Goal: Task Accomplishment & Management: Complete application form

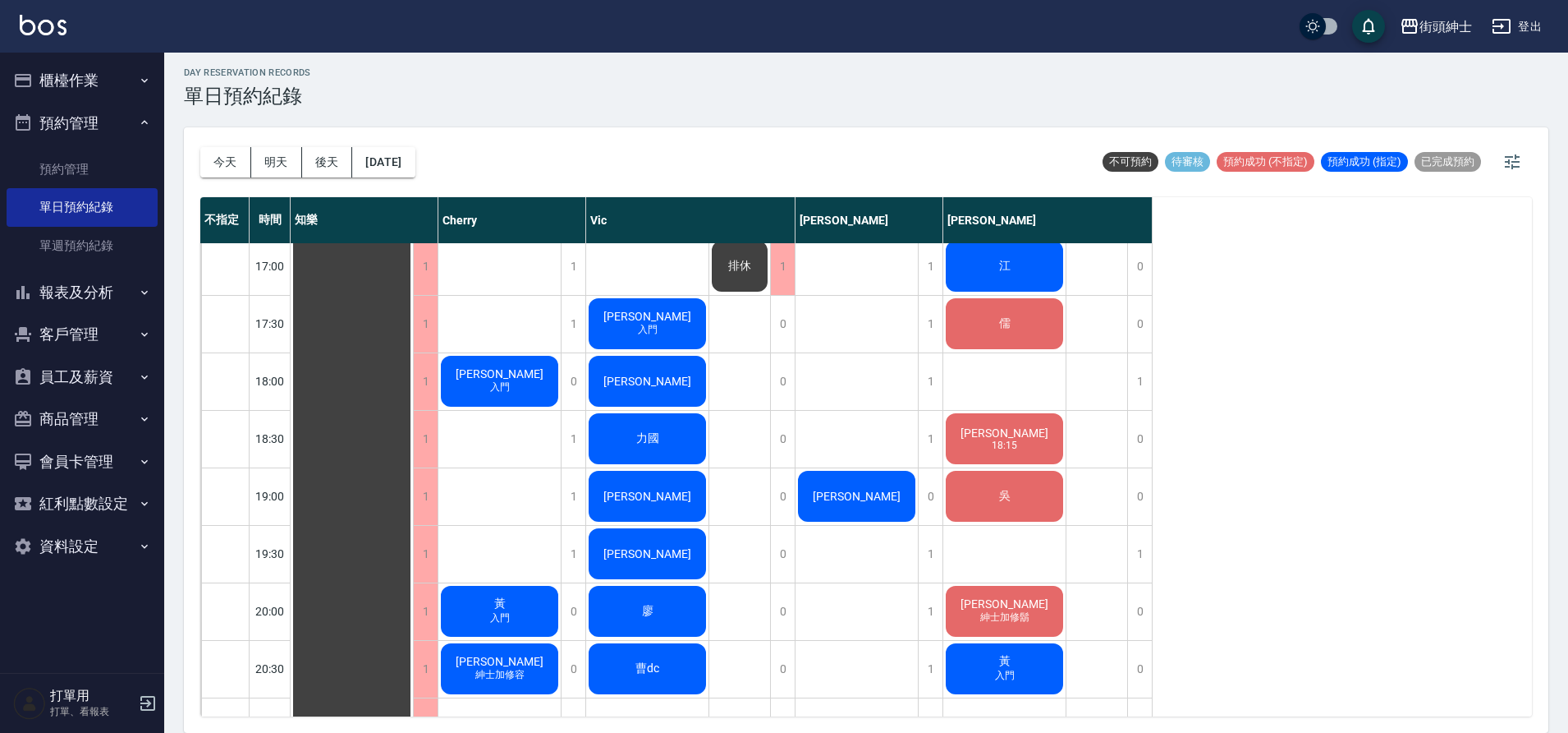
scroll to position [925, 0]
click at [413, 325] on div "陳先生 入門" at bounding box center [352, 151] width 123 height 1665
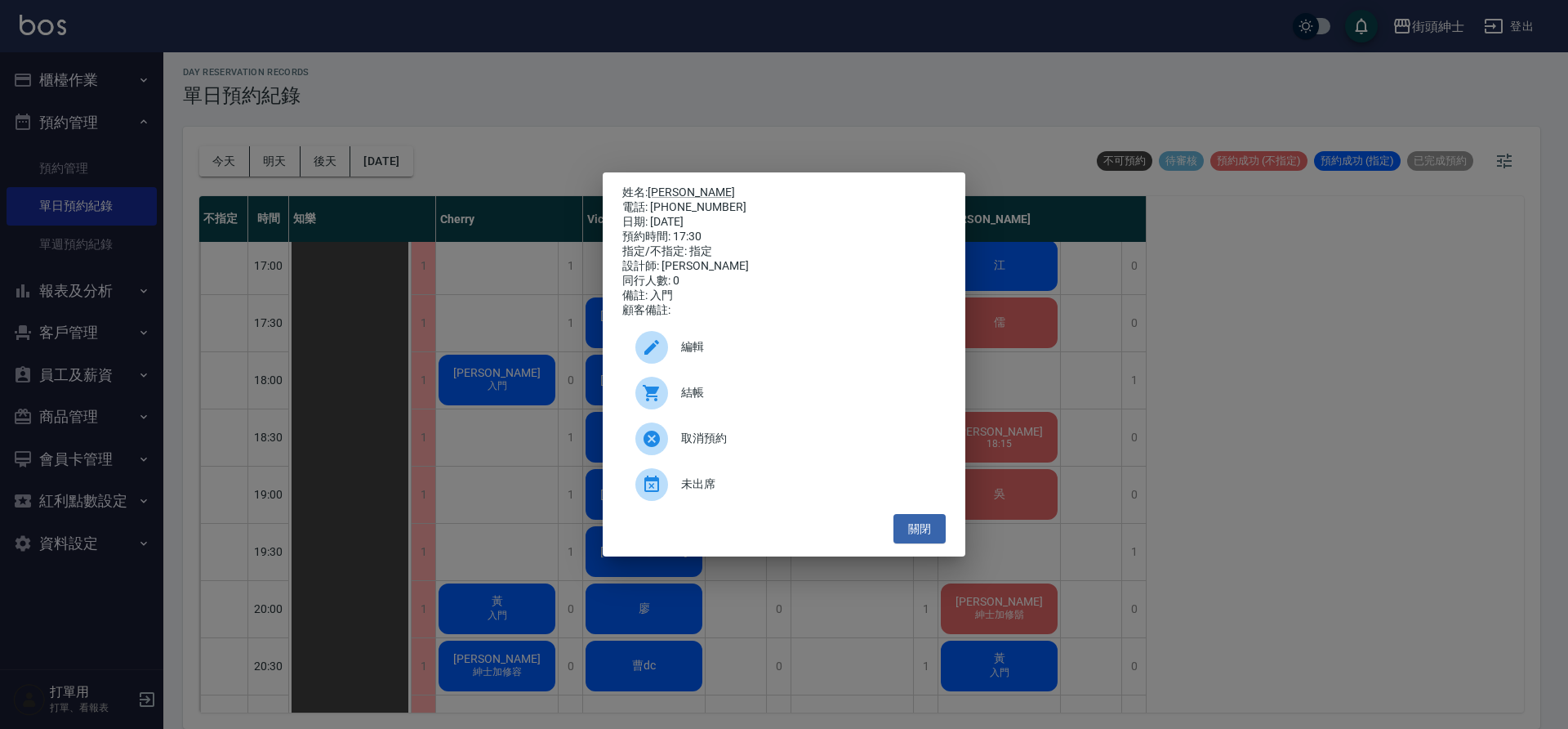
click at [672, 192] on link "[PERSON_NAME]" at bounding box center [691, 192] width 87 height 13
drag, startPoint x: 513, startPoint y: 284, endPoint x: 522, endPoint y: 278, distance: 10.8
click at [514, 283] on div "姓名: 陳先生 電話: 0958860197 日期: 2025/08/18 預約時間: 17:30 指定/不指定: 指定 設計師: Vic 同行人數: 0 備…" at bounding box center [784, 364] width 1568 height 729
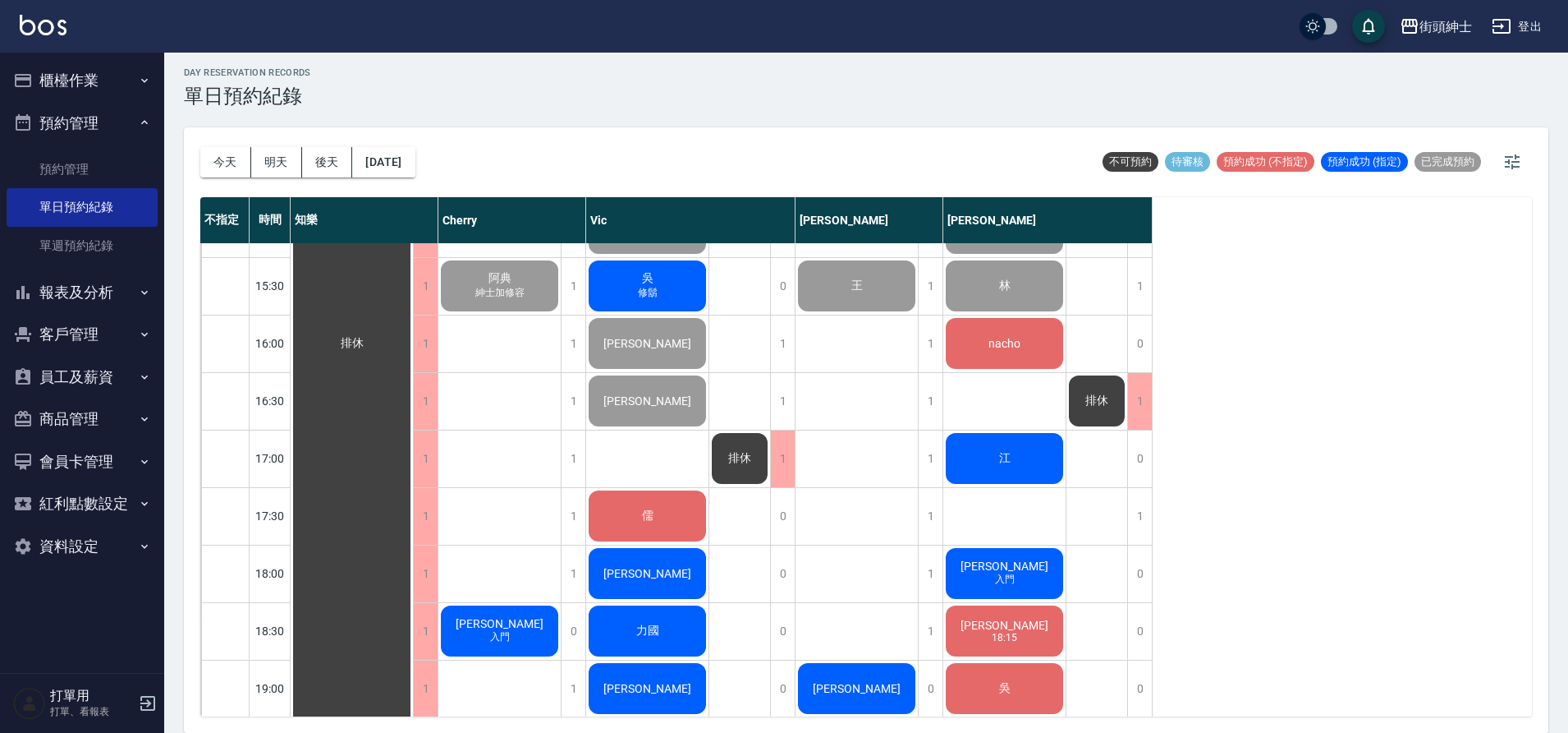
scroll to position [635, 0]
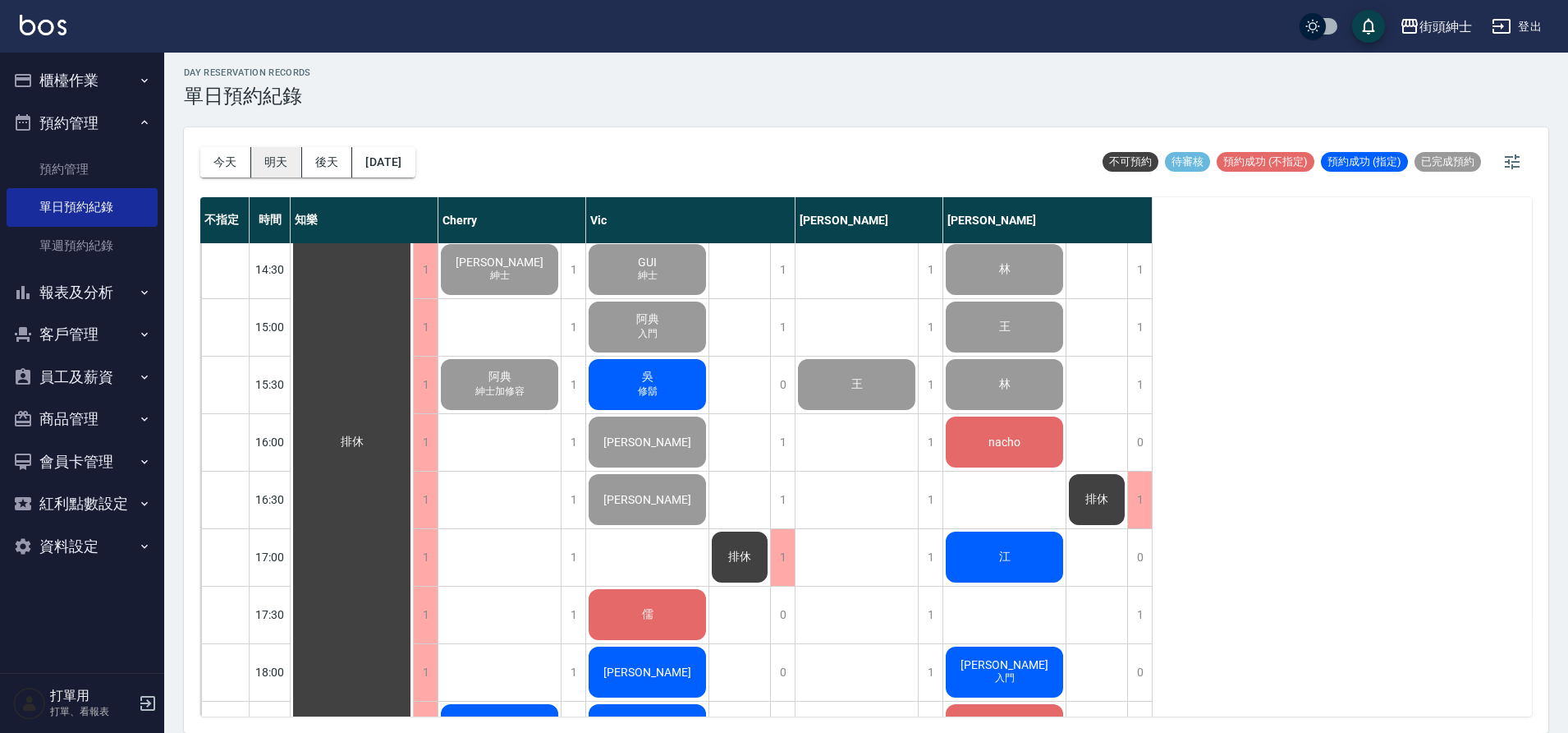
click at [296, 168] on button "明天" at bounding box center [276, 162] width 51 height 30
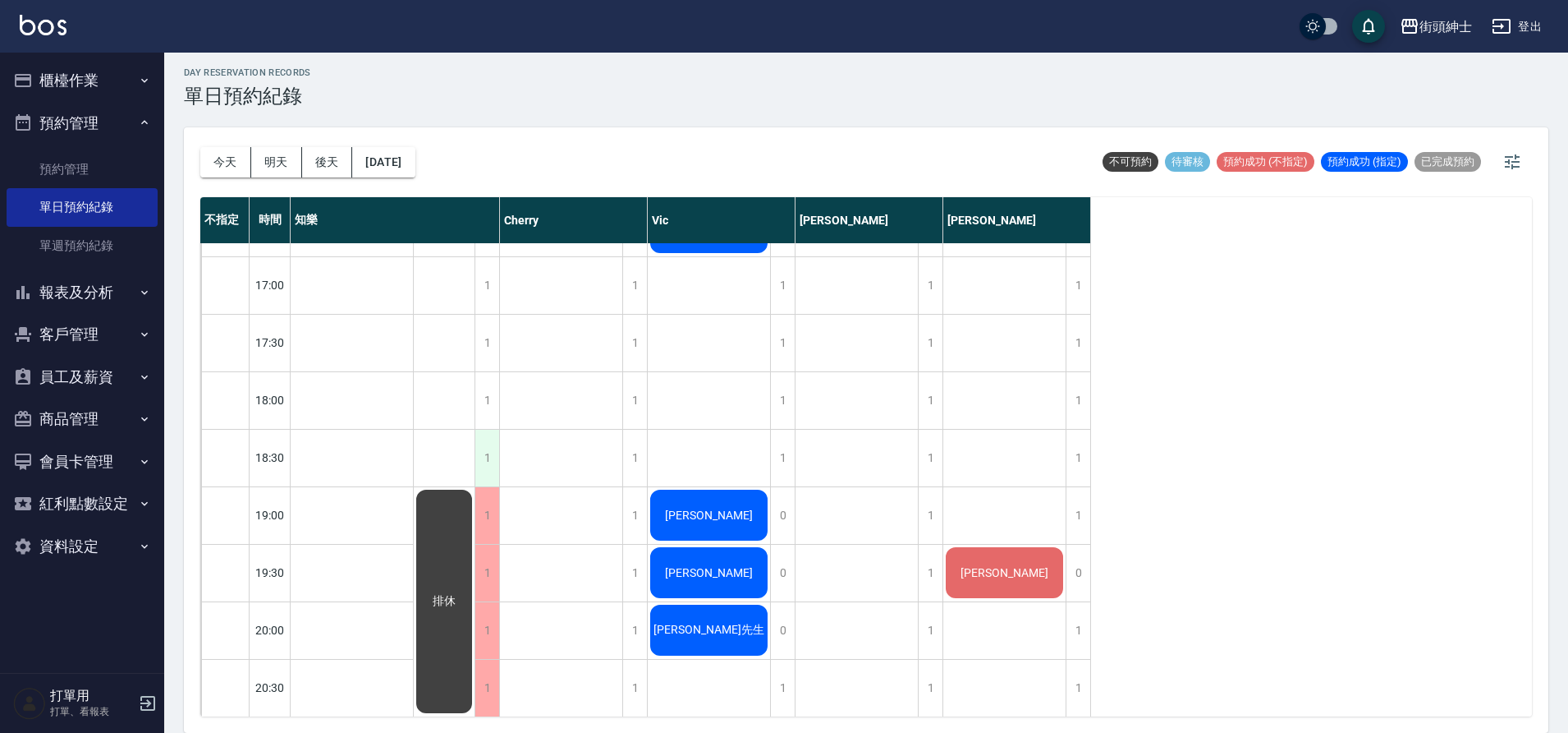
scroll to position [949, 0]
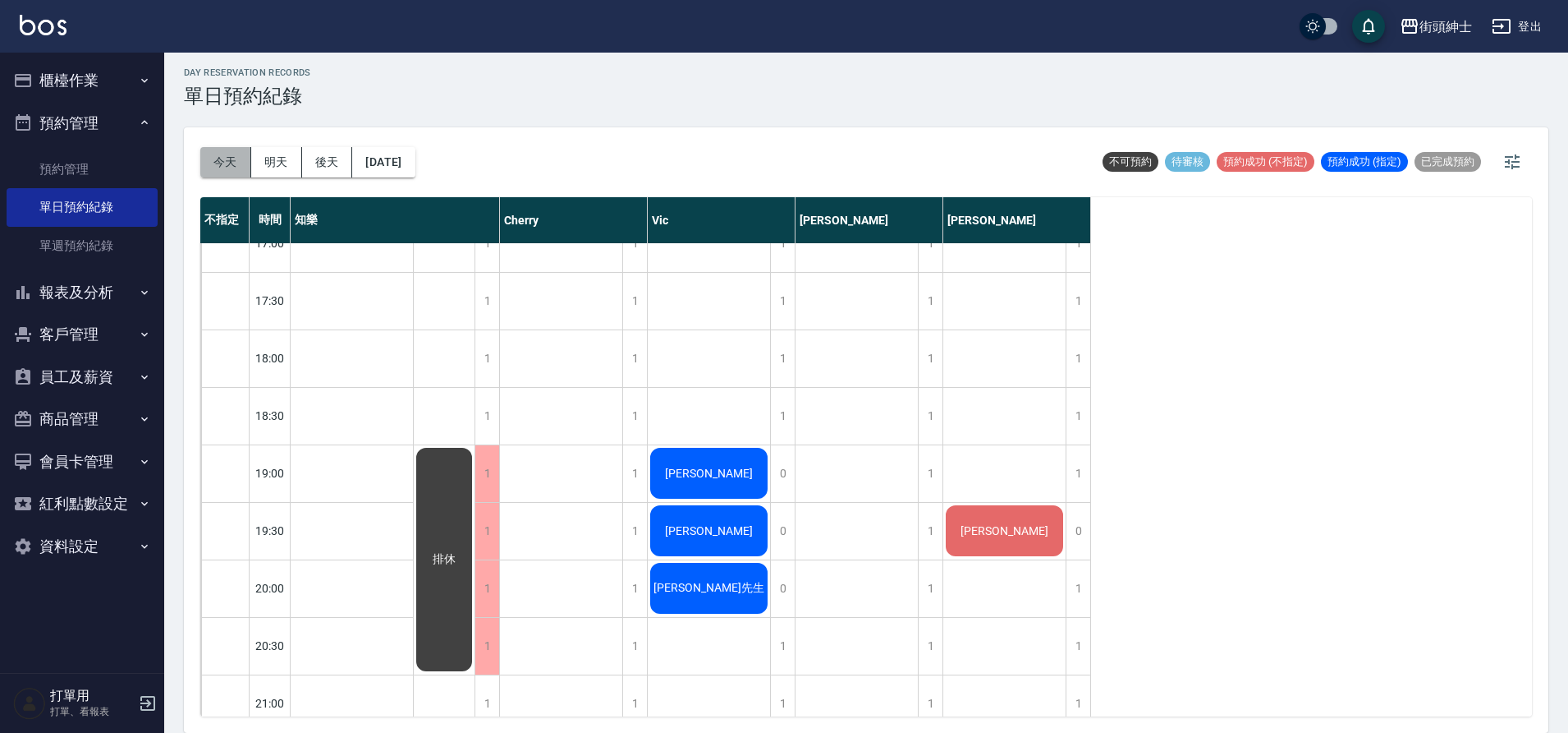
click at [223, 168] on button "今天" at bounding box center [225, 162] width 51 height 30
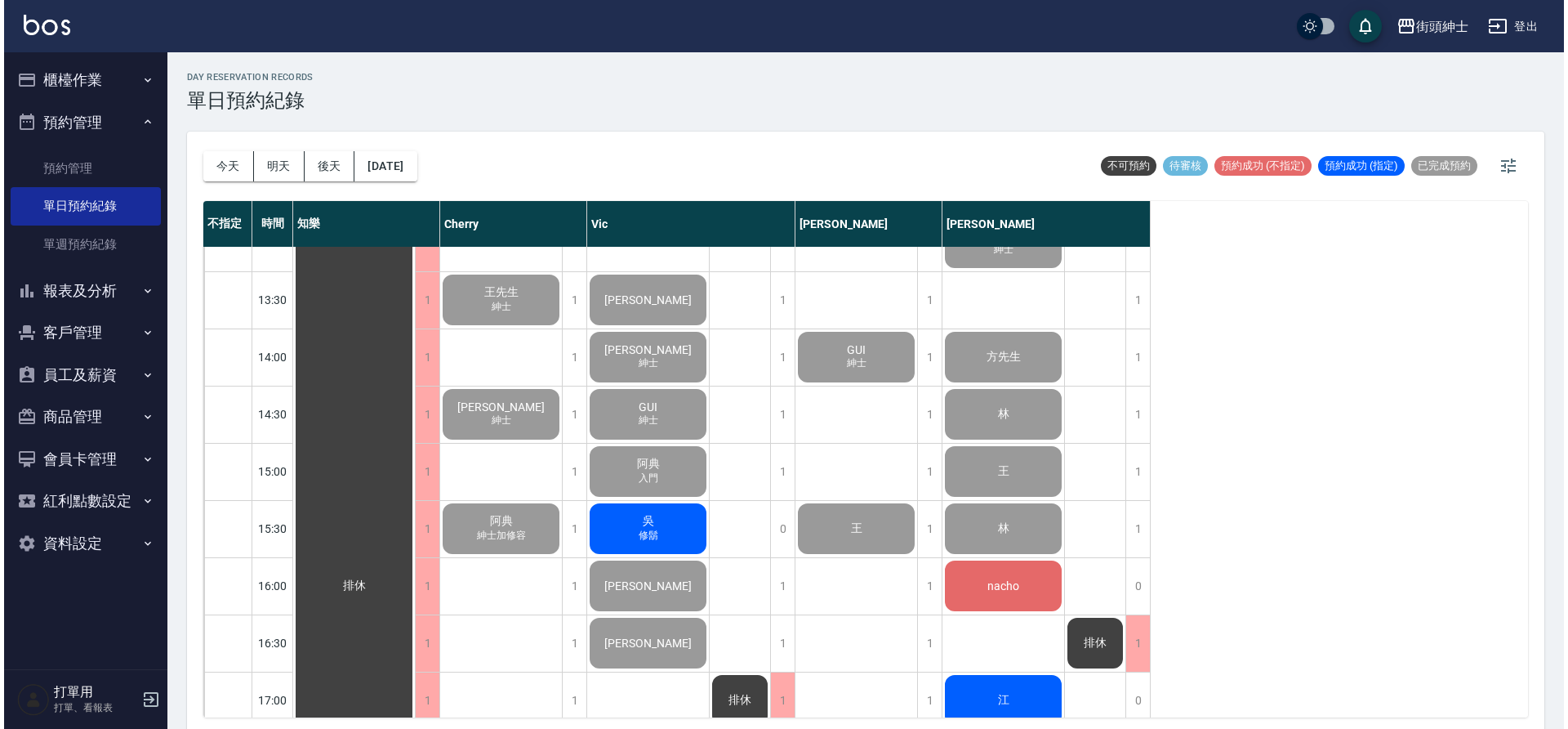
scroll to position [695, 0]
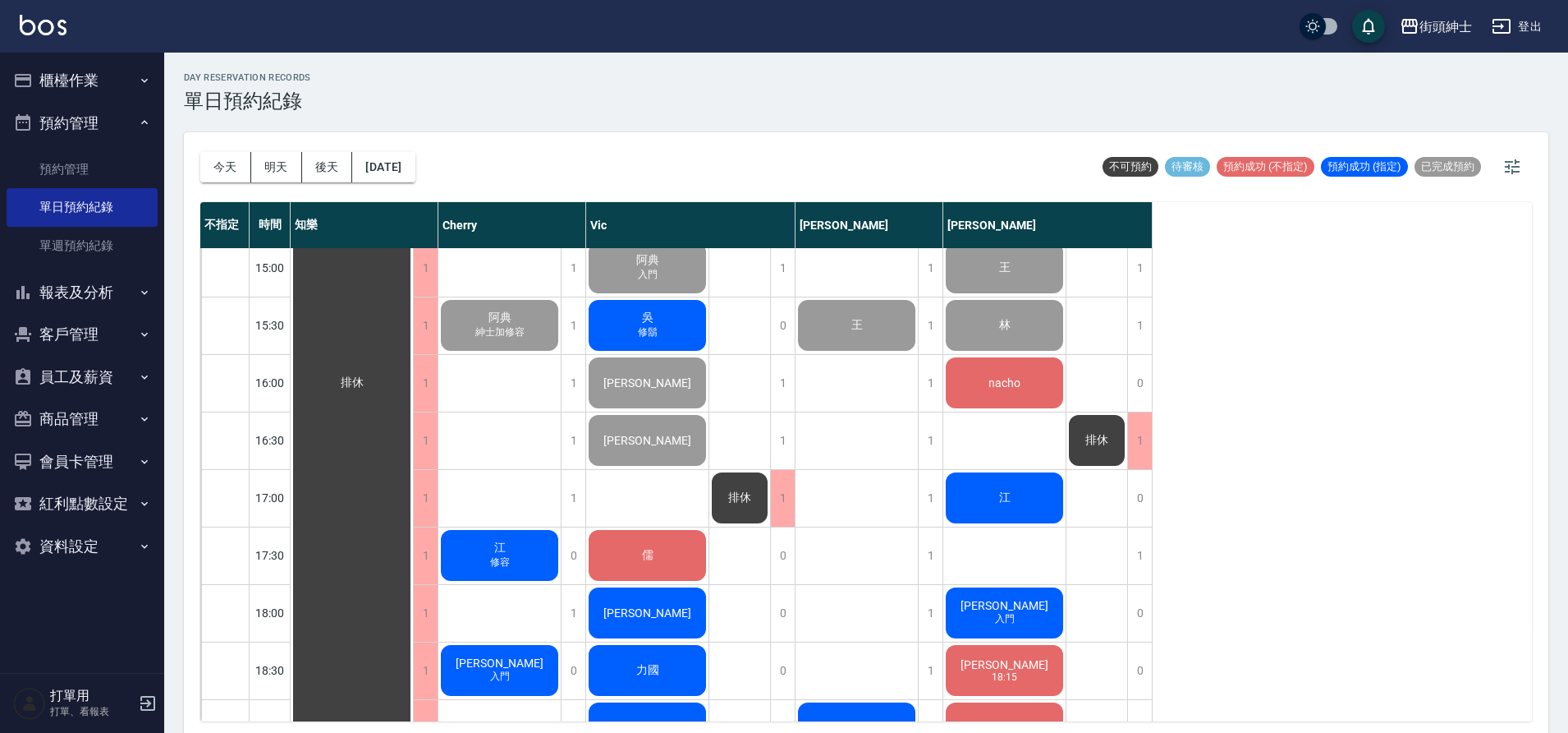
click at [413, 569] on div "江 修容" at bounding box center [352, 382] width 123 height 1665
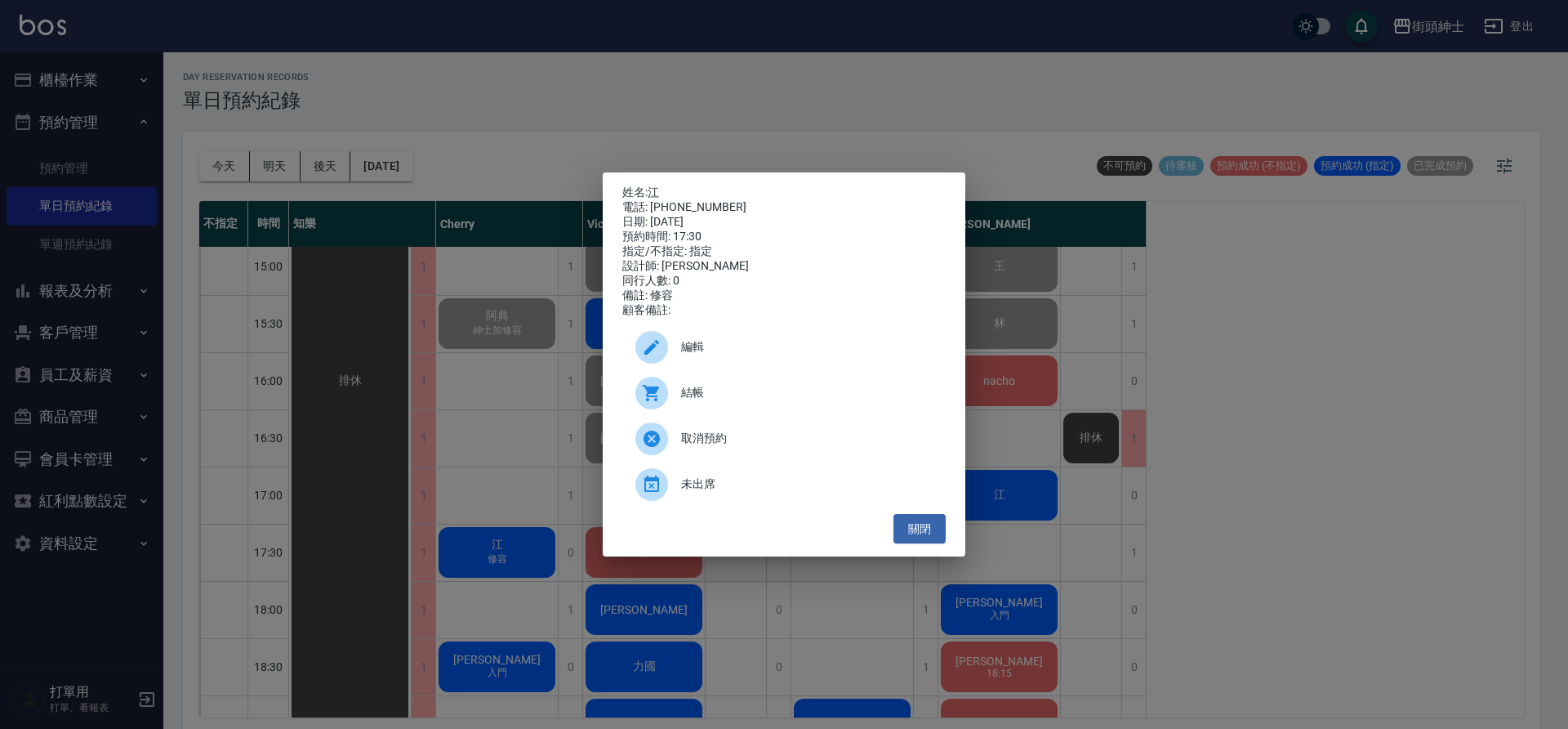
click at [699, 411] on div "結帳" at bounding box center [784, 392] width 323 height 46
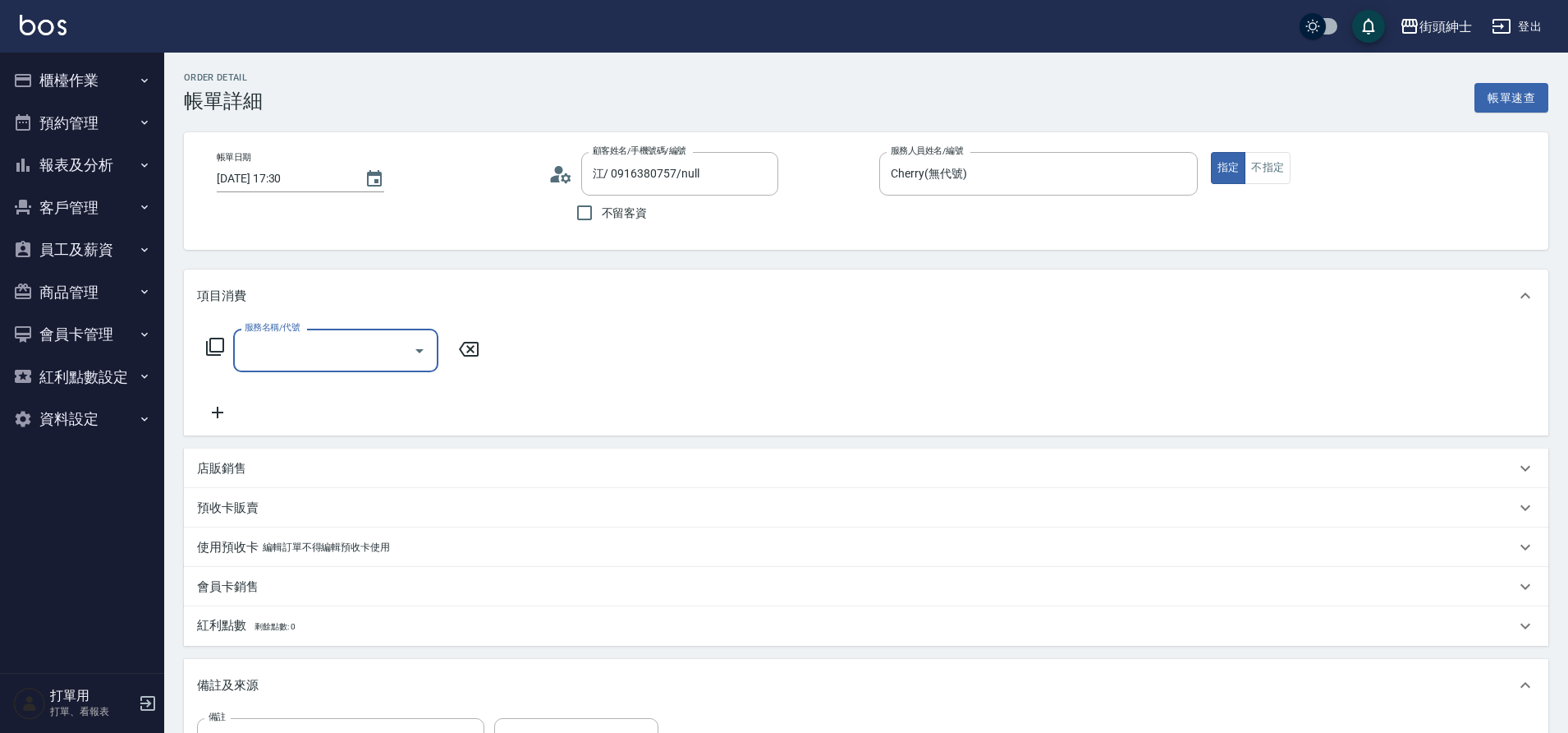
click at [294, 364] on div "服務名稱/代號" at bounding box center [336, 350] width 205 height 43
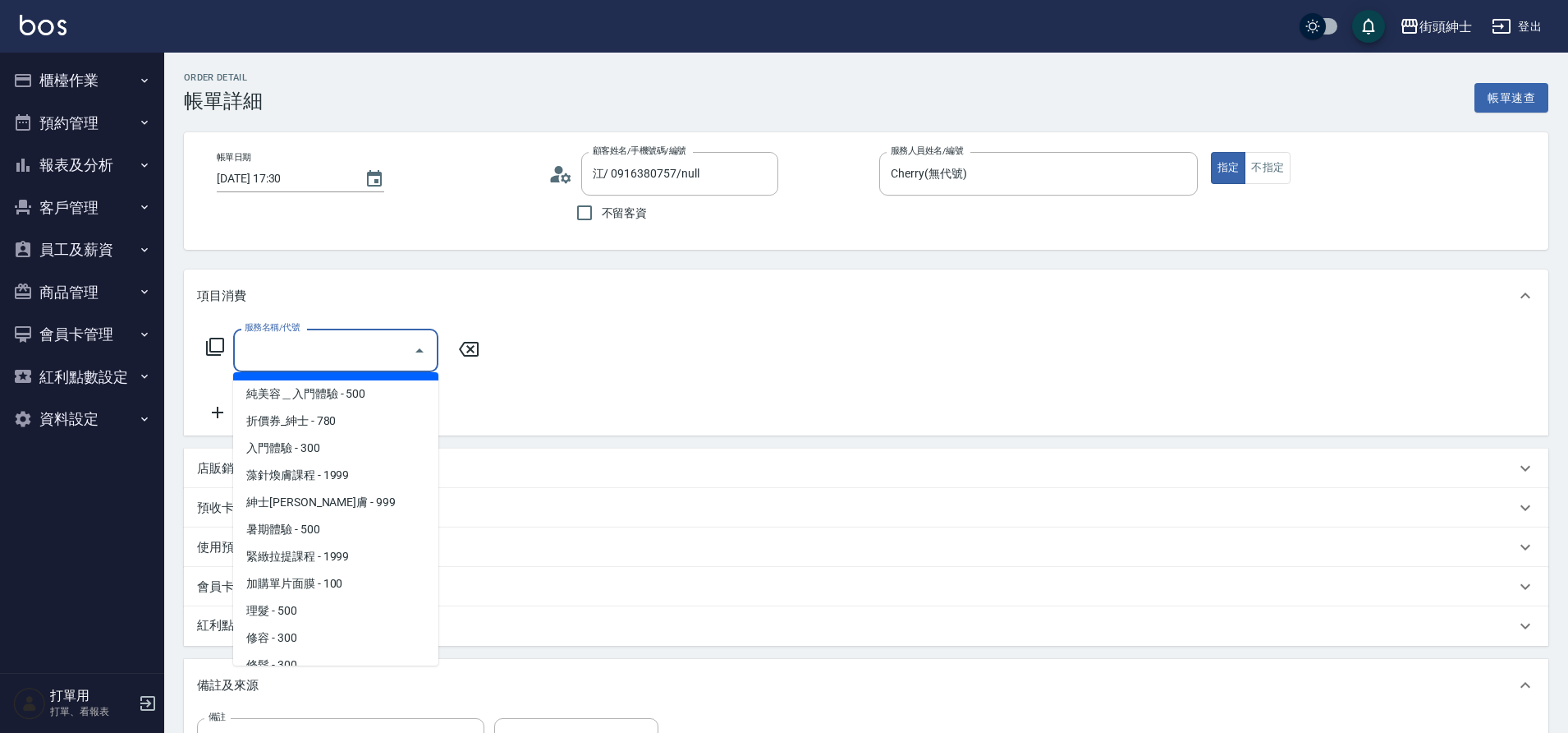
scroll to position [27, 0]
click at [286, 628] on span "修容 - 300" at bounding box center [336, 637] width 205 height 28
type input "修容(A03)"
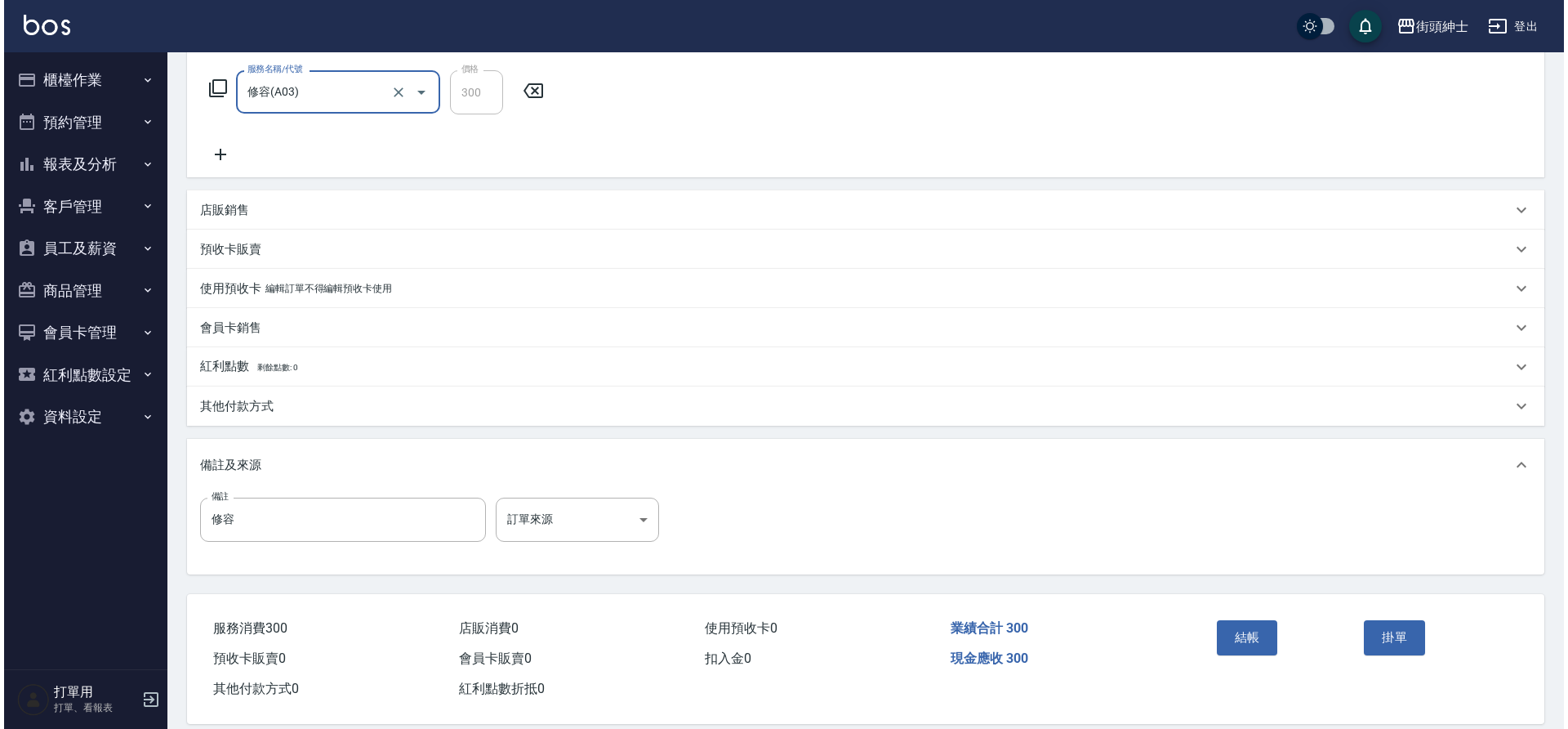
scroll to position [266, 0]
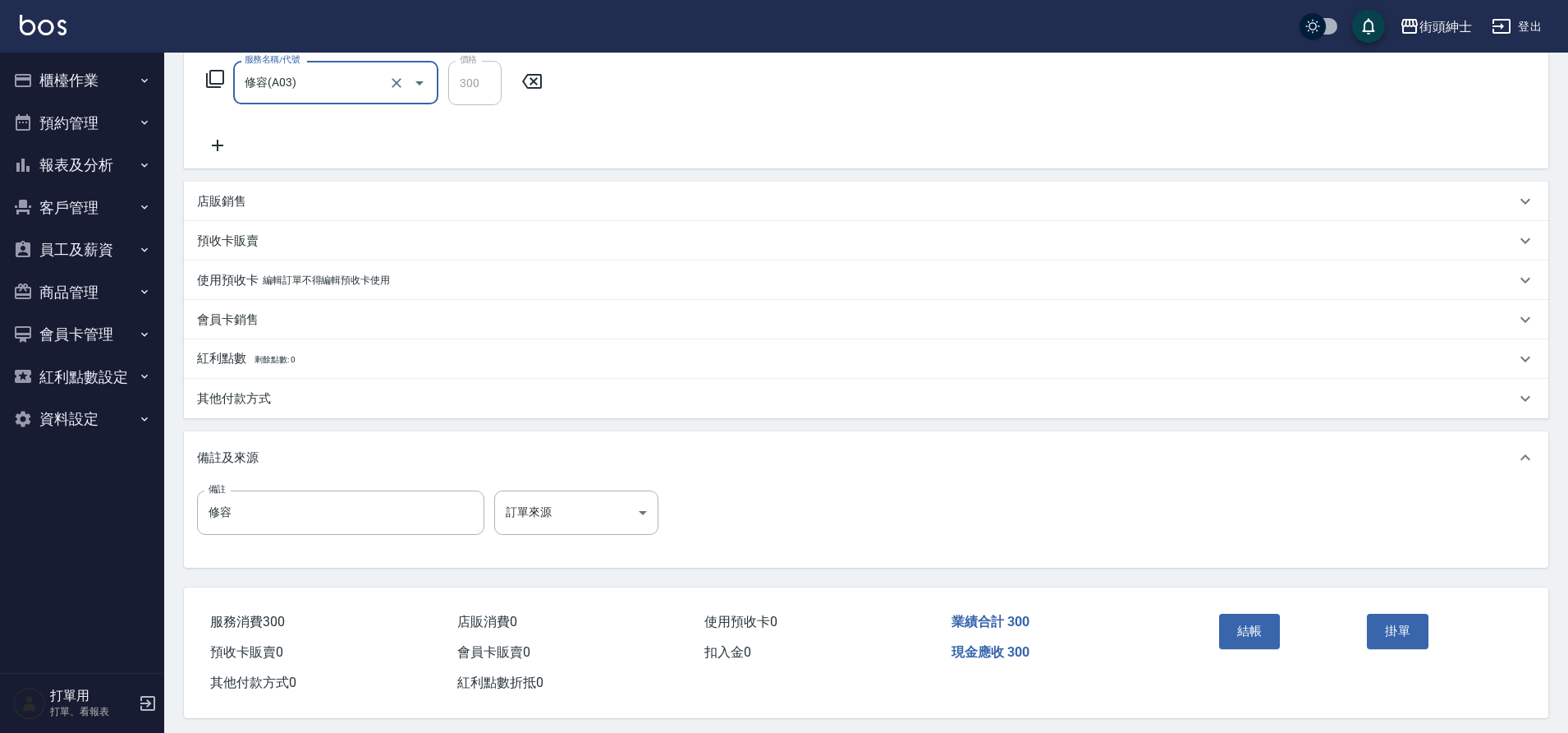
click at [1238, 637] on button "結帳" at bounding box center [1250, 630] width 62 height 34
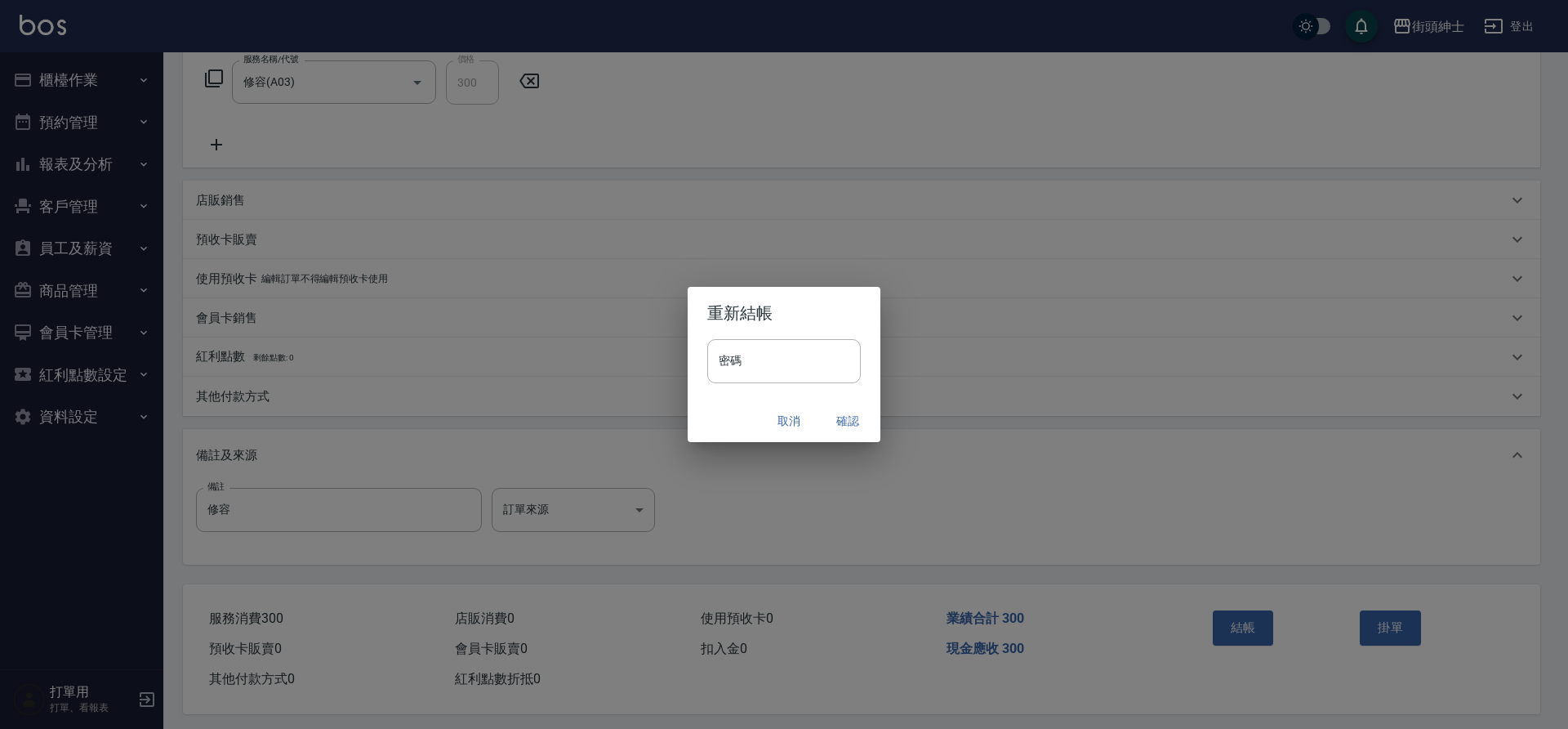
click at [862, 423] on button "確認" at bounding box center [847, 421] width 52 height 30
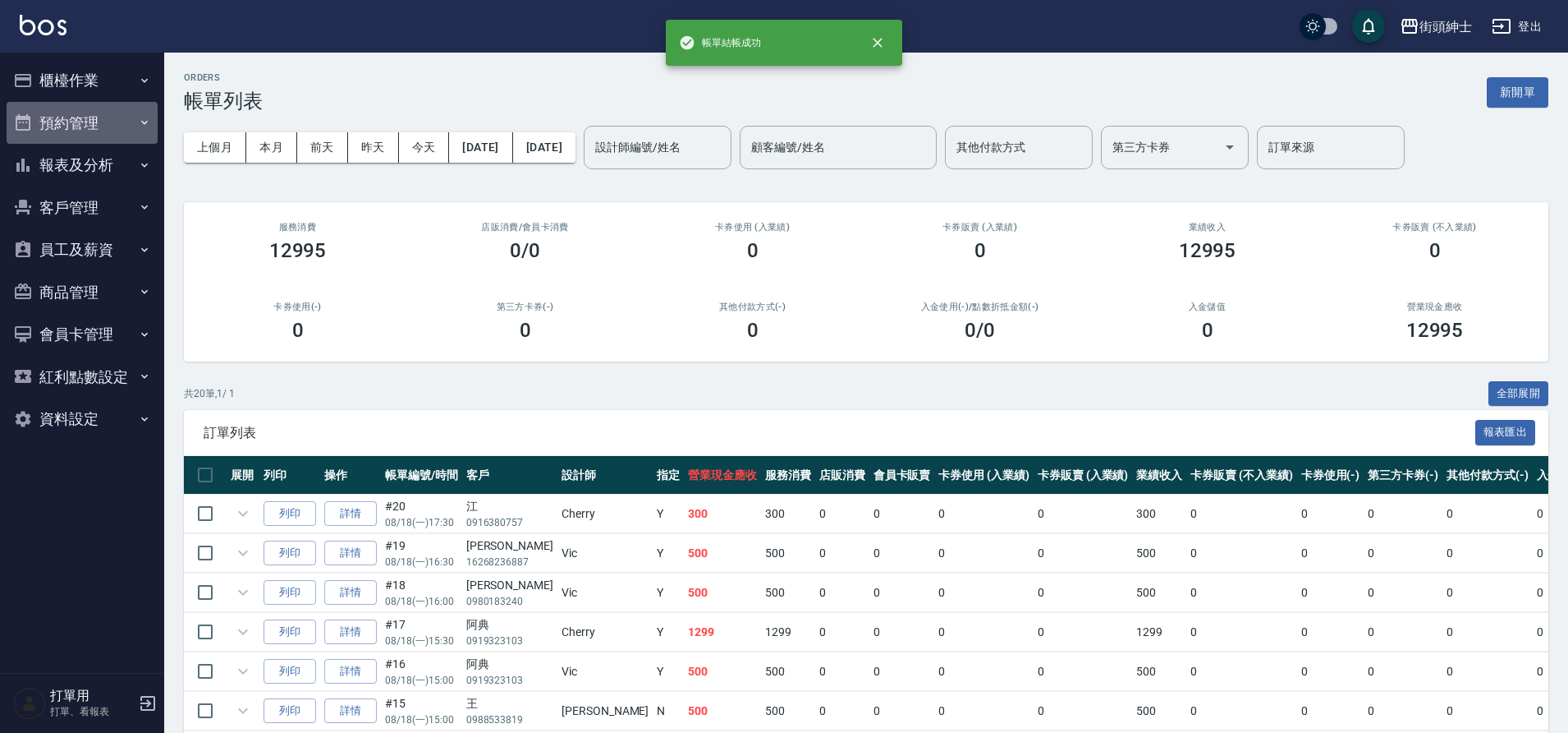
click at [75, 136] on button "預約管理" at bounding box center [82, 123] width 151 height 43
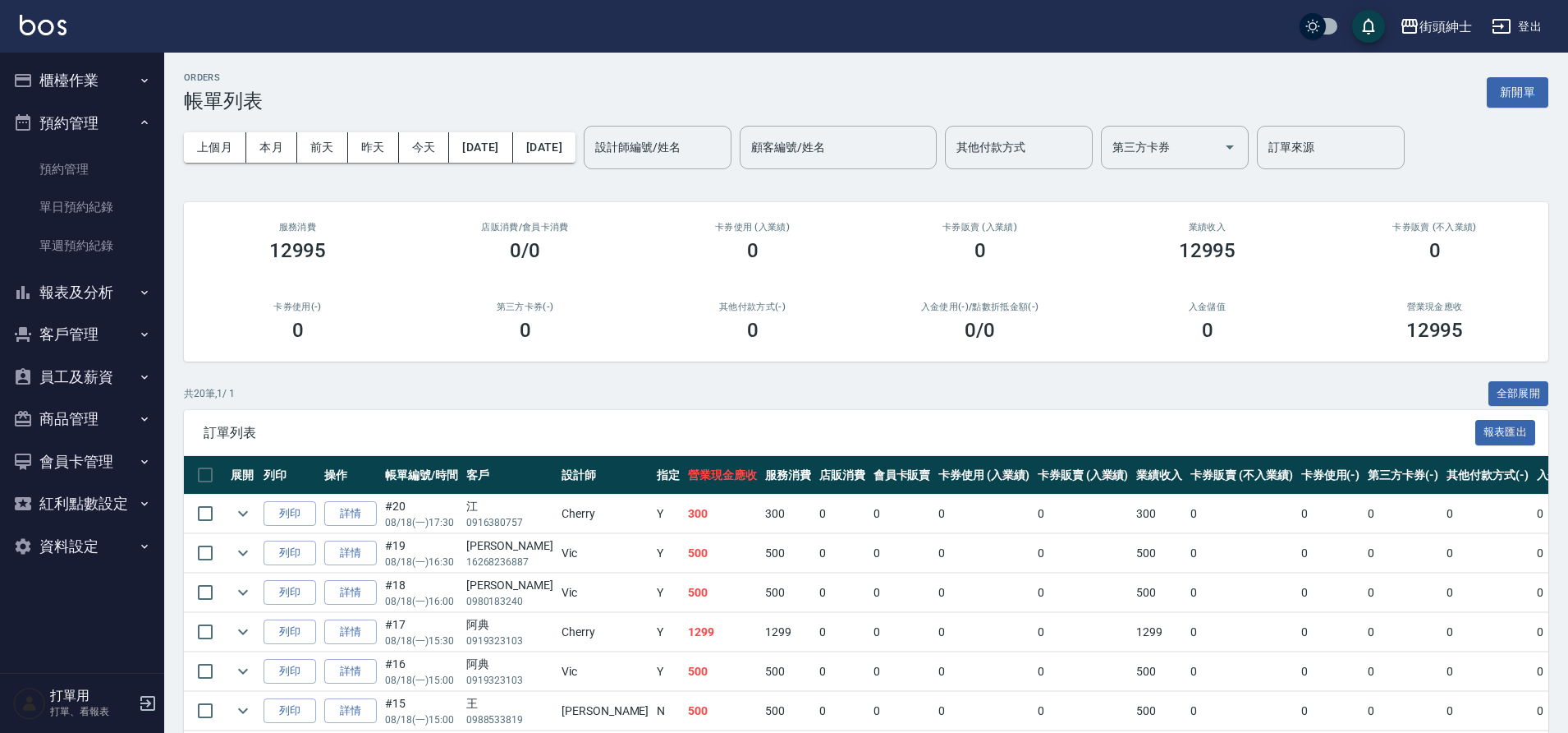
click at [78, 223] on link "單日預約紀錄" at bounding box center [82, 207] width 151 height 38
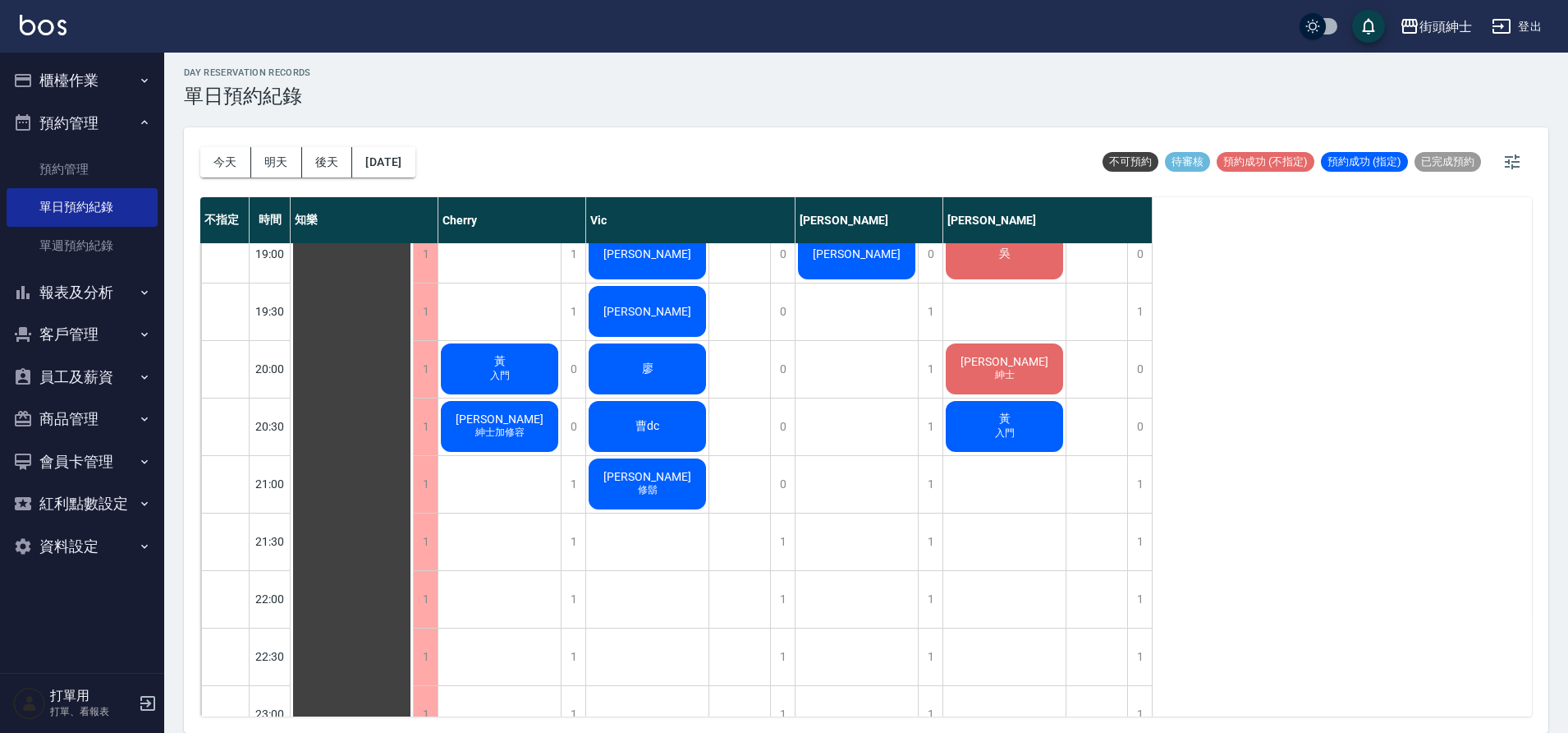
scroll to position [1010, 0]
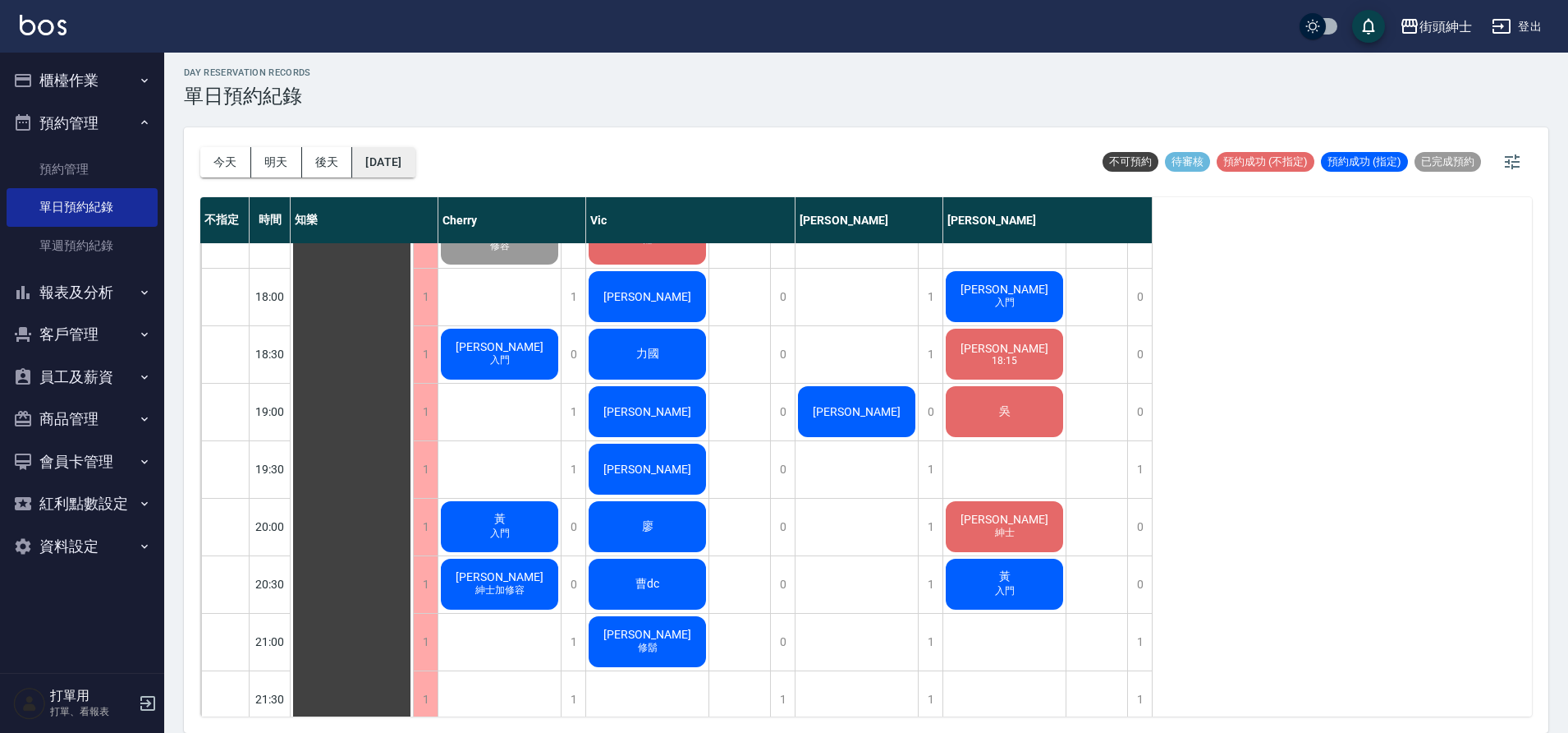
click at [414, 172] on button "2025/08/18" at bounding box center [383, 162] width 63 height 30
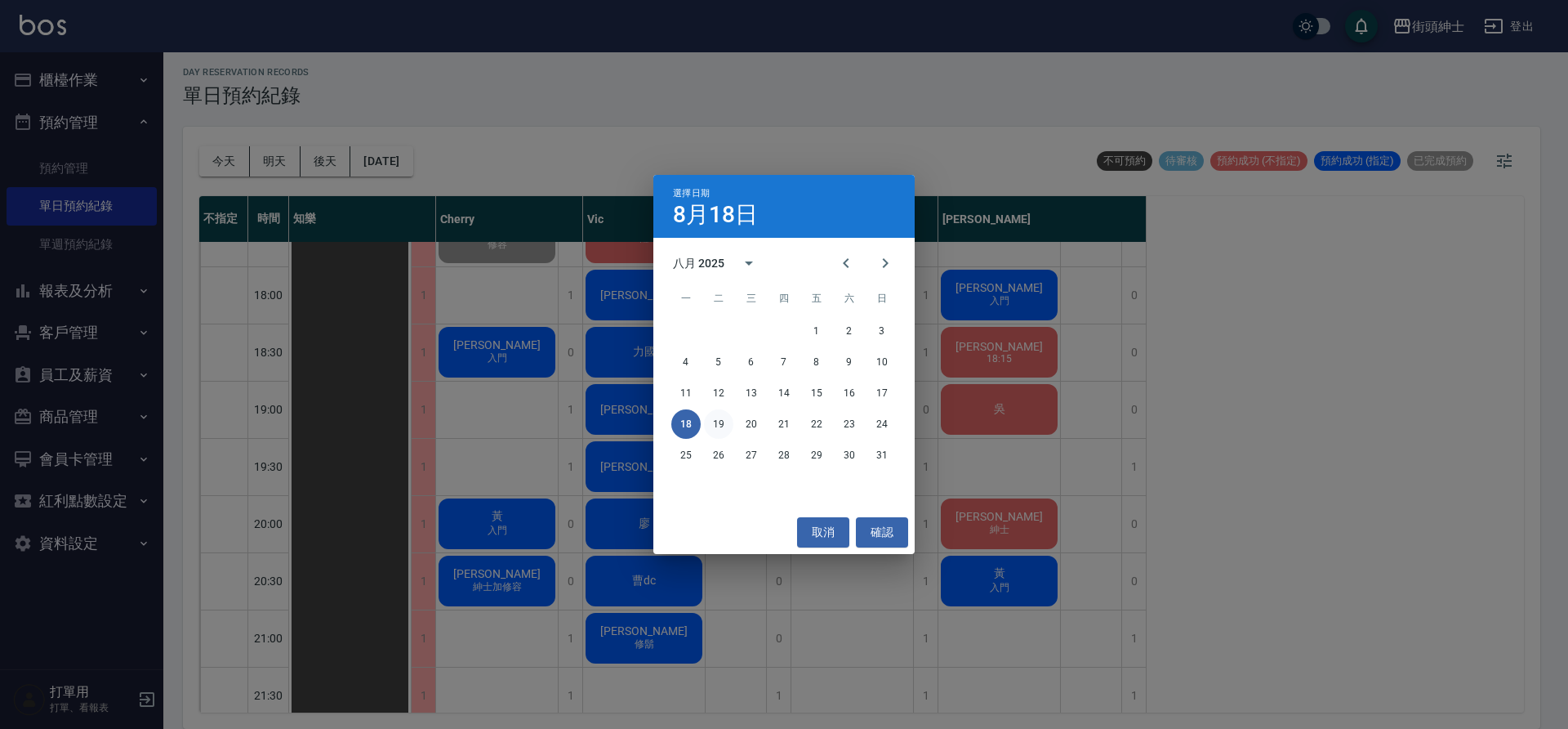
click at [713, 432] on button "19" at bounding box center [718, 423] width 29 height 29
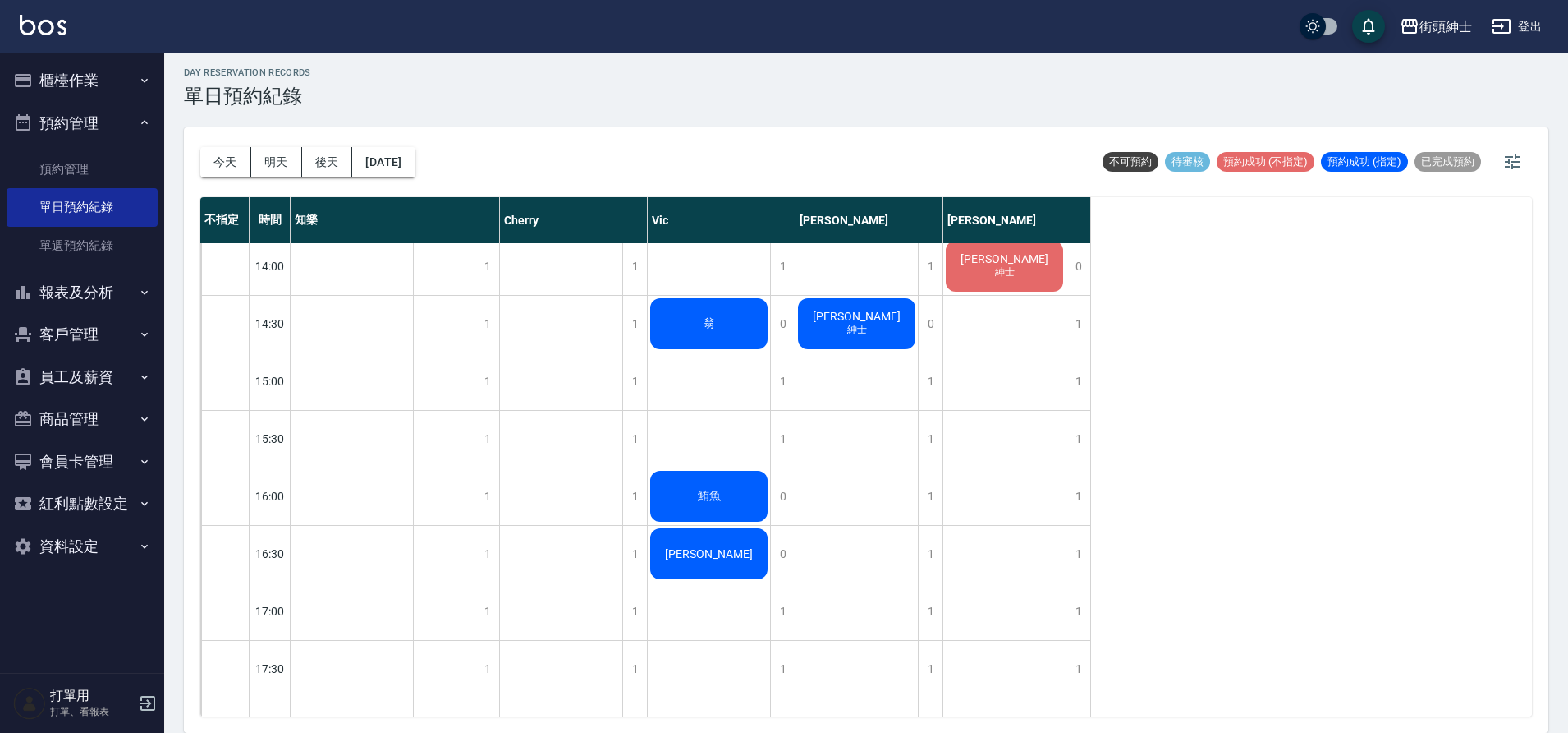
scroll to position [228, 0]
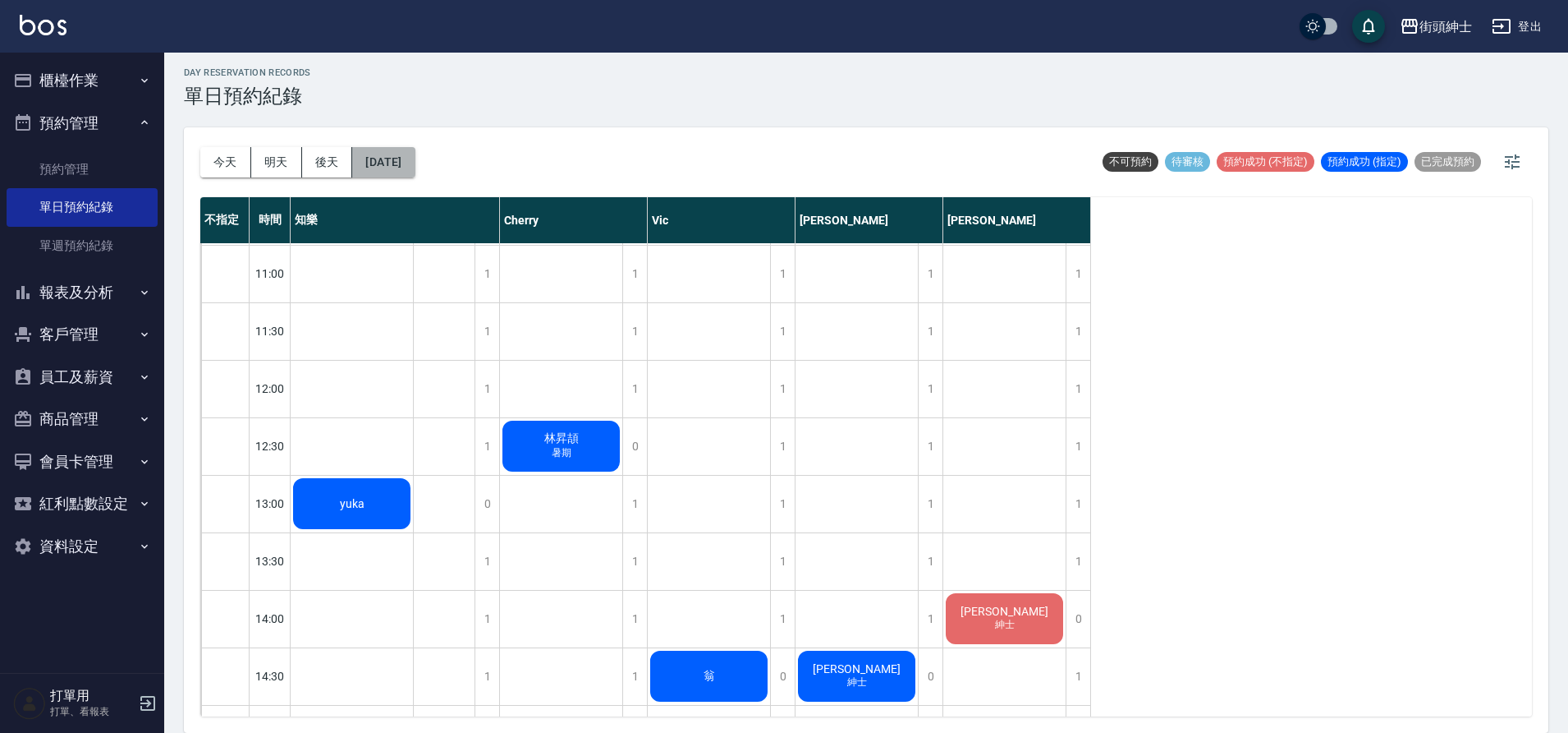
click at [394, 160] on button "2025/08/19" at bounding box center [383, 162] width 63 height 30
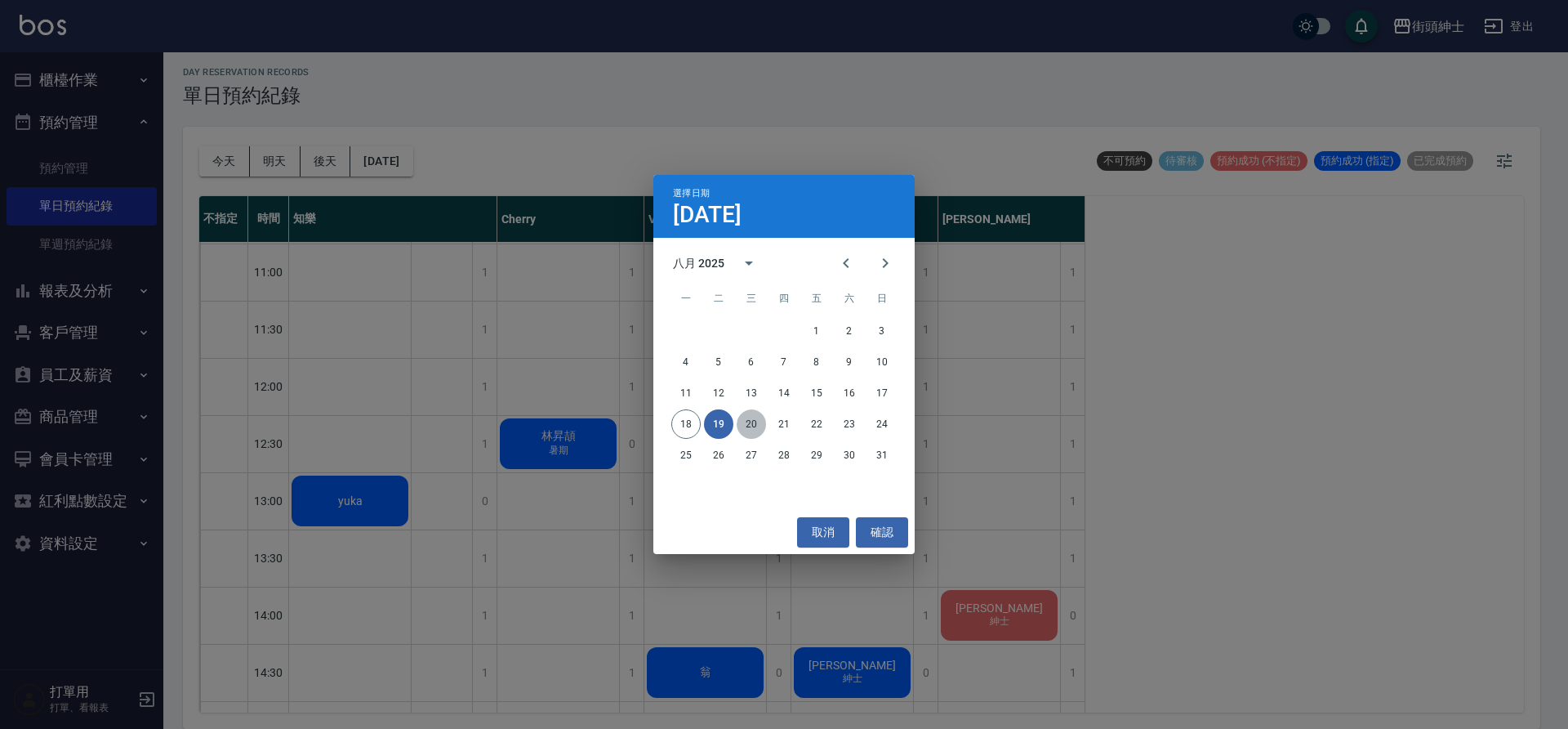
click at [748, 410] on button "20" at bounding box center [750, 423] width 29 height 29
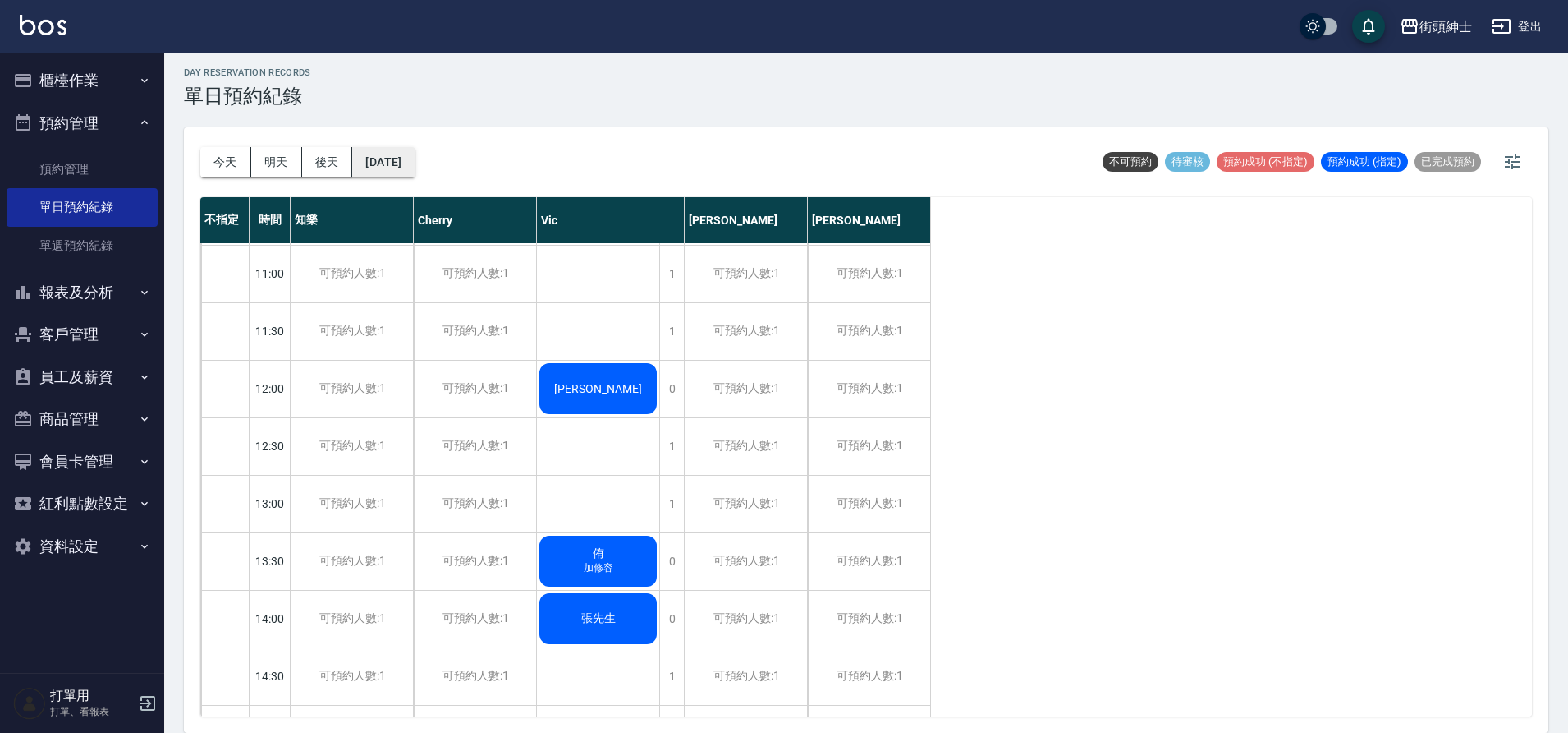
click at [398, 154] on button "2025/08/20" at bounding box center [383, 162] width 63 height 30
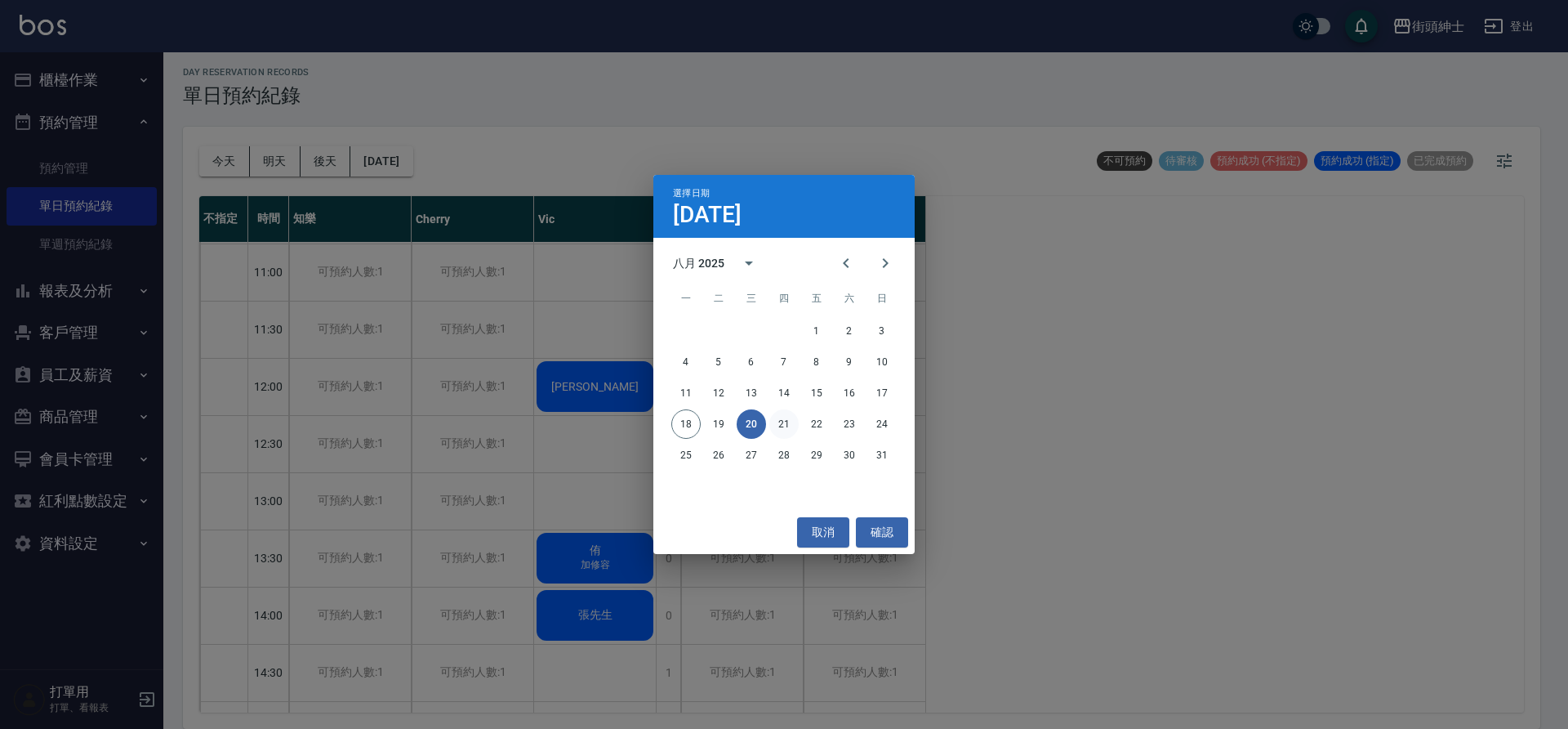
click at [777, 425] on button "21" at bounding box center [784, 423] width 29 height 29
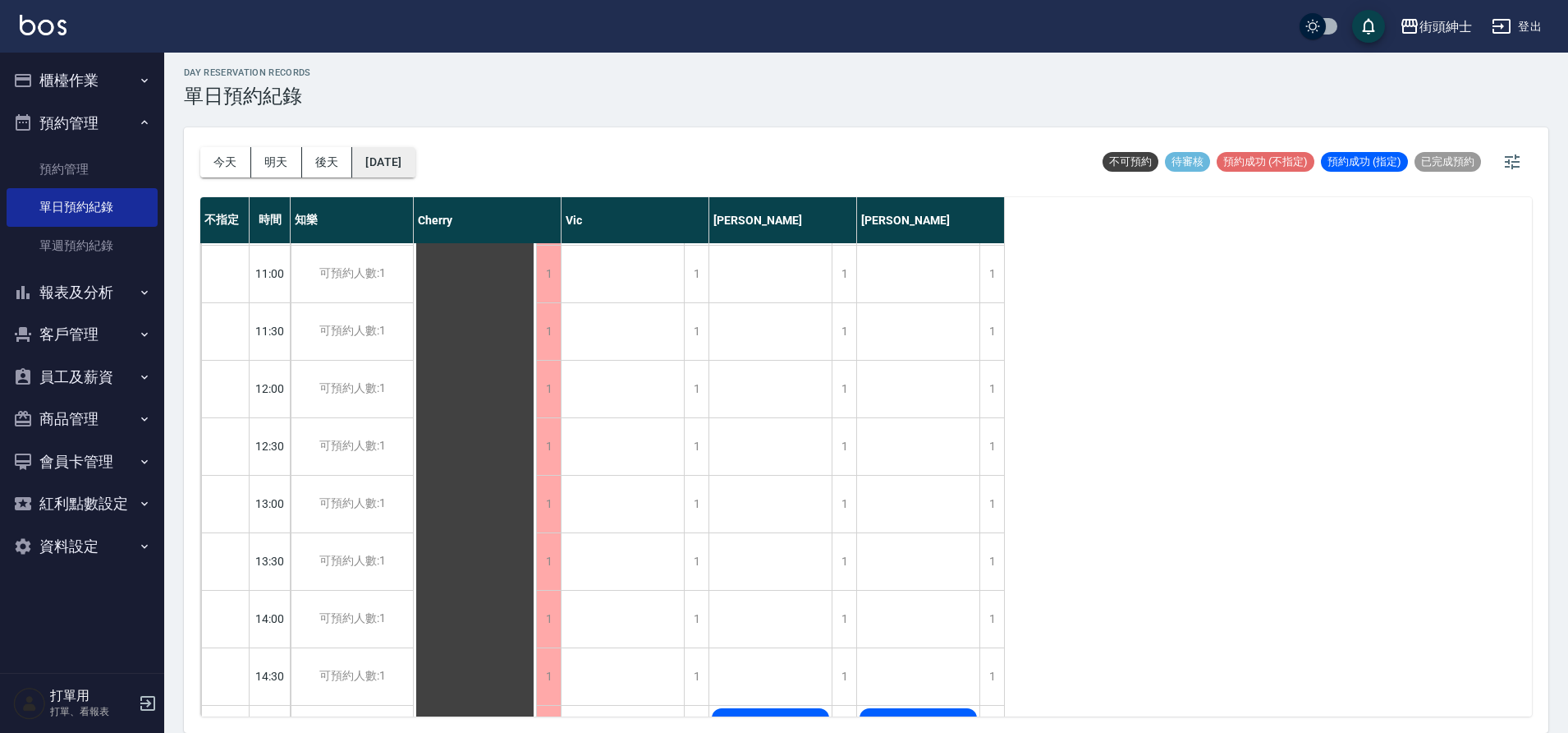
click at [414, 157] on button "2025/08/21" at bounding box center [383, 162] width 63 height 30
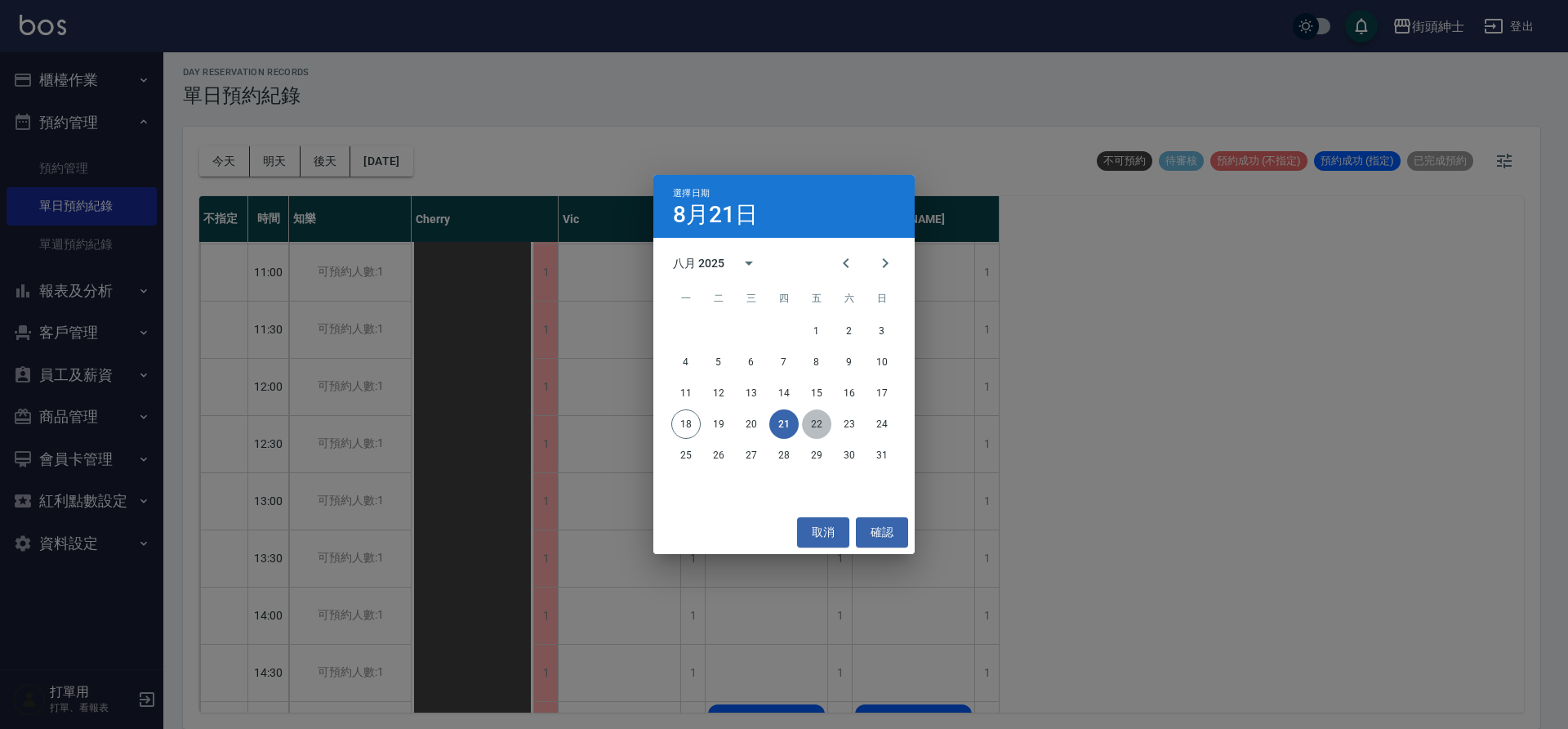
click at [803, 419] on button "22" at bounding box center [816, 423] width 29 height 29
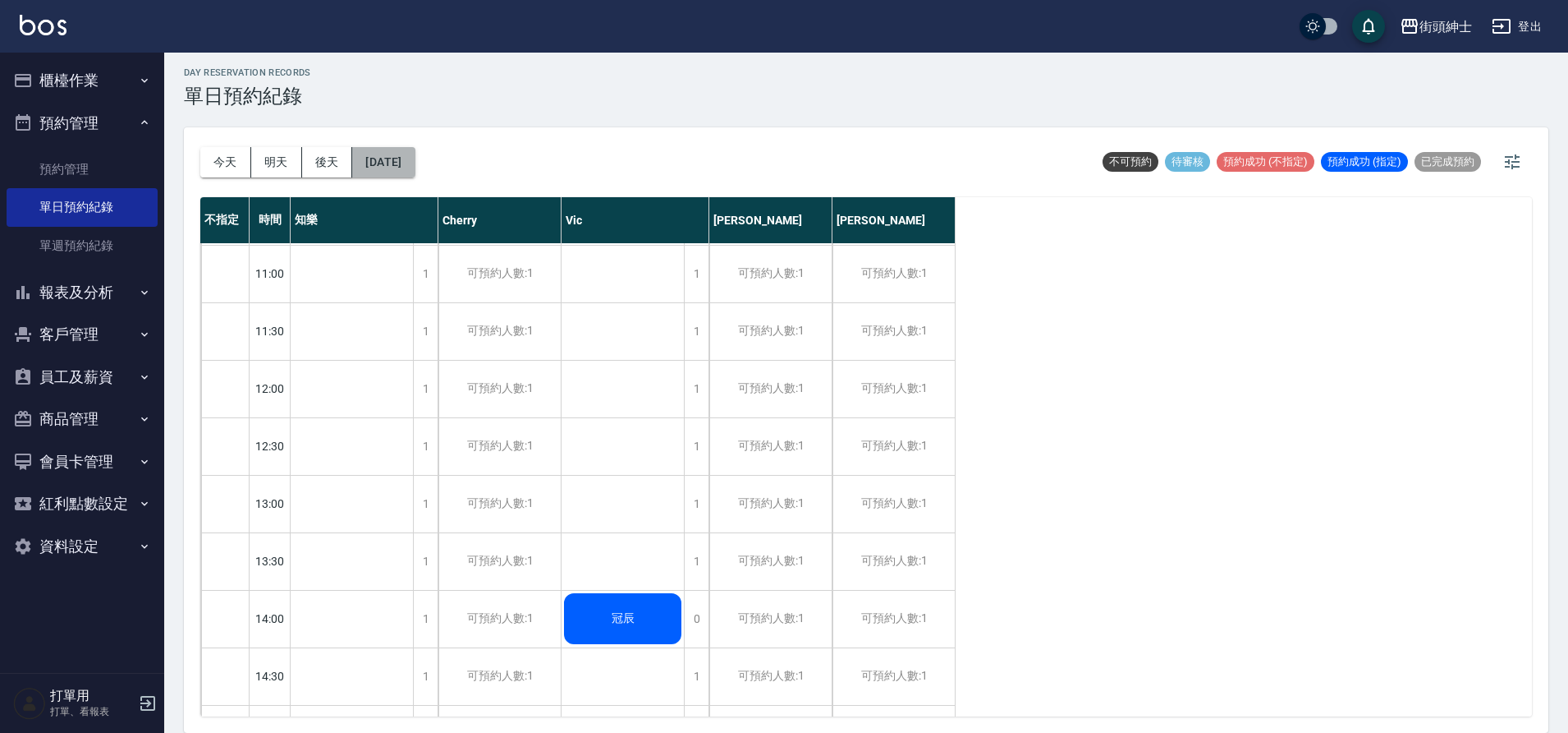
click at [408, 148] on button "2025/08/22" at bounding box center [383, 162] width 63 height 30
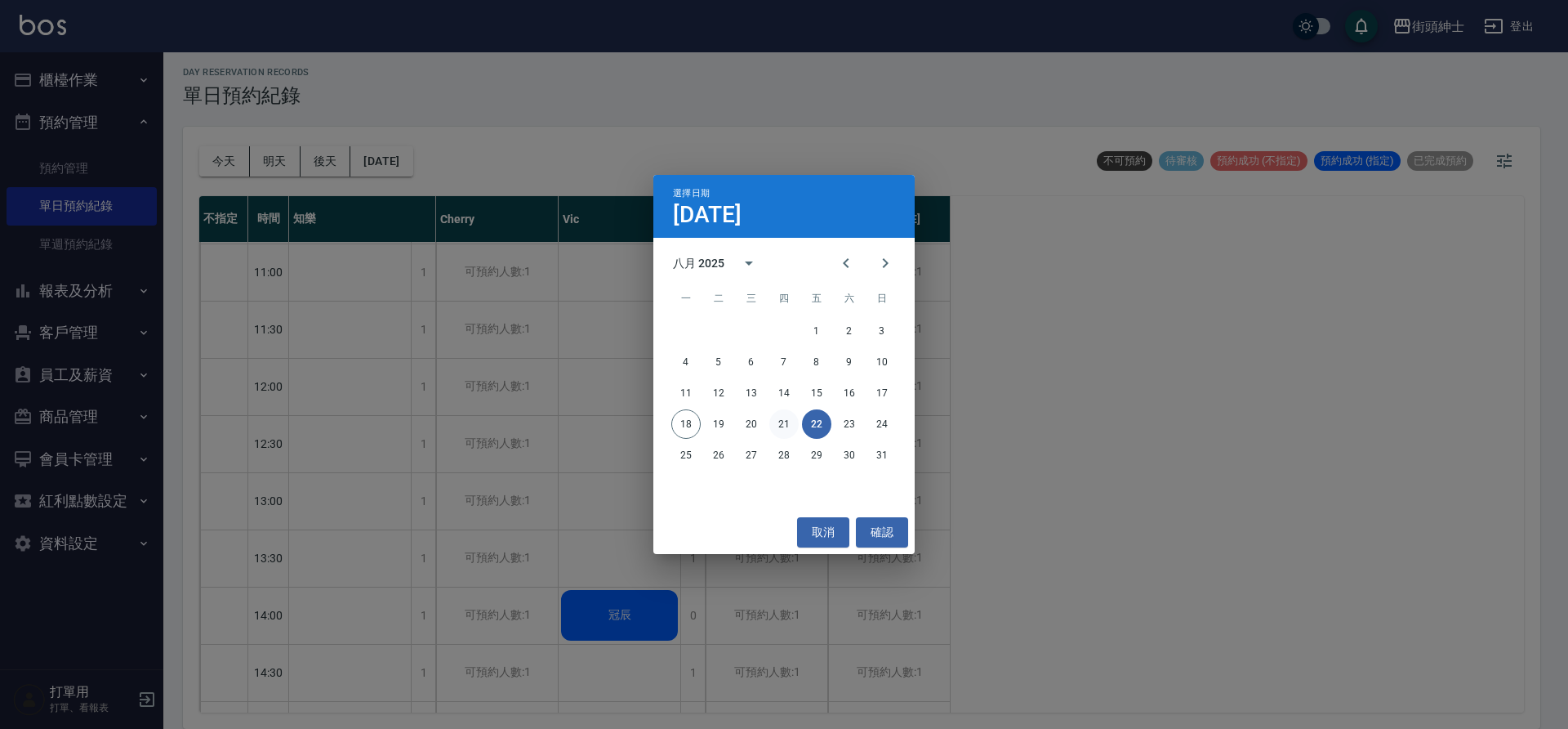
click at [788, 425] on button "21" at bounding box center [784, 423] width 29 height 29
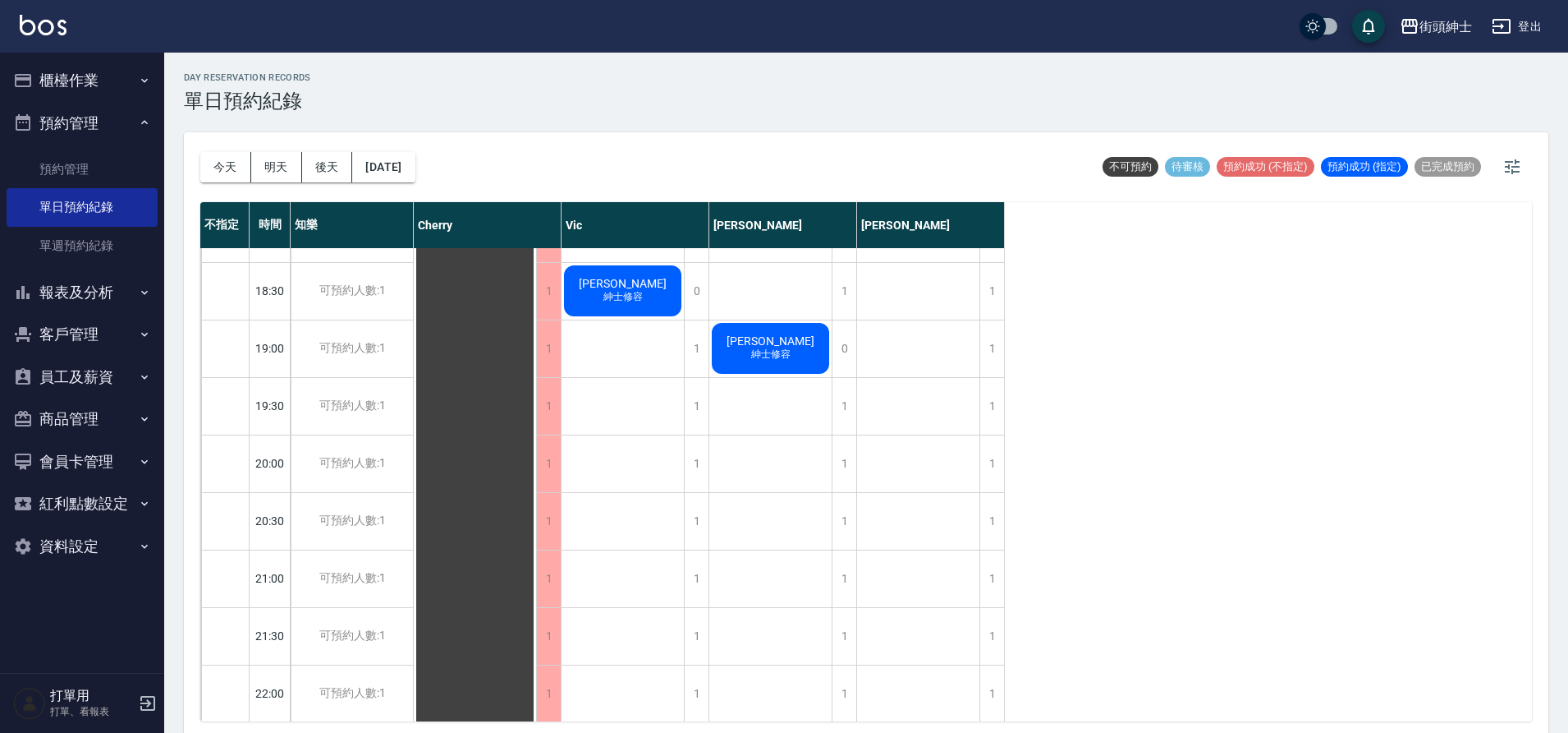
scroll to position [1080, 0]
click at [239, 178] on button "今天" at bounding box center [225, 167] width 51 height 30
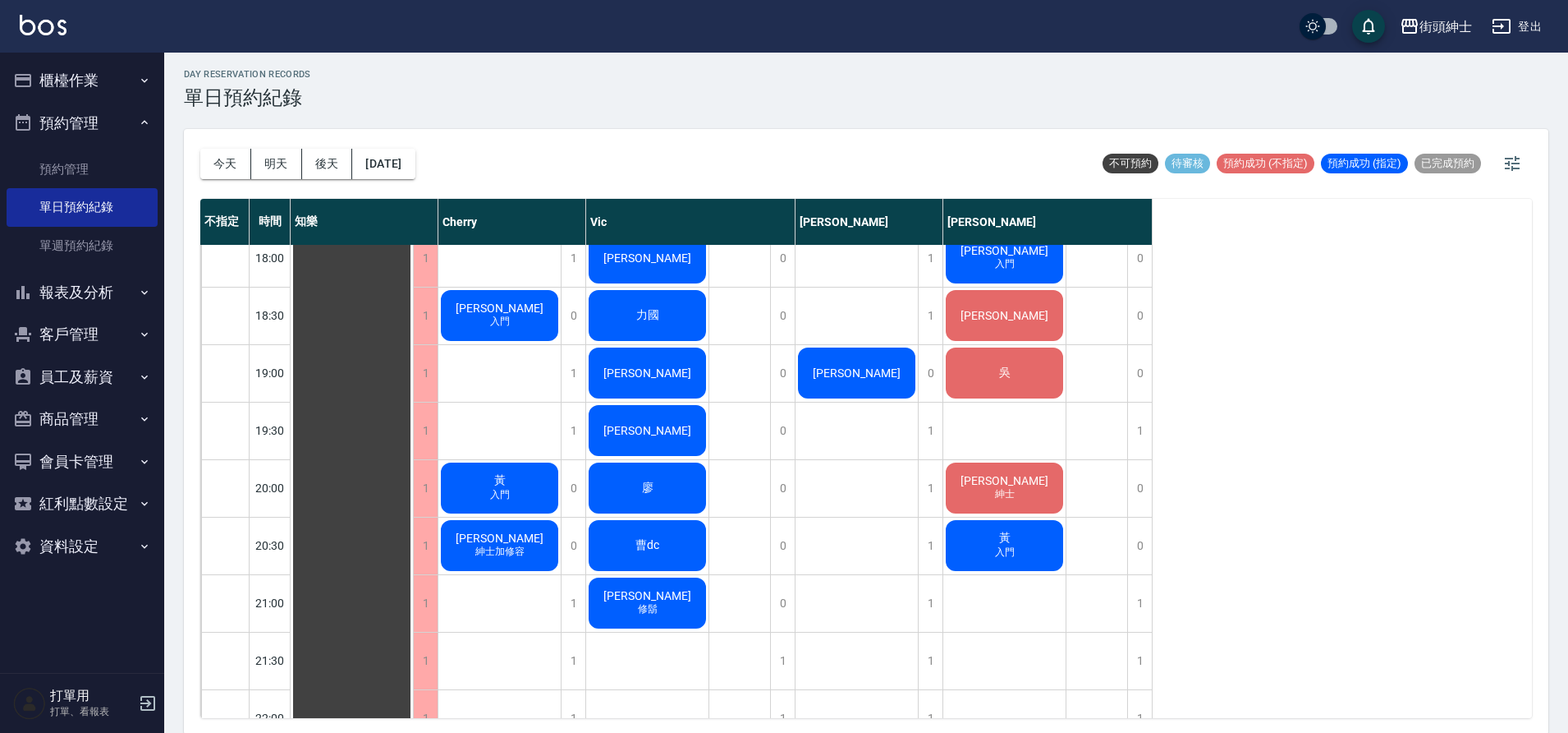
scroll to position [1055, 0]
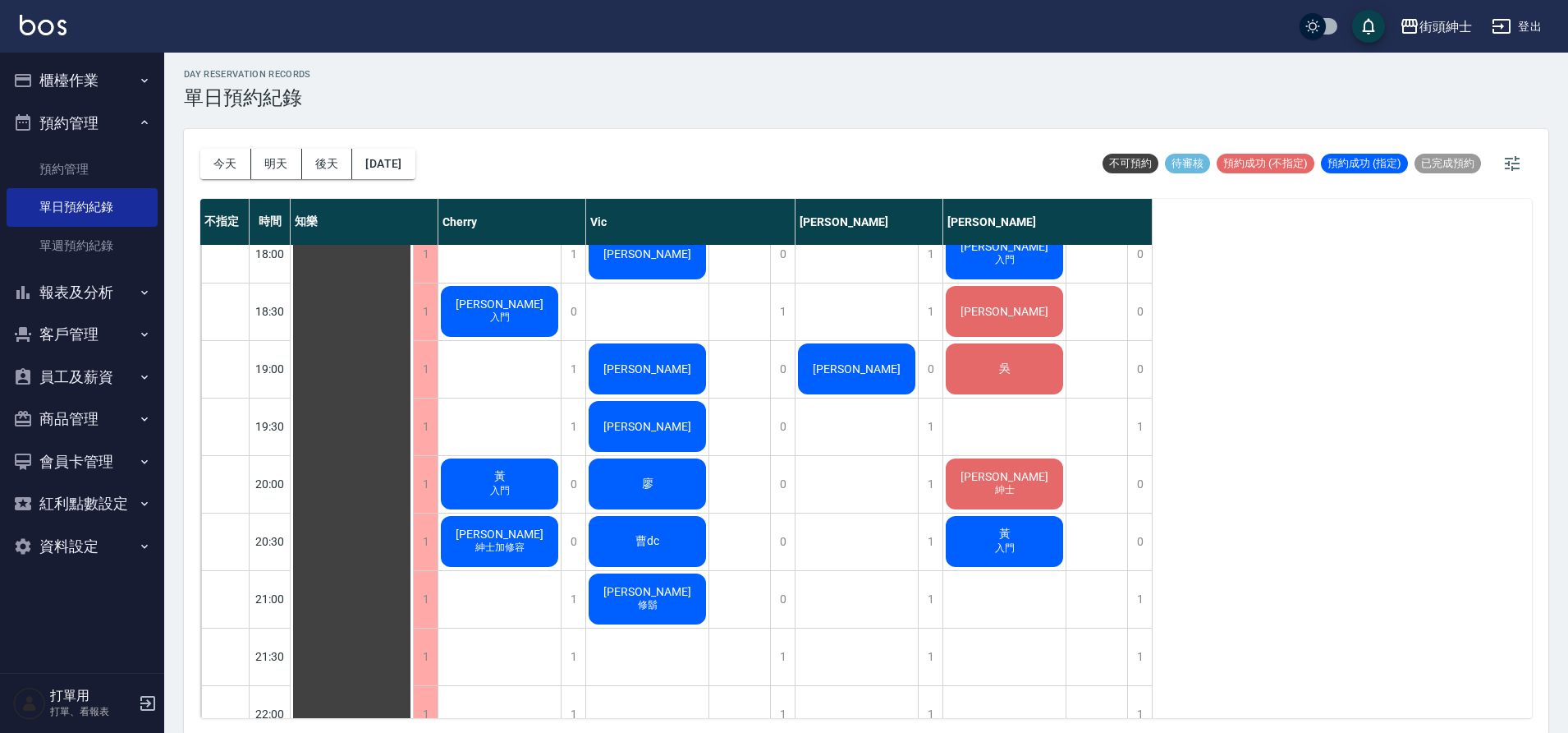
click at [413, 376] on div "[PERSON_NAME]" at bounding box center [352, 23] width 123 height 1665
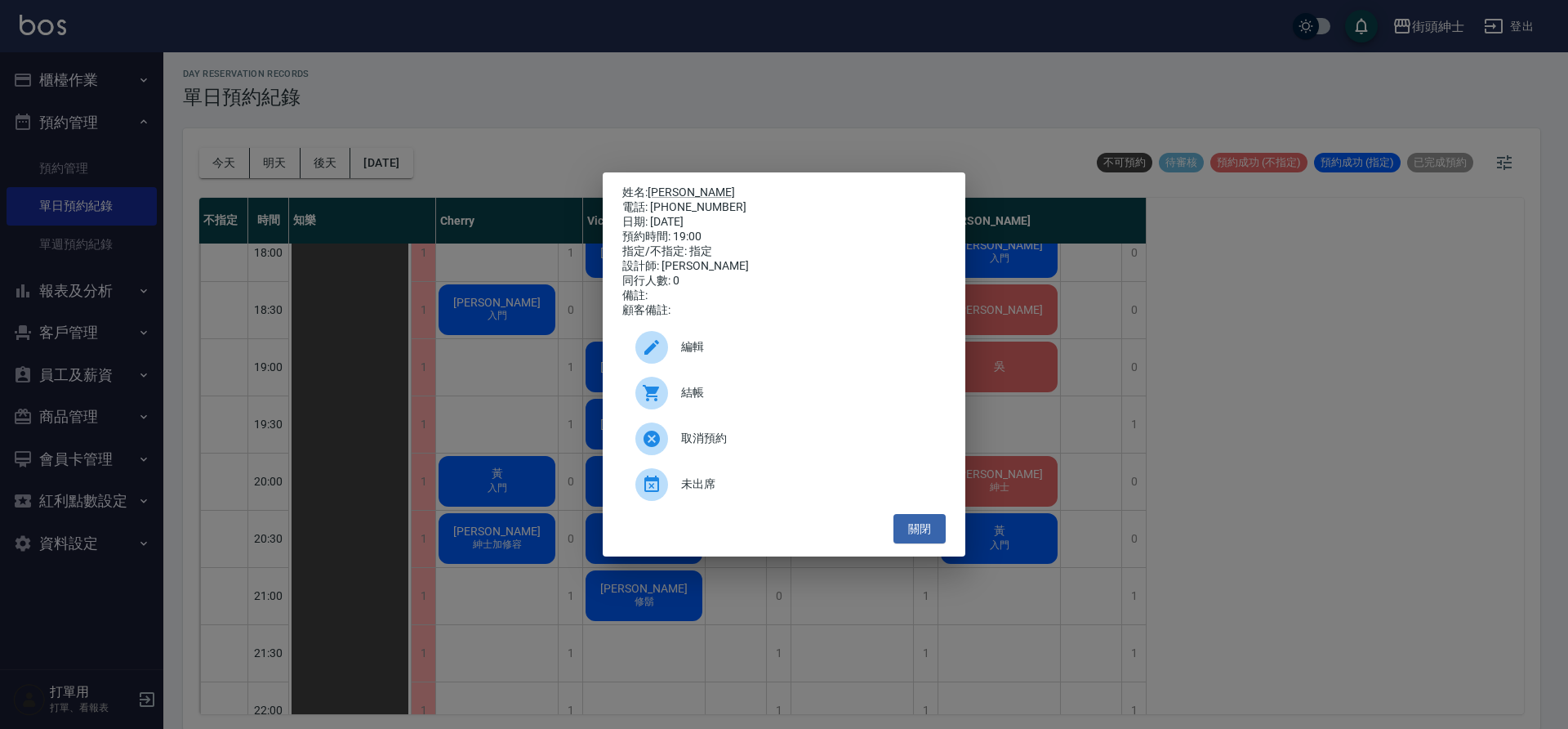
click at [677, 118] on div "姓名: 陳世曜 電話: 0931379008 日期: 2025/08/18 預約時間: 19:00 指定/不指定: 指定 設計師: Vic 同行人數: 0 備…" at bounding box center [784, 364] width 1568 height 729
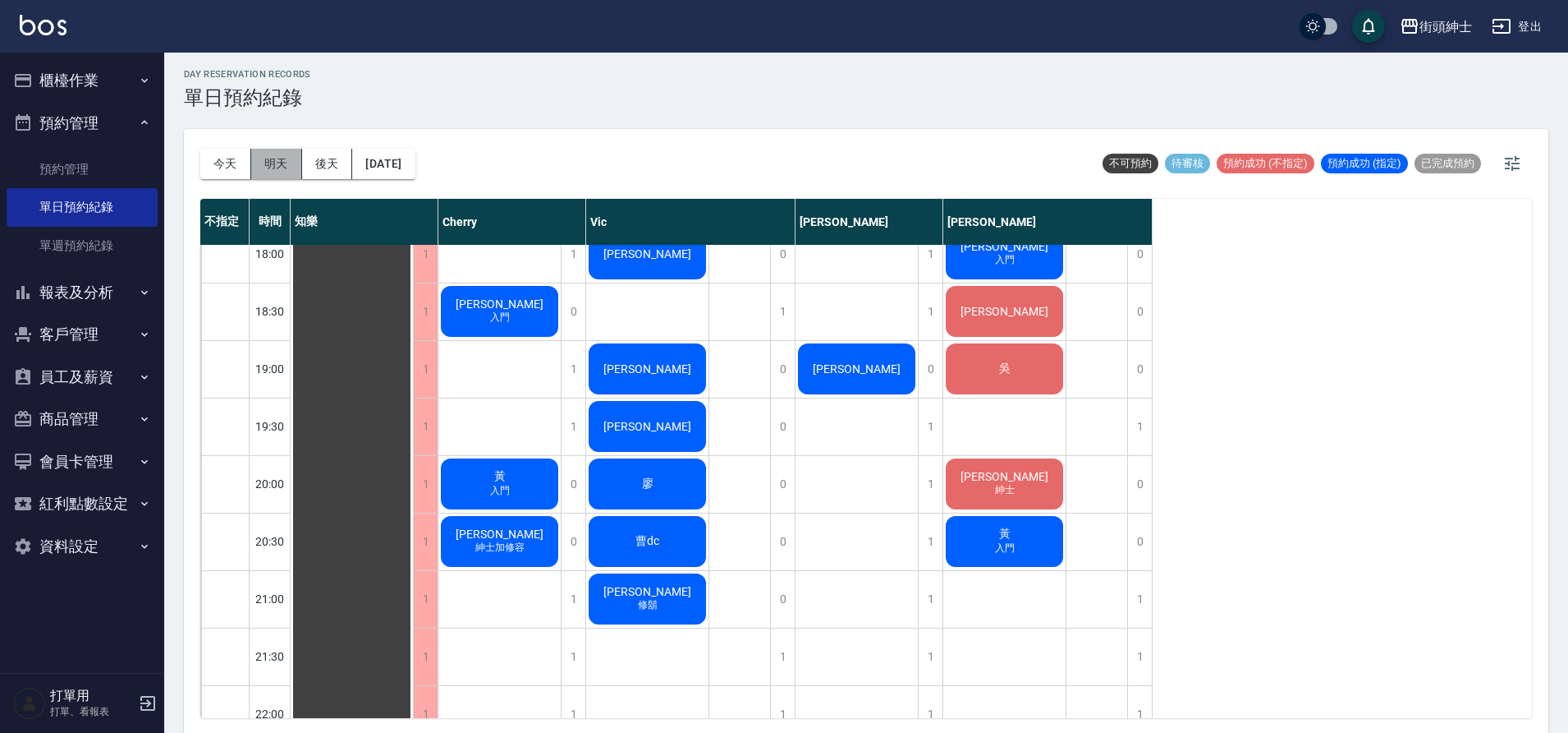
click at [292, 164] on button "明天" at bounding box center [276, 163] width 51 height 30
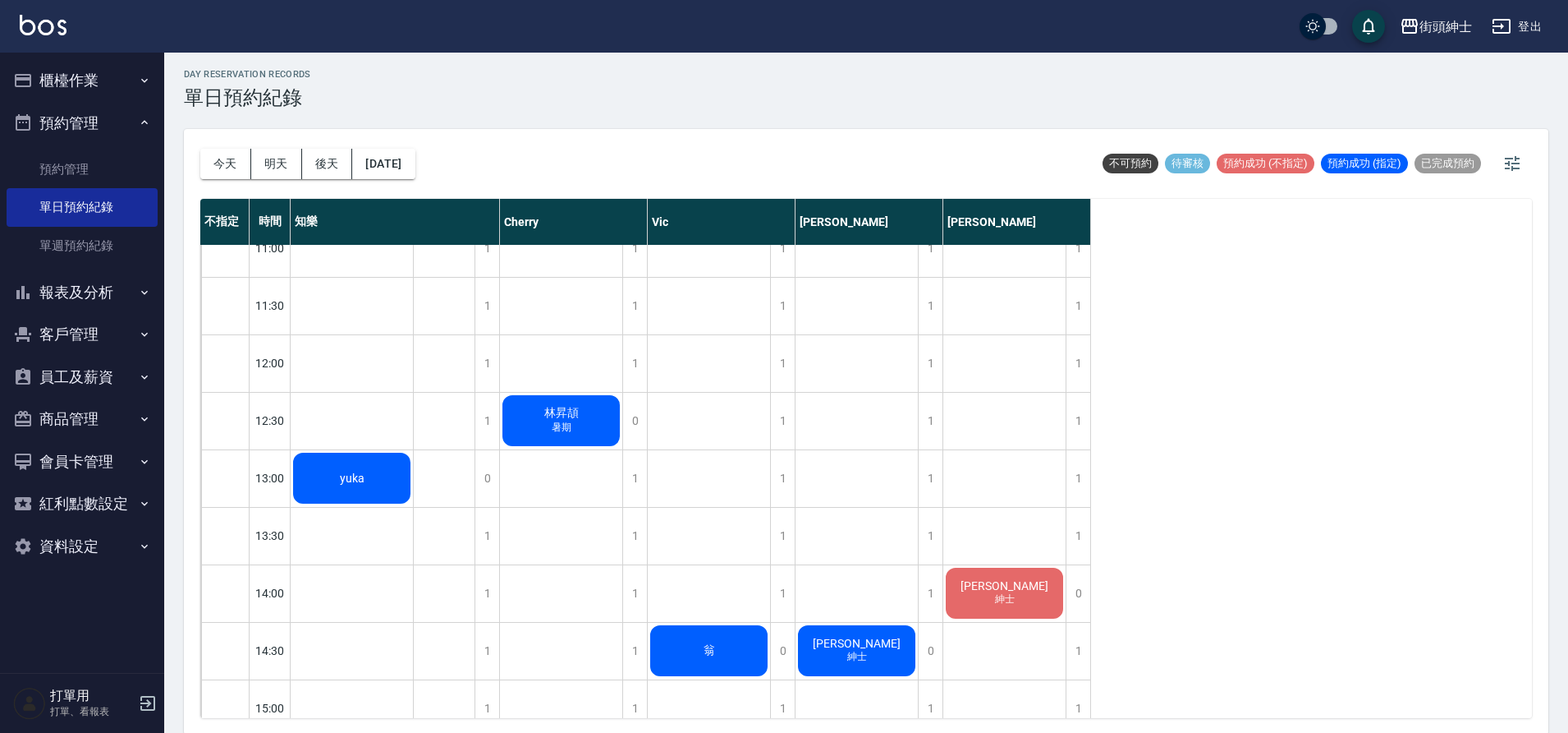
scroll to position [265, 0]
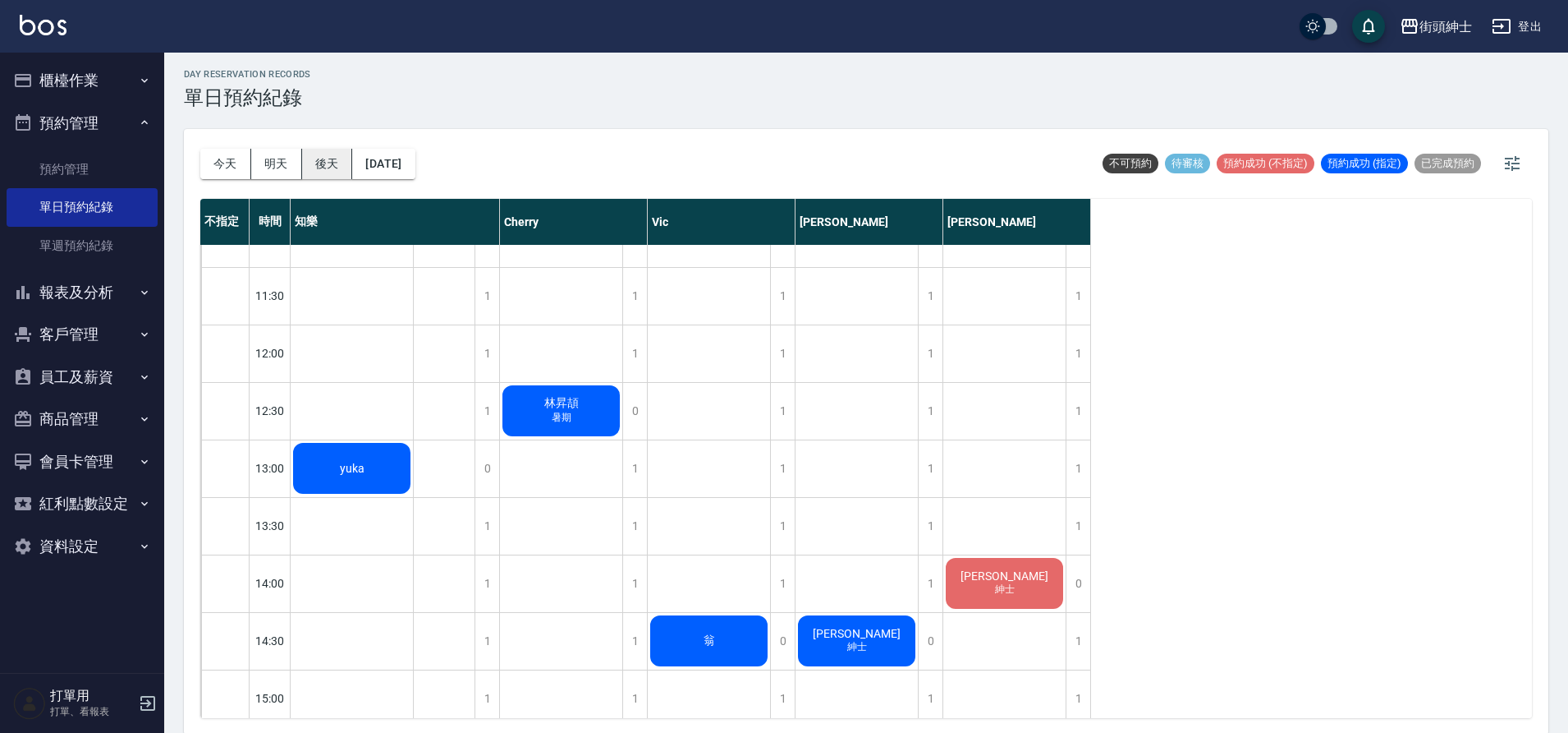
click at [322, 159] on button "後天" at bounding box center [327, 163] width 51 height 30
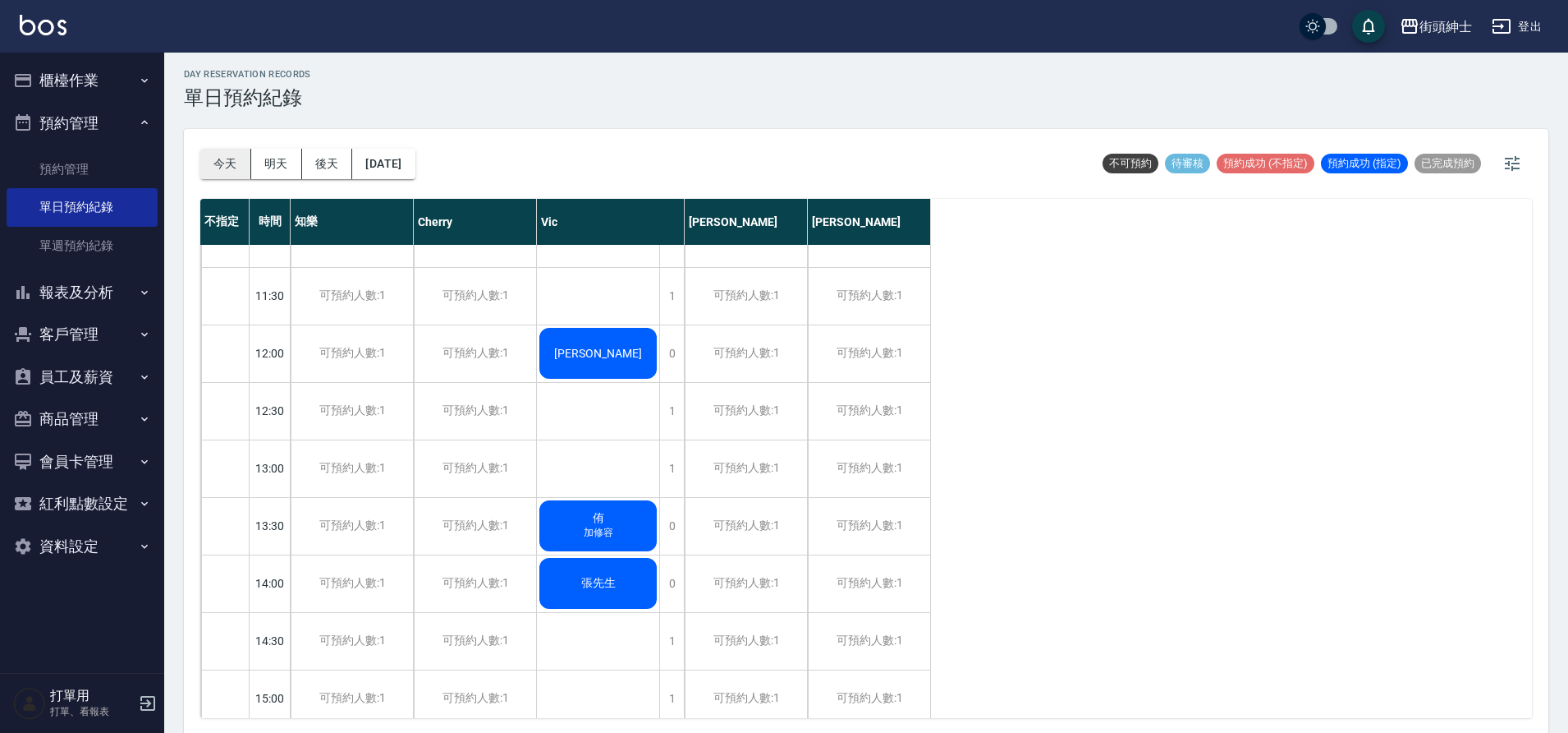
click at [232, 168] on button "今天" at bounding box center [225, 163] width 51 height 30
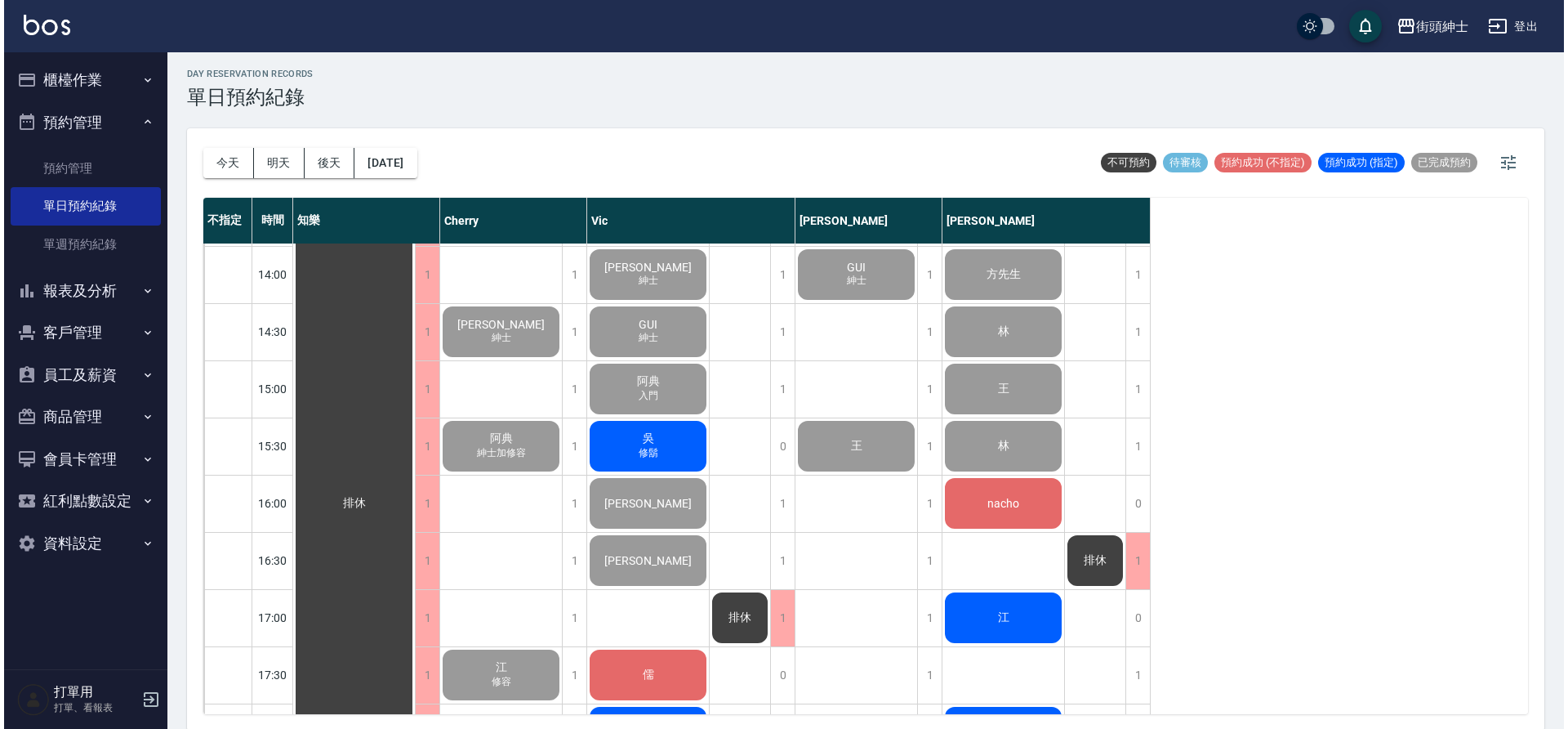
scroll to position [570, 0]
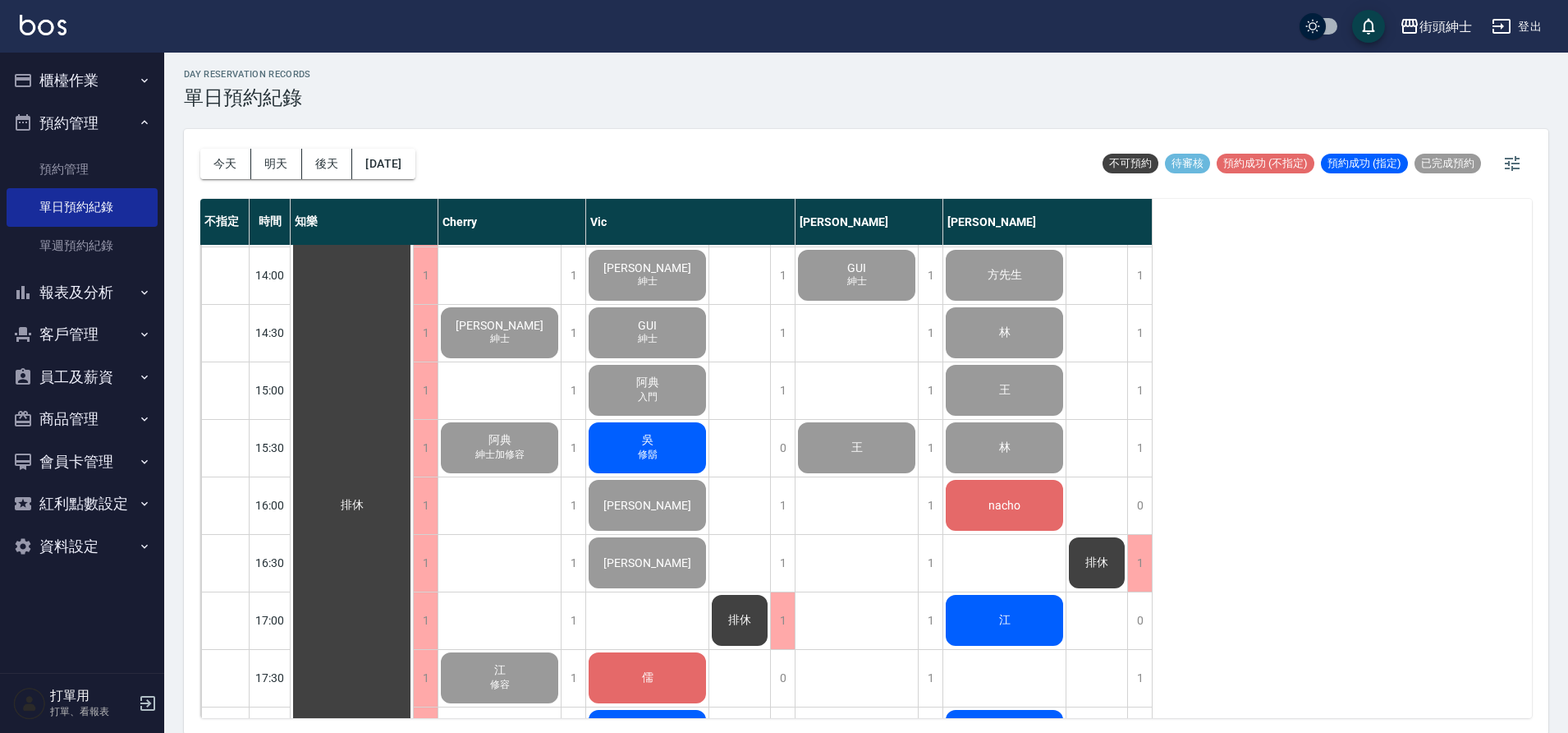
click at [413, 450] on div "吳 修鬍" at bounding box center [352, 505] width 123 height 1665
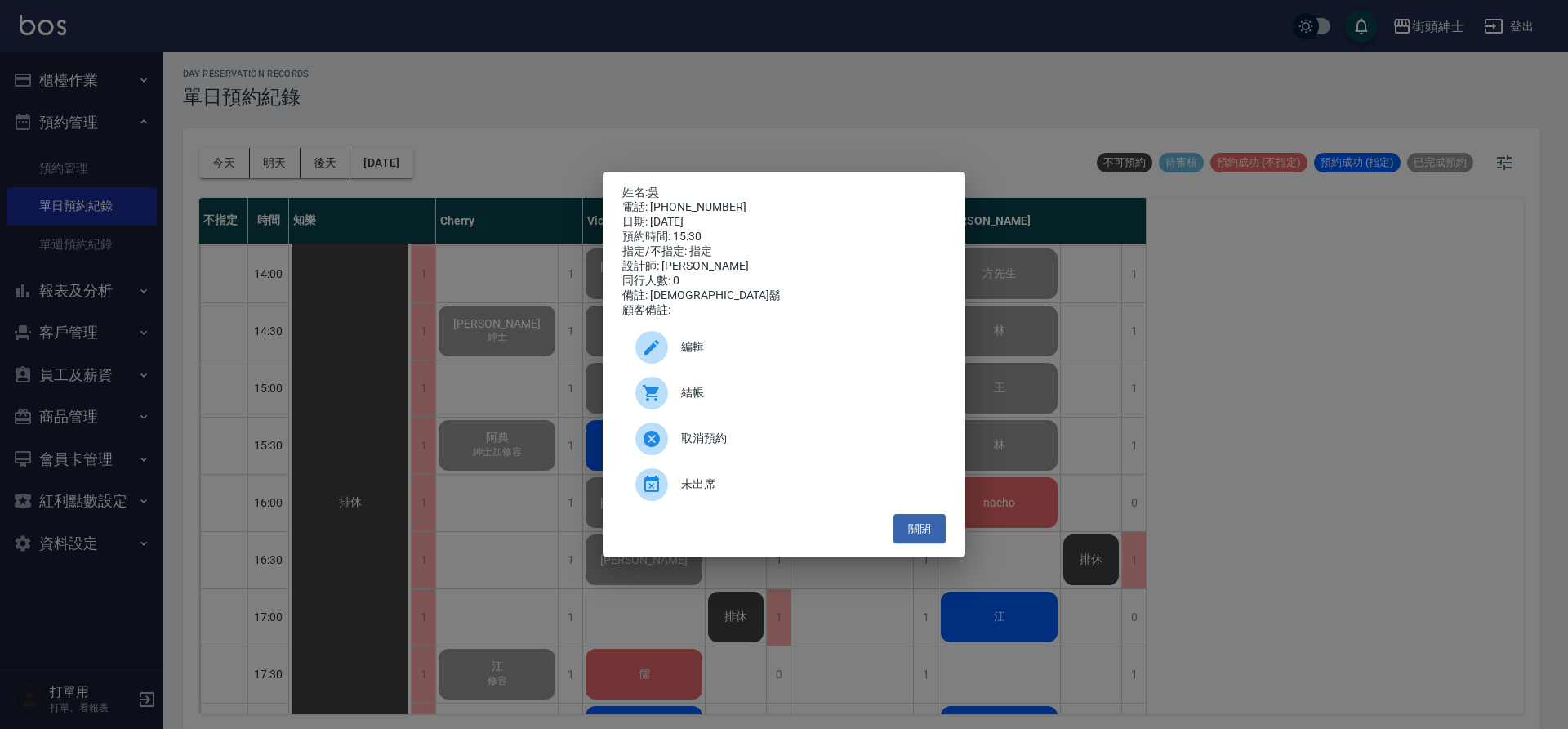
click at [799, 391] on span "結帳" at bounding box center [806, 392] width 251 height 17
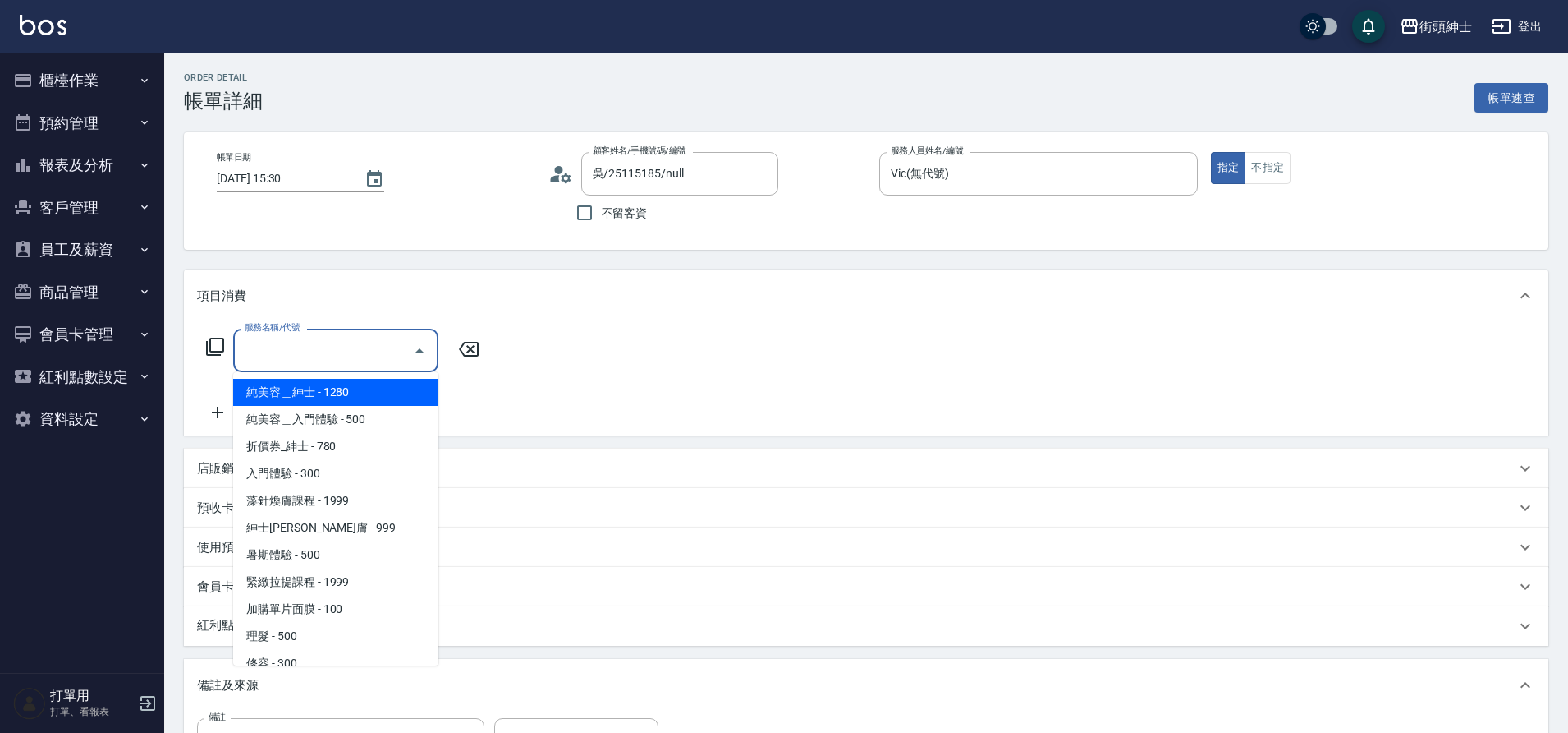
click at [288, 658] on span "修容 - 300" at bounding box center [336, 663] width 205 height 28
type input "修容(A03)"
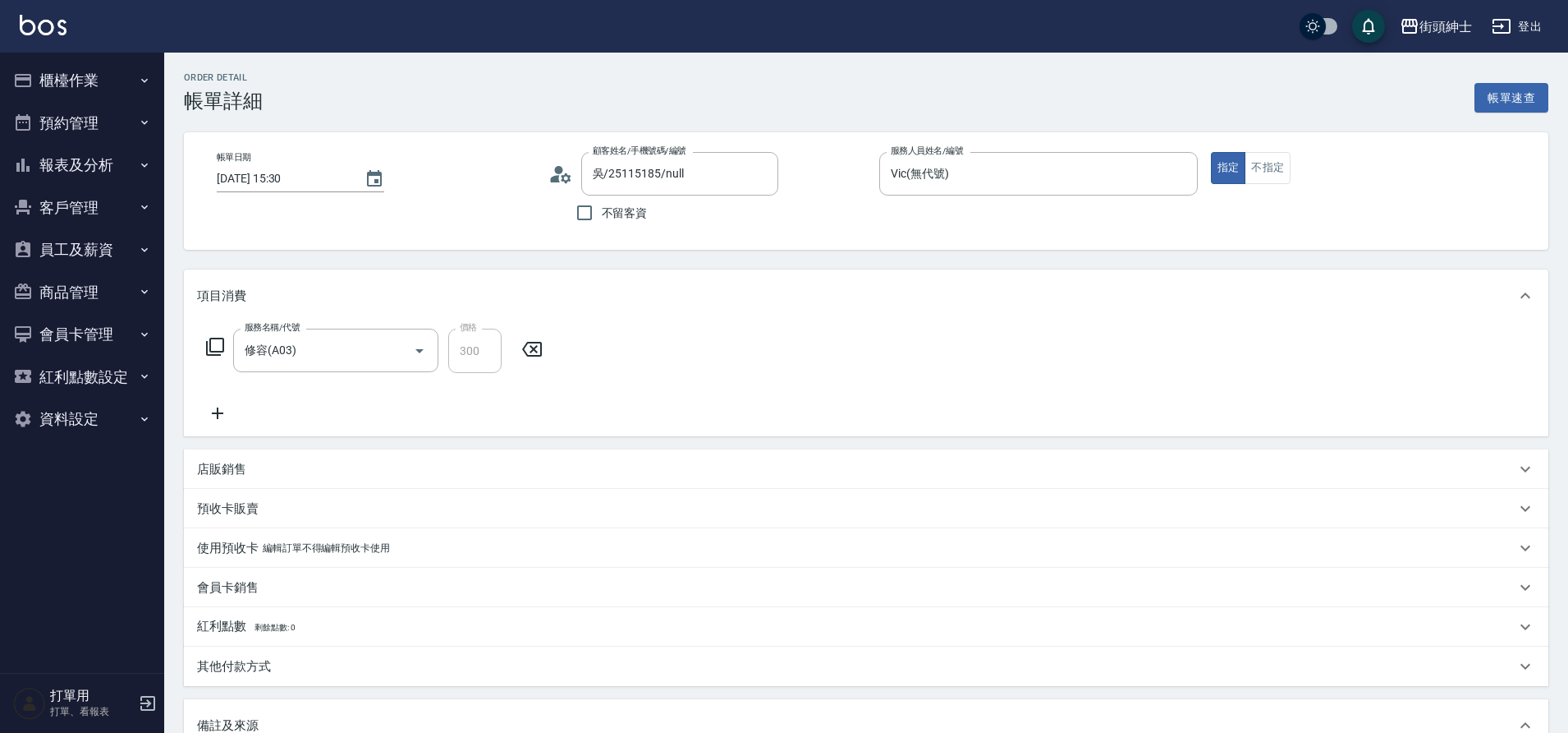
click at [221, 414] on icon at bounding box center [217, 414] width 41 height 20
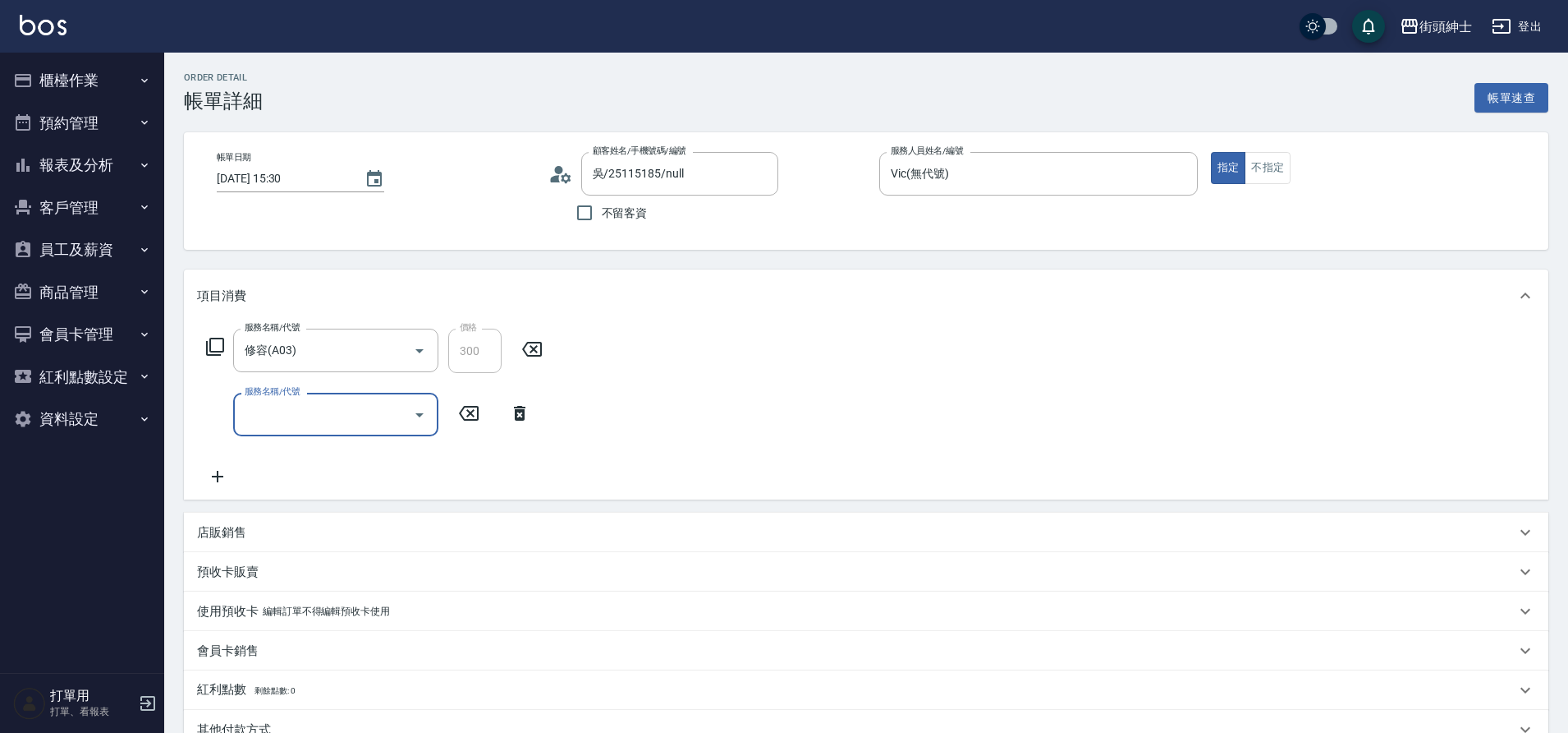
scroll to position [33, 0]
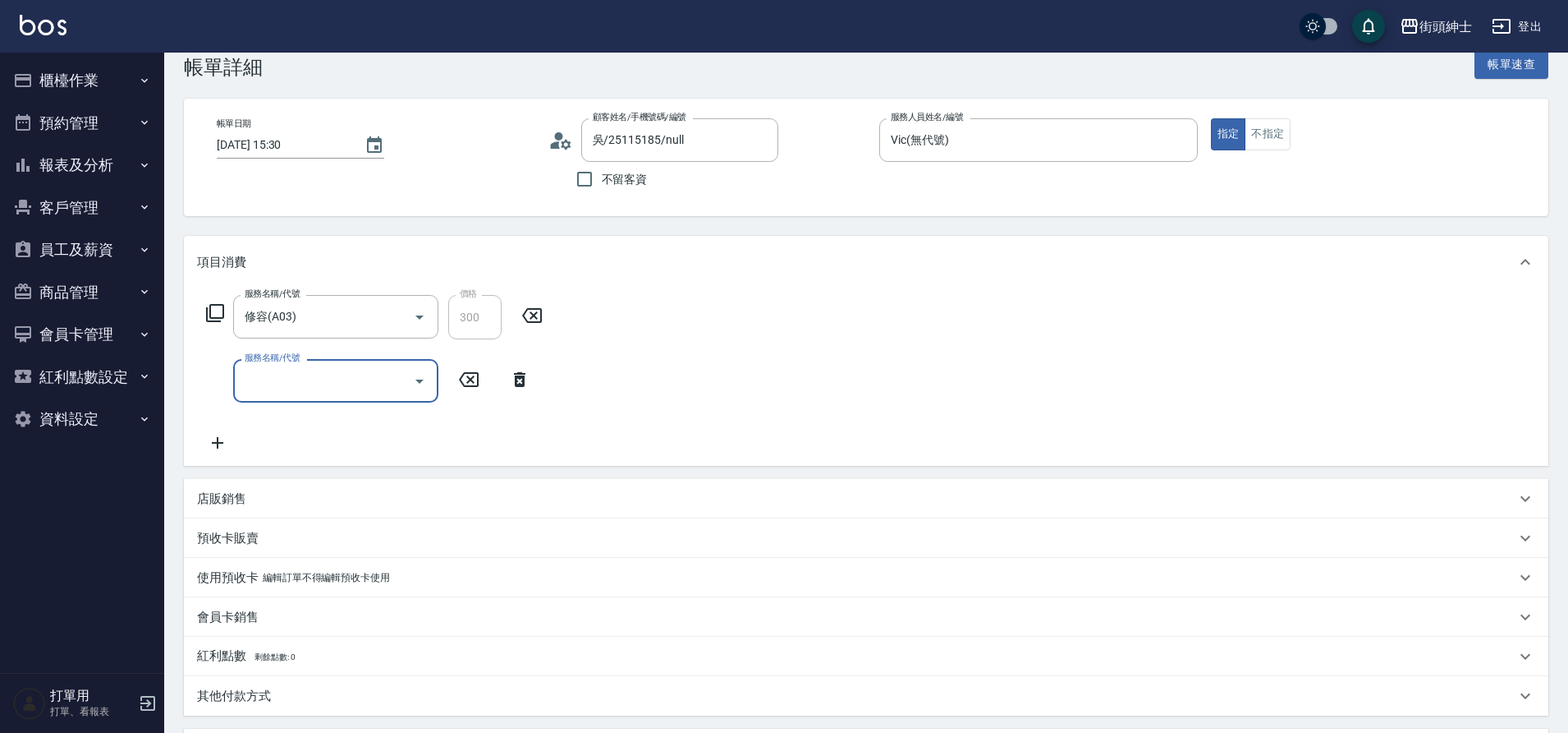
click at [343, 397] on div "服務名稱/代號" at bounding box center [336, 380] width 205 height 43
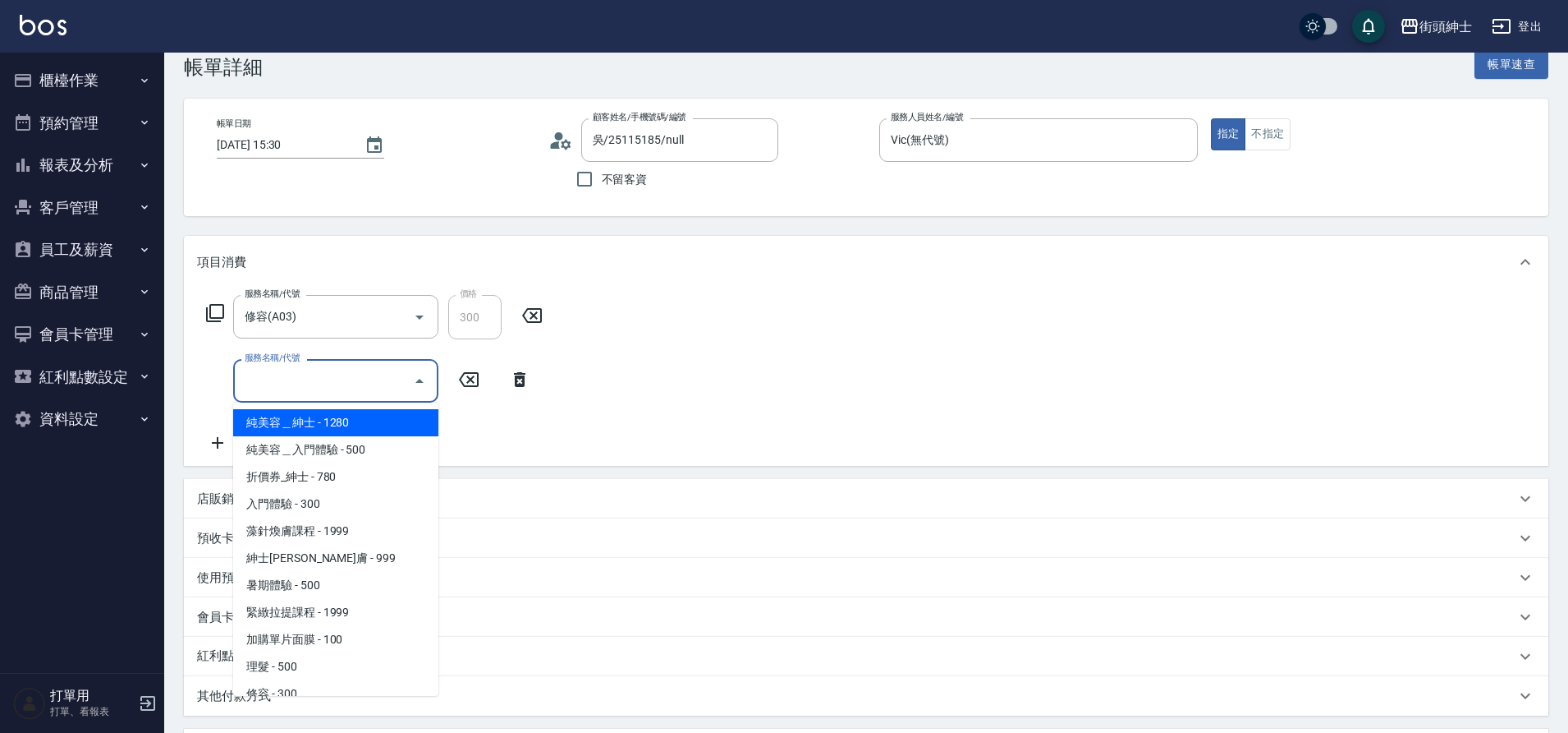
scroll to position [45, 0]
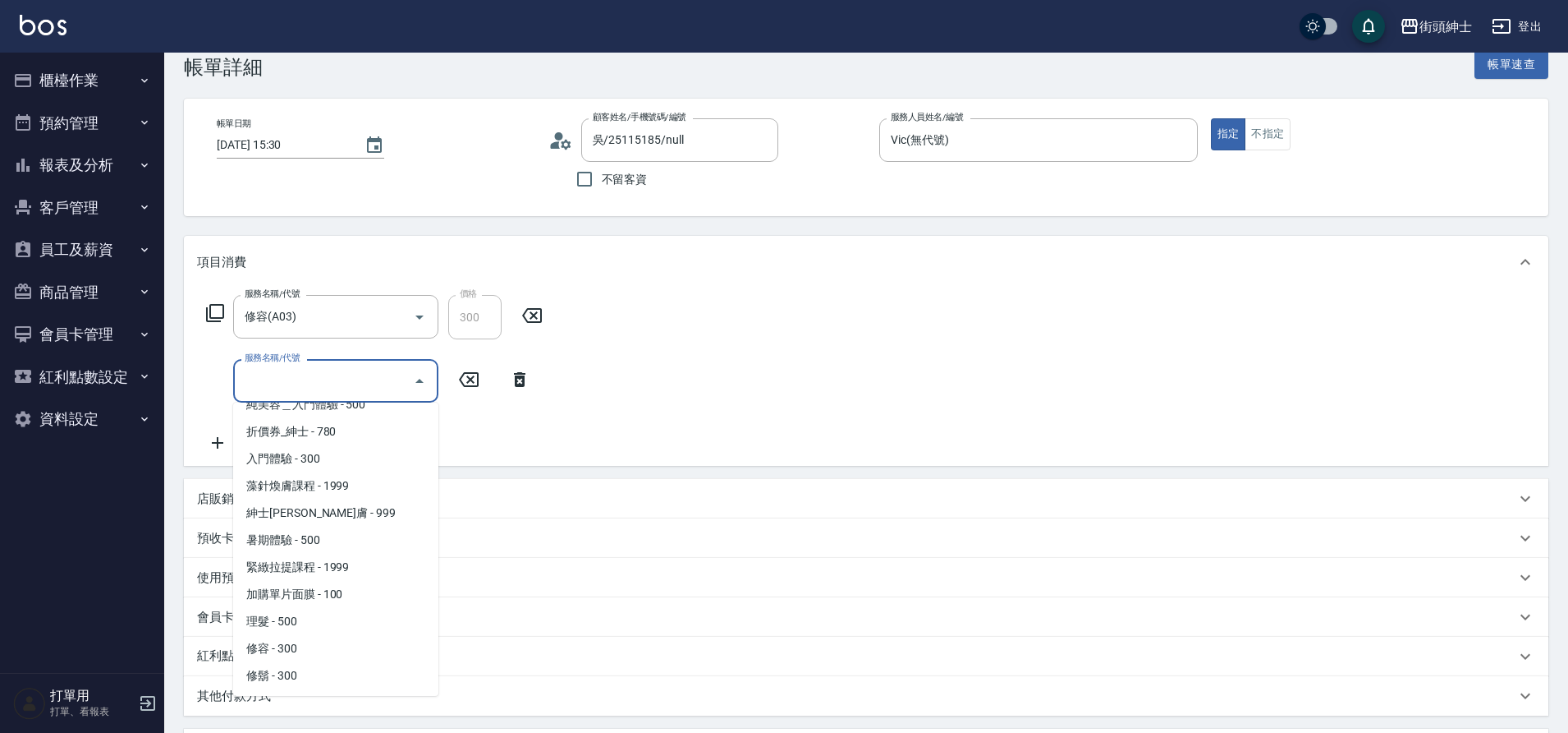
click at [282, 670] on span "修鬍 - 300" at bounding box center [336, 675] width 205 height 28
type input "修鬍(A04)"
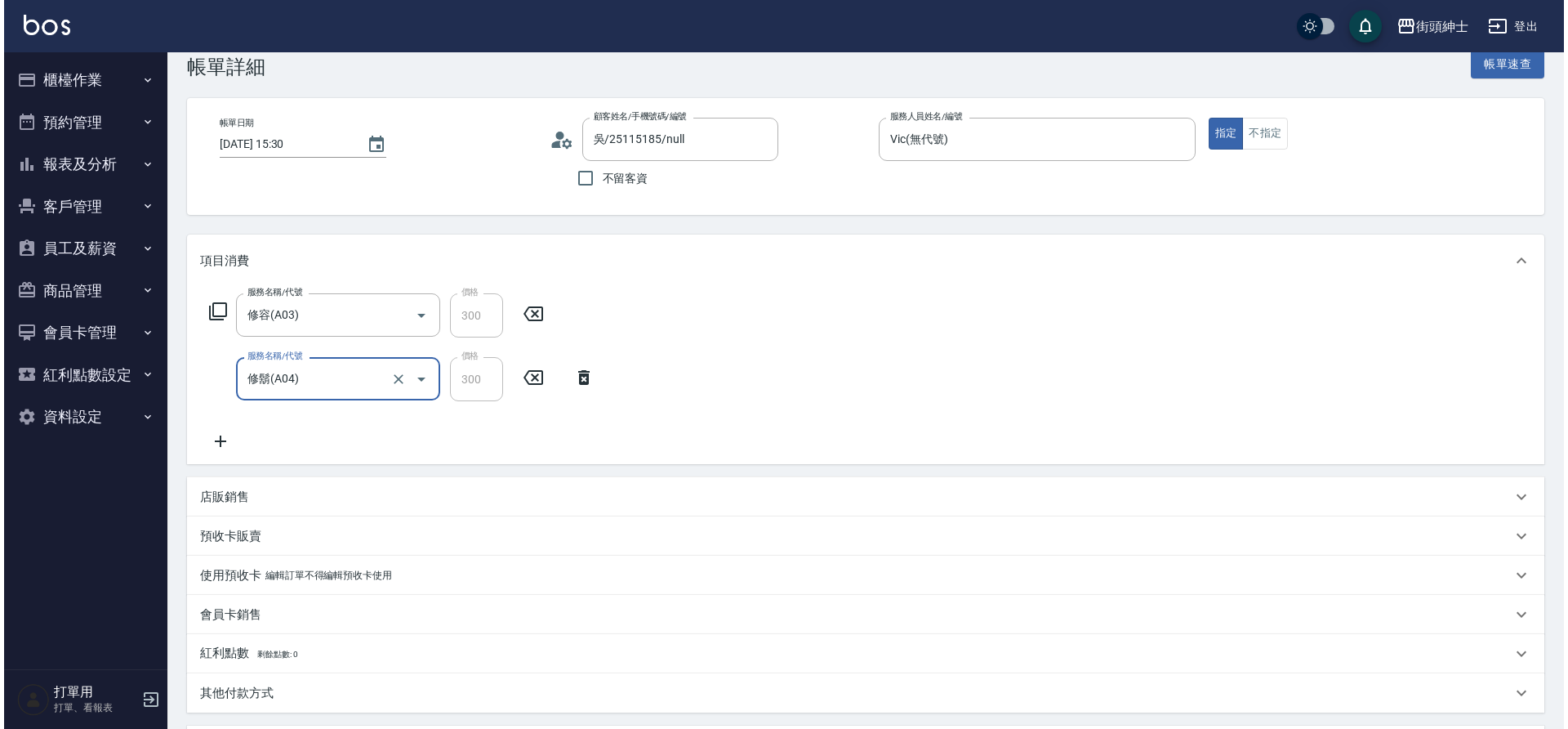
scroll to position [343, 0]
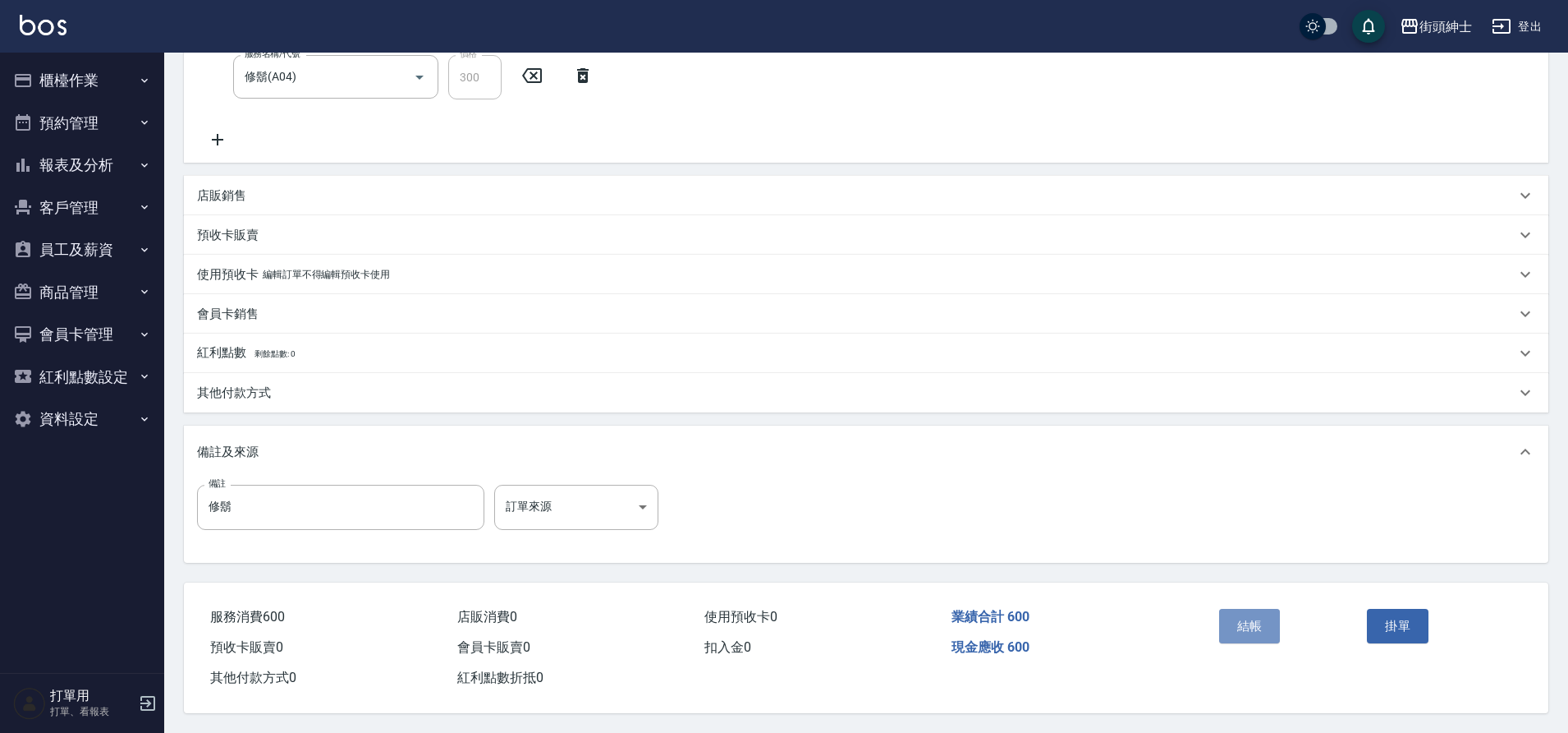
click at [1254, 622] on button "結帳" at bounding box center [1250, 625] width 62 height 34
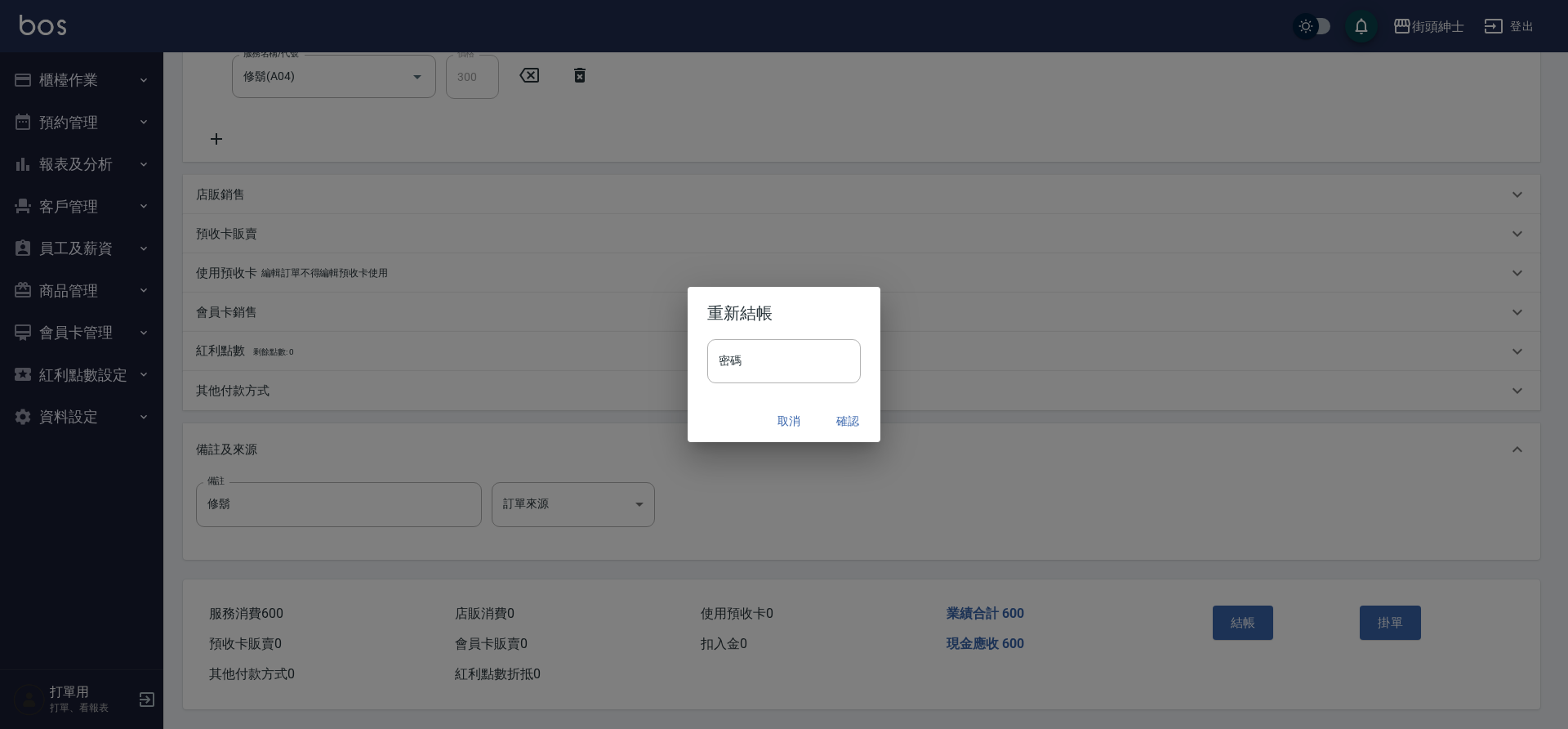
click at [846, 419] on button "確認" at bounding box center [847, 421] width 52 height 30
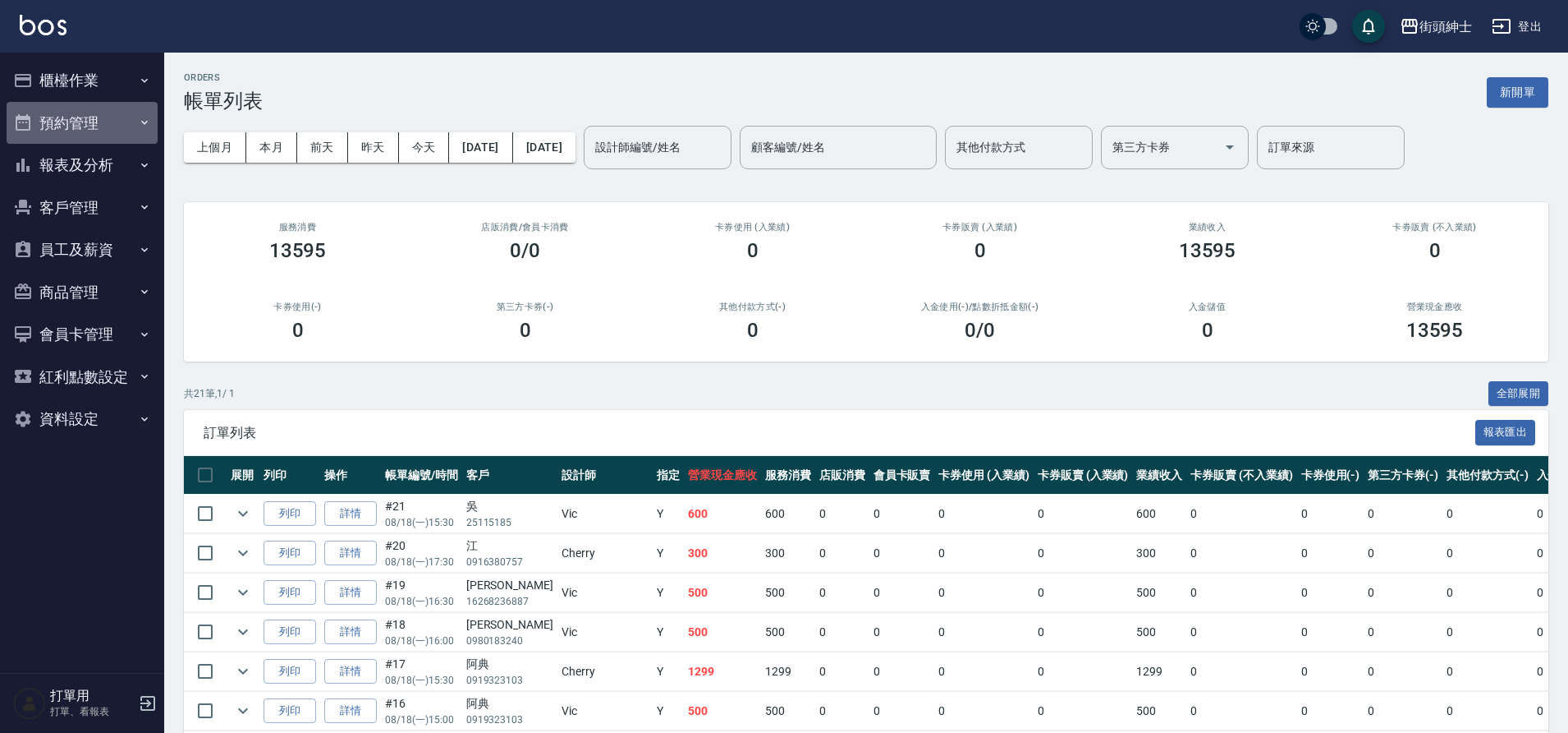
click at [106, 112] on button "預約管理" at bounding box center [82, 123] width 151 height 43
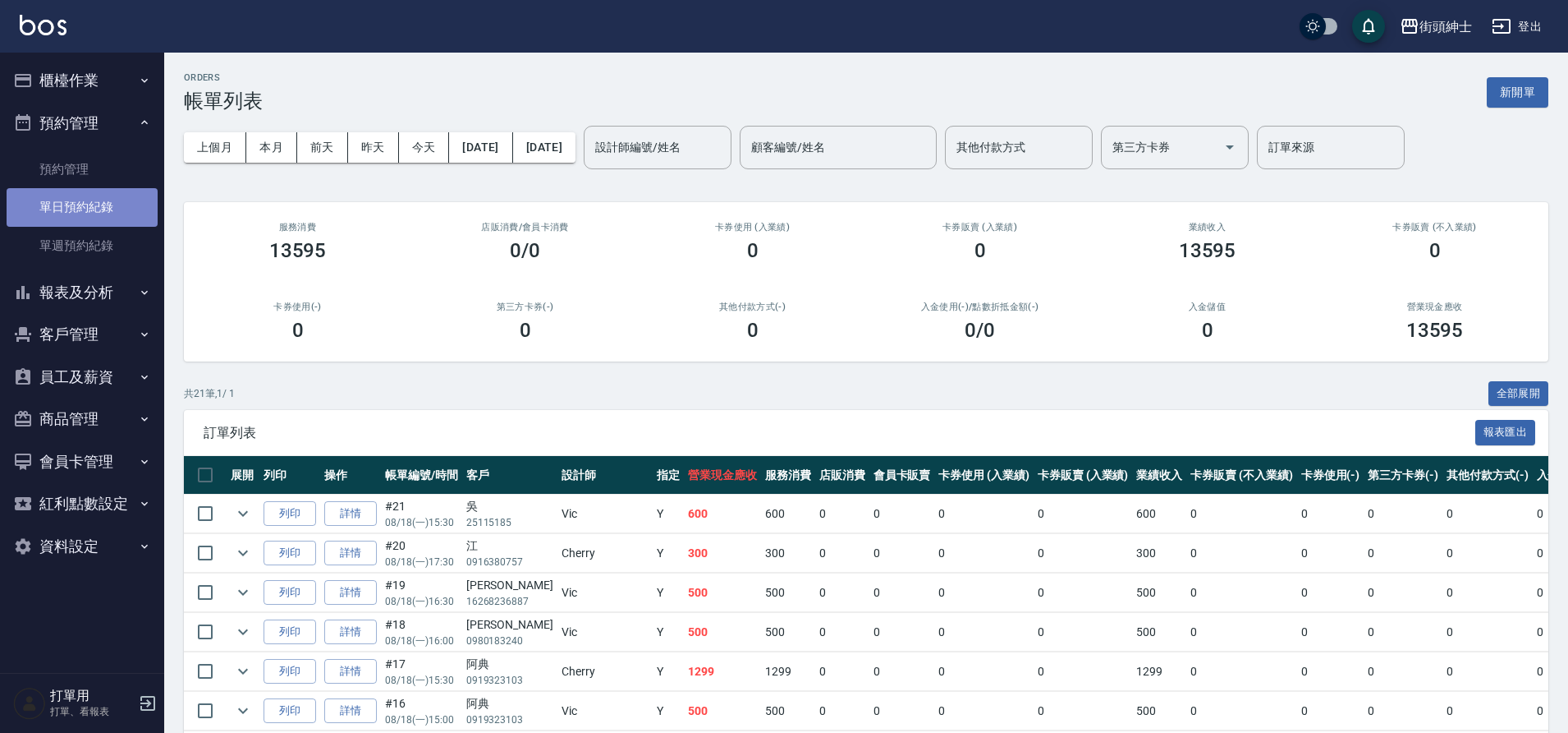
click at [106, 203] on link "單日預約紀錄" at bounding box center [82, 207] width 151 height 38
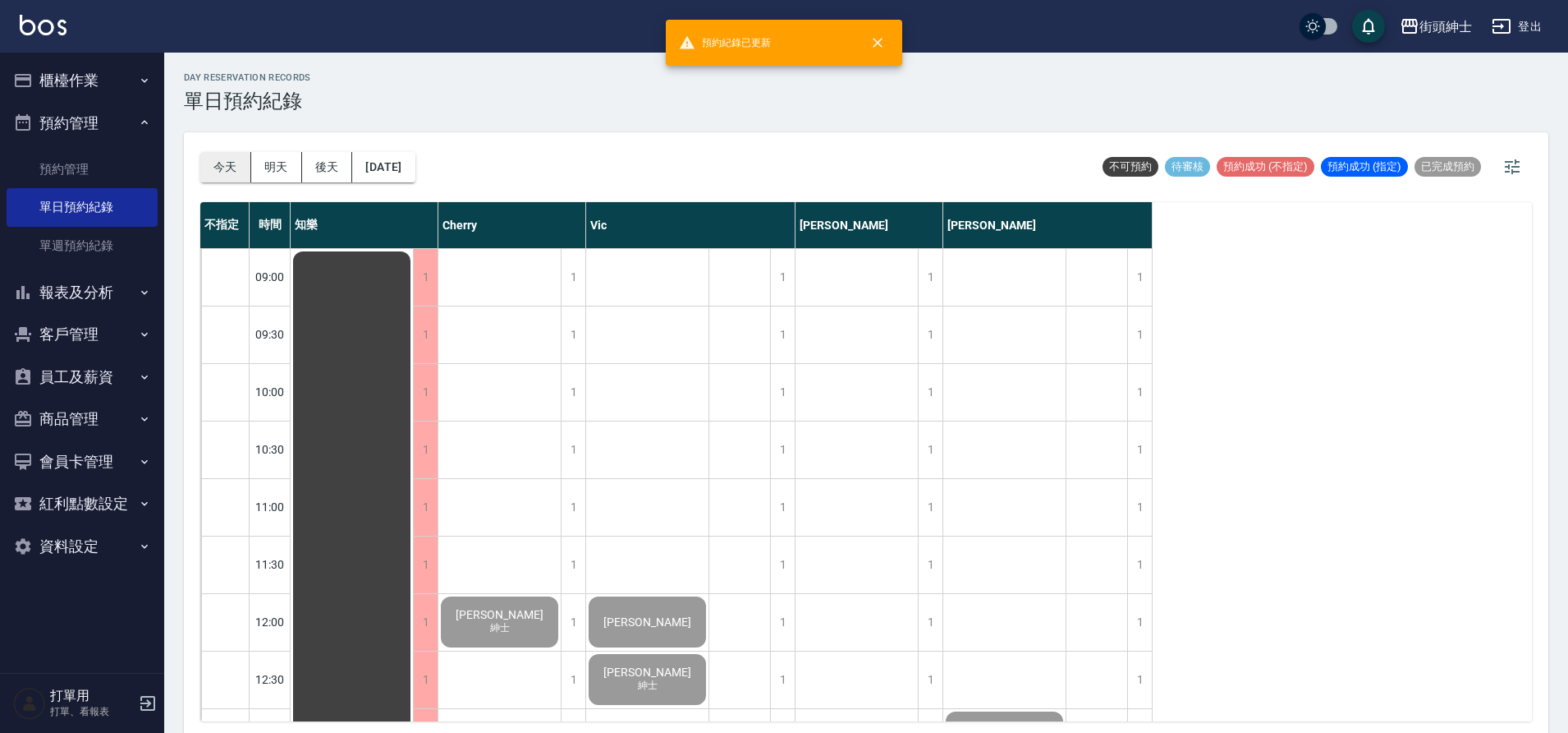
click at [230, 164] on button "今天" at bounding box center [225, 167] width 51 height 30
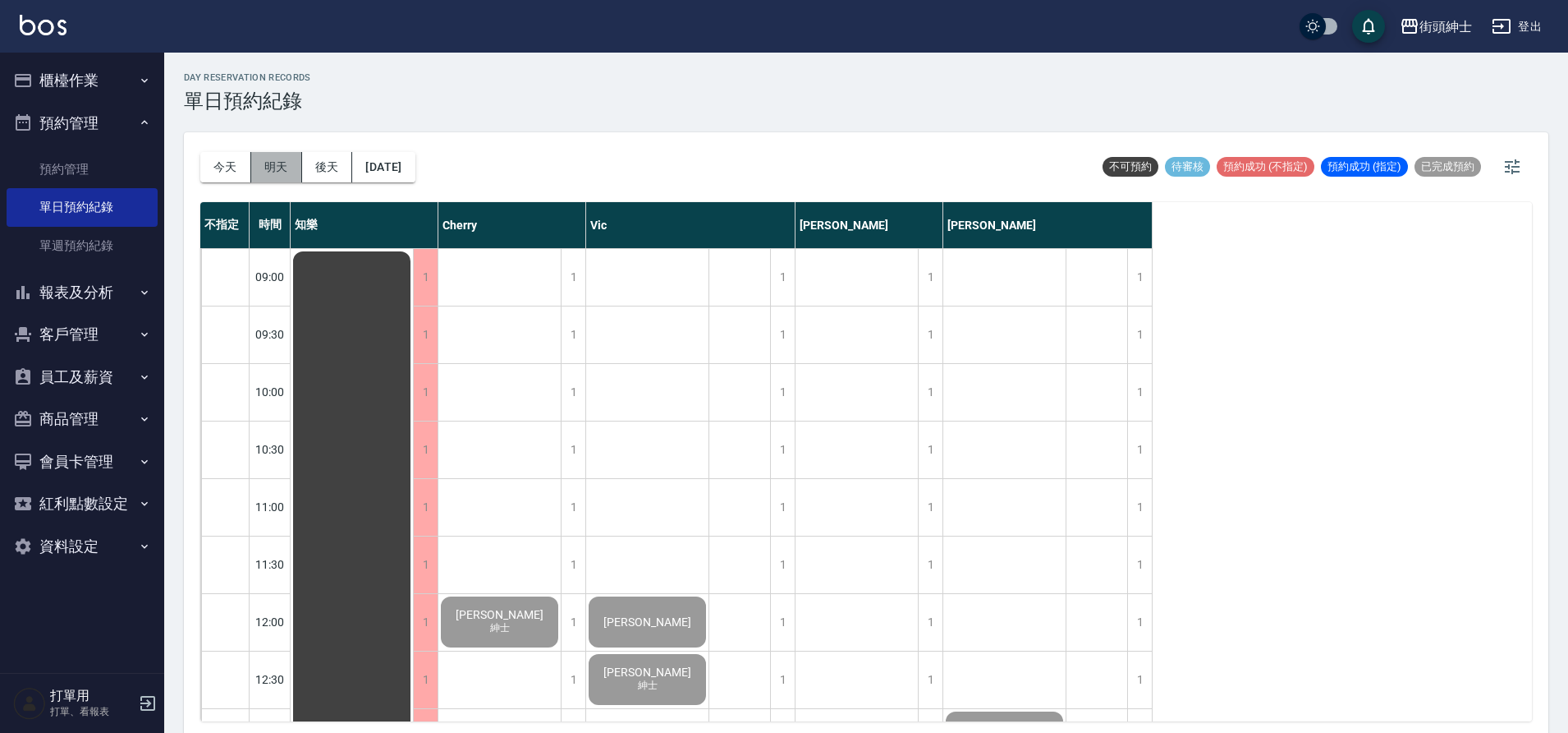
click at [263, 157] on button "明天" at bounding box center [276, 167] width 51 height 30
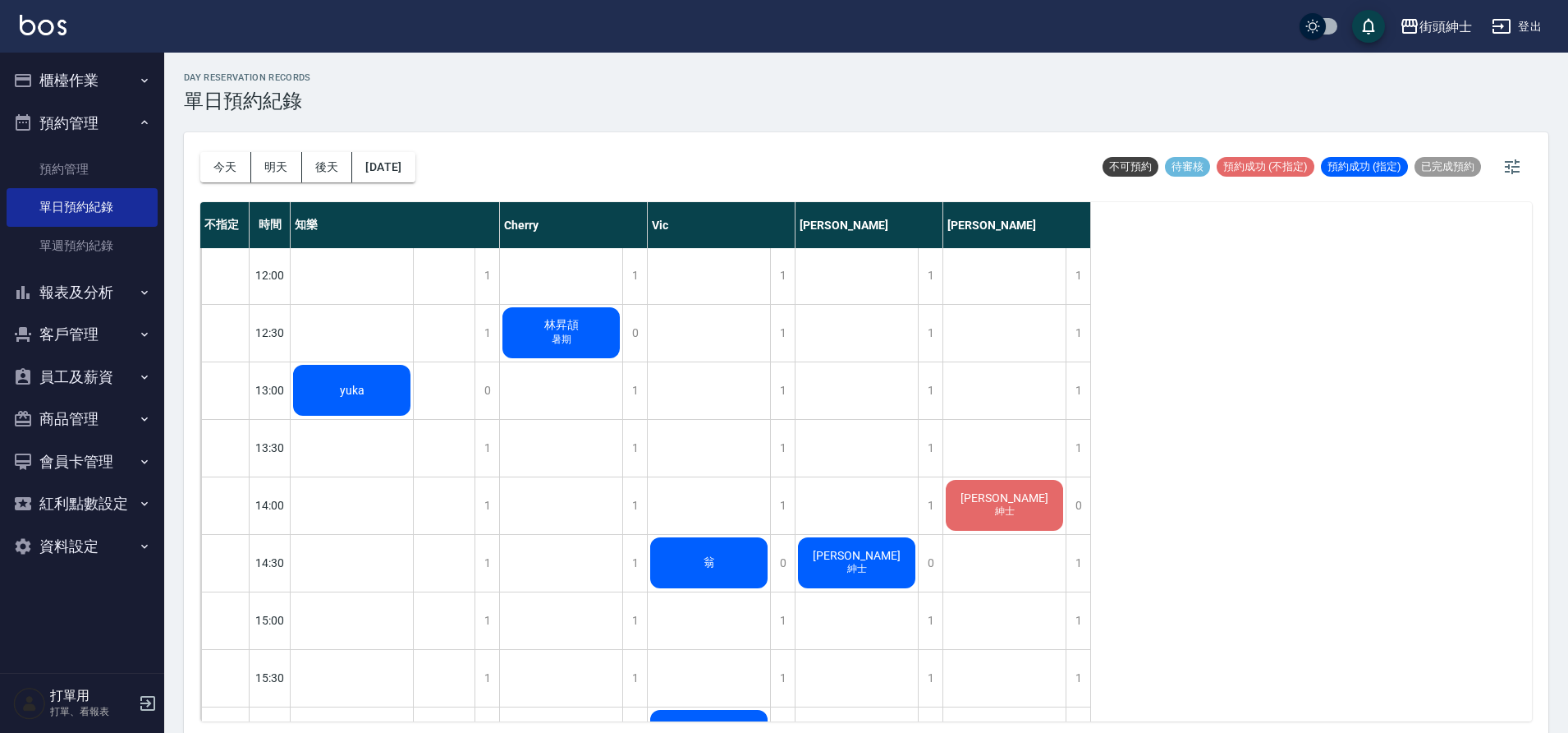
scroll to position [264, 0]
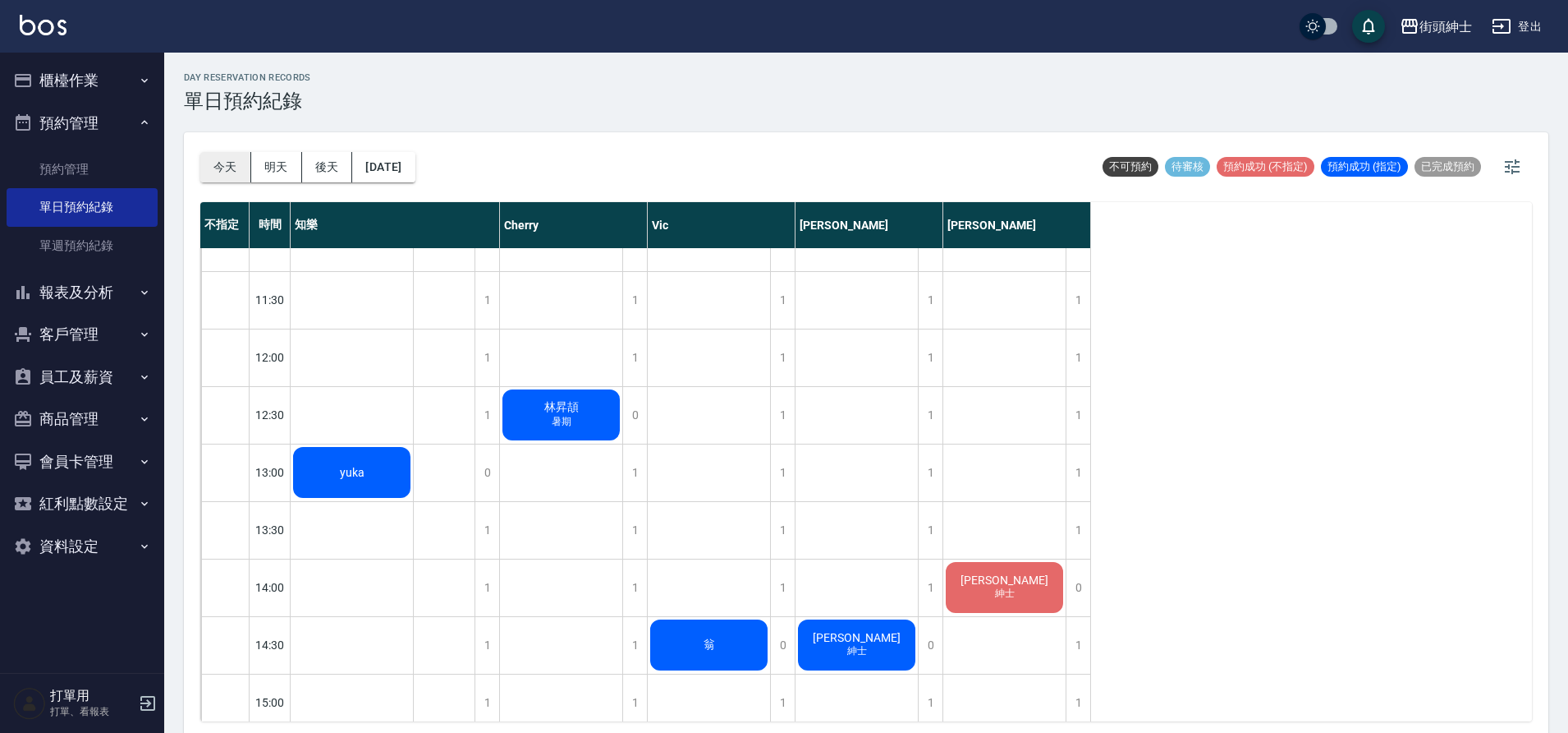
click at [228, 173] on button "今天" at bounding box center [225, 167] width 51 height 30
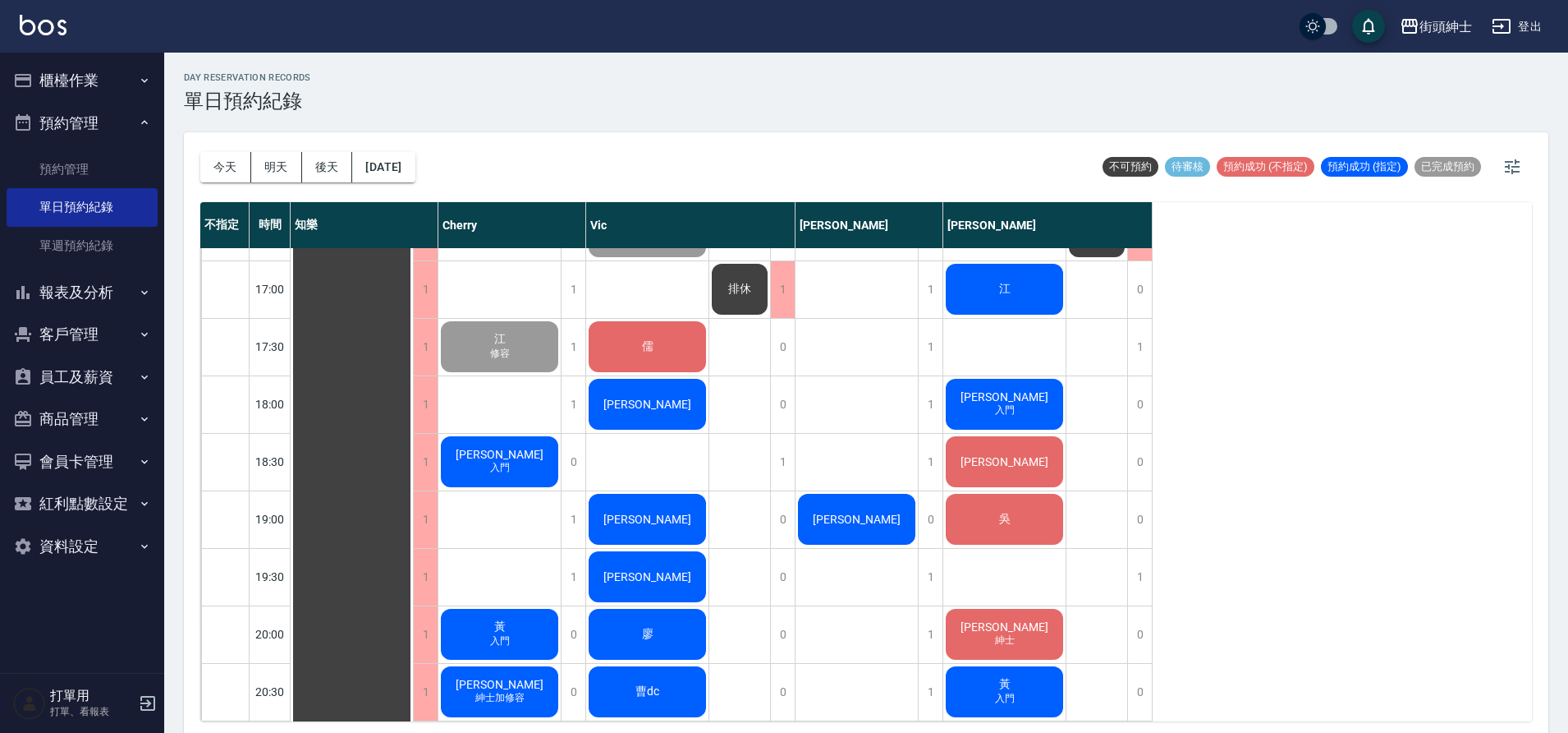
scroll to position [946, 0]
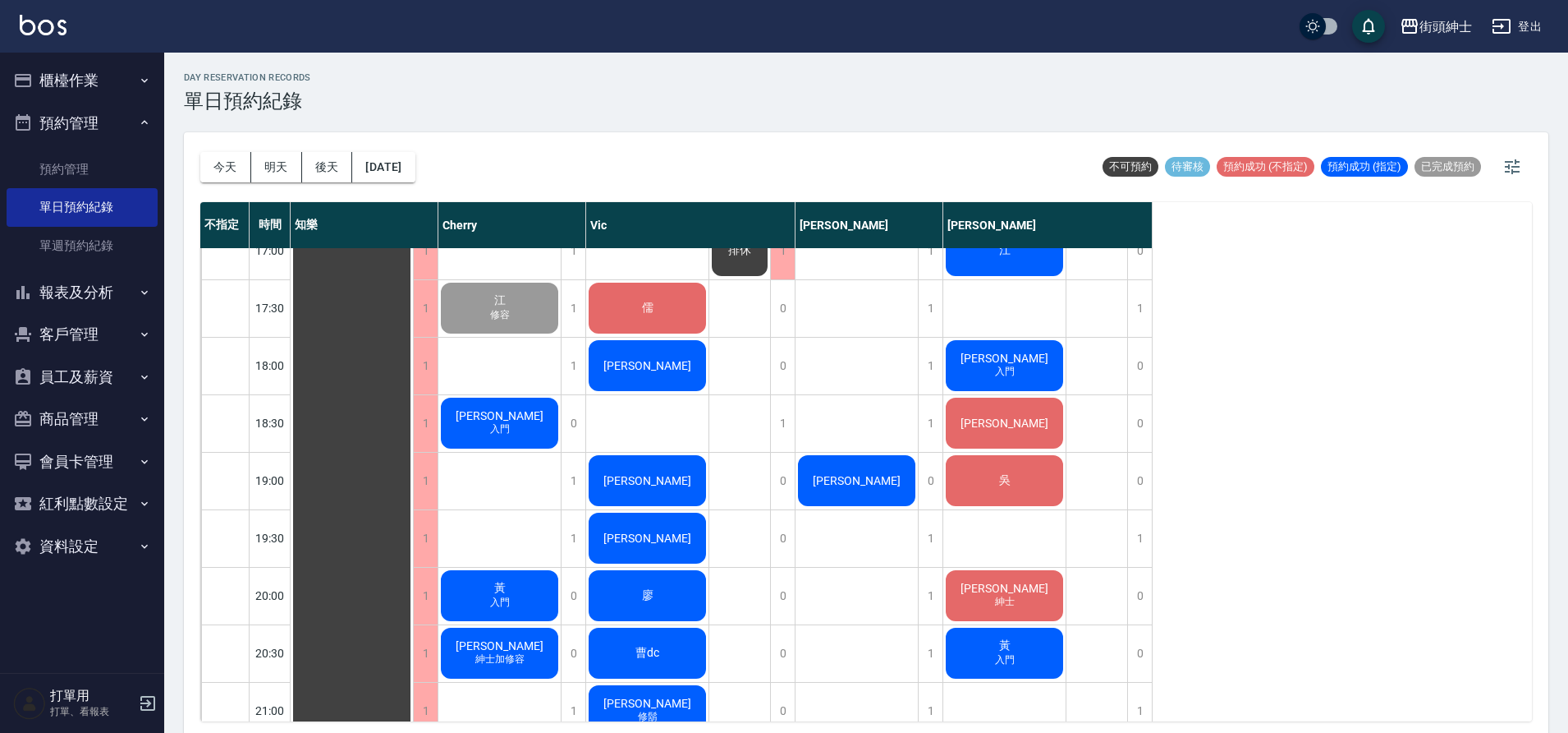
click at [413, 308] on div "儒" at bounding box center [352, 135] width 123 height 1665
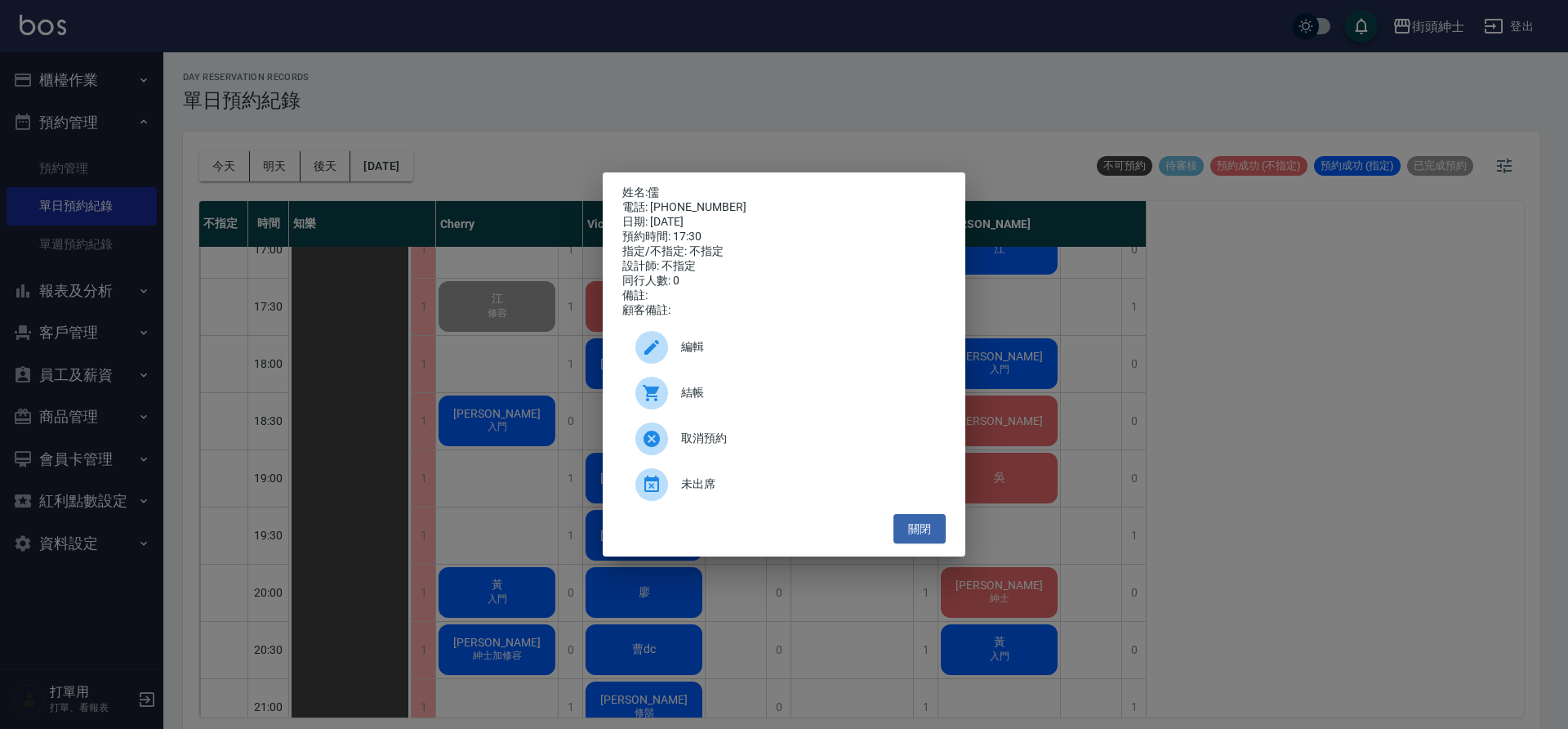
click at [785, 396] on span "結帳" at bounding box center [806, 392] width 251 height 17
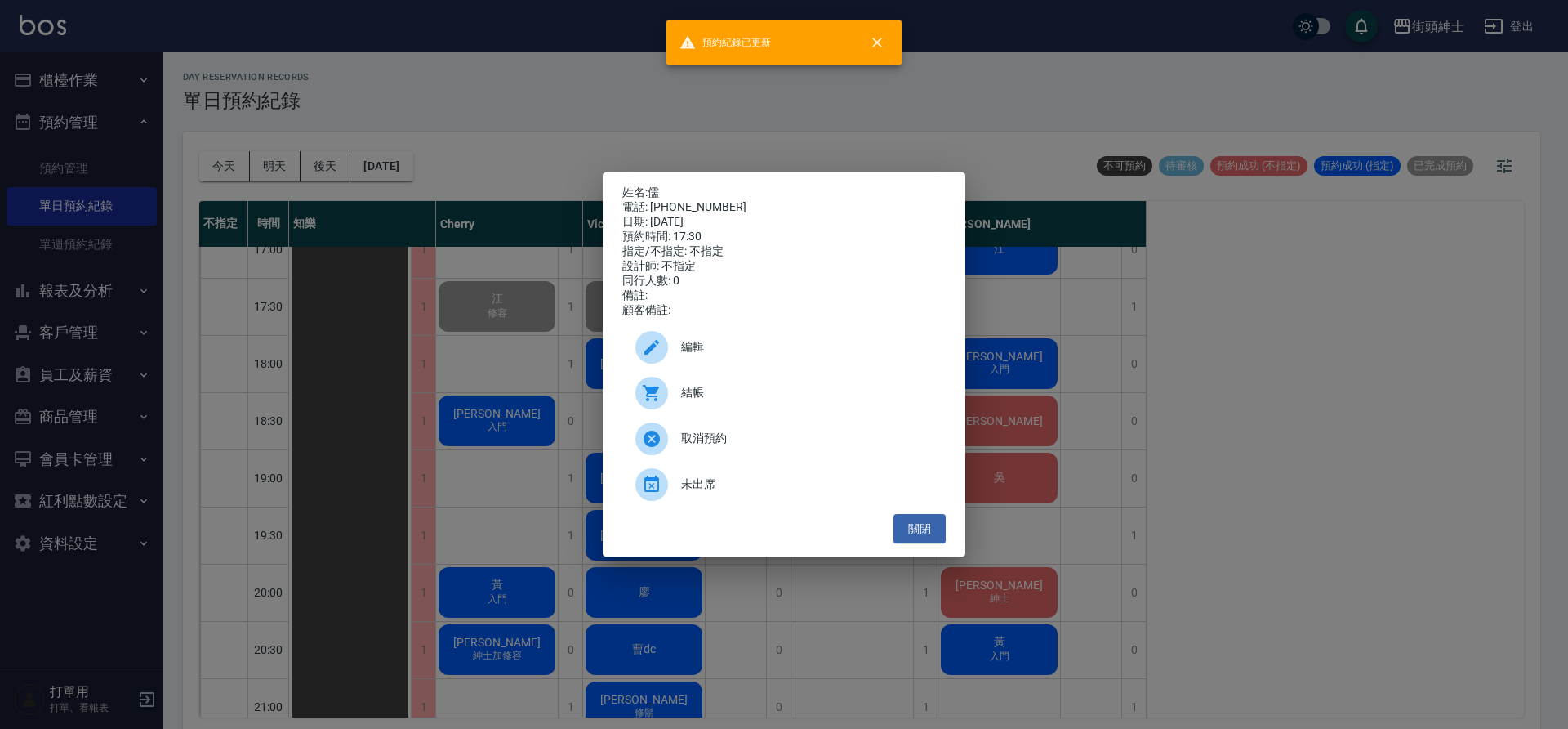
click at [523, 386] on div "姓名: 儒 電話: 0905656160 日期: 2025/08/18 預約時間: 17:30 指定/不指定: 不指定 設計師: 不指定 同行人數: 0 備註…" at bounding box center [784, 364] width 1568 height 729
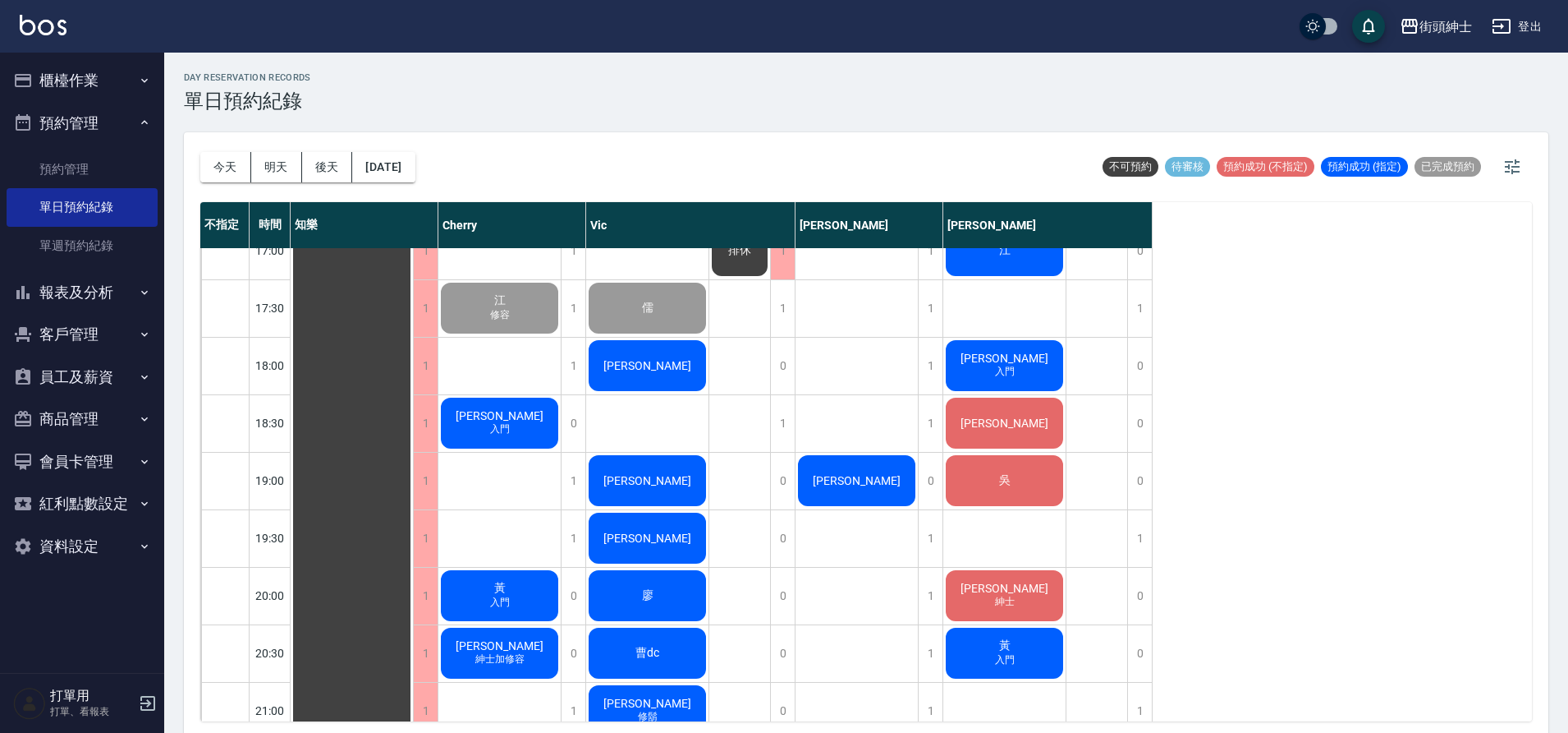
click at [413, 373] on div "[PERSON_NAME]" at bounding box center [352, 135] width 123 height 1665
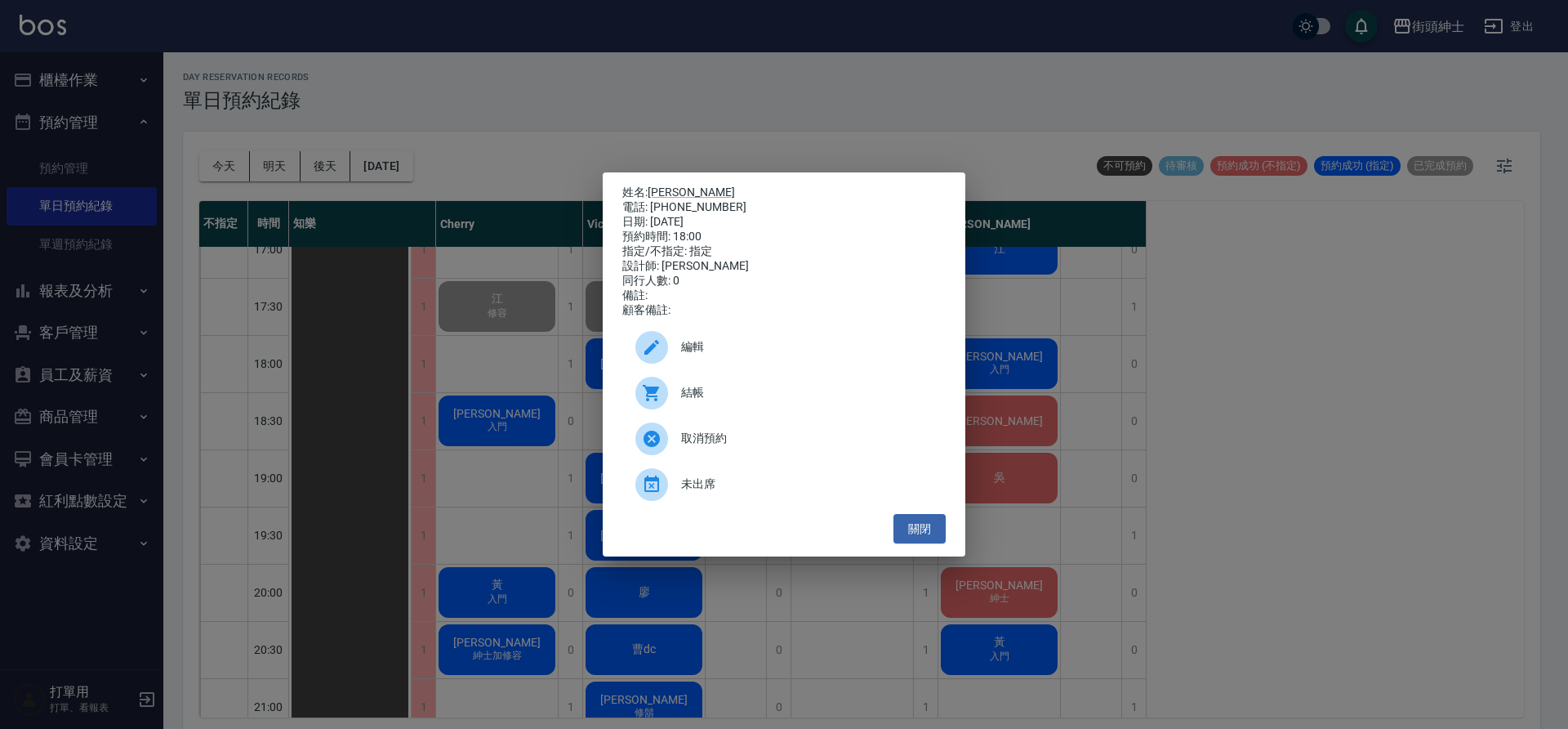
click at [683, 397] on span "結帳" at bounding box center [806, 392] width 251 height 17
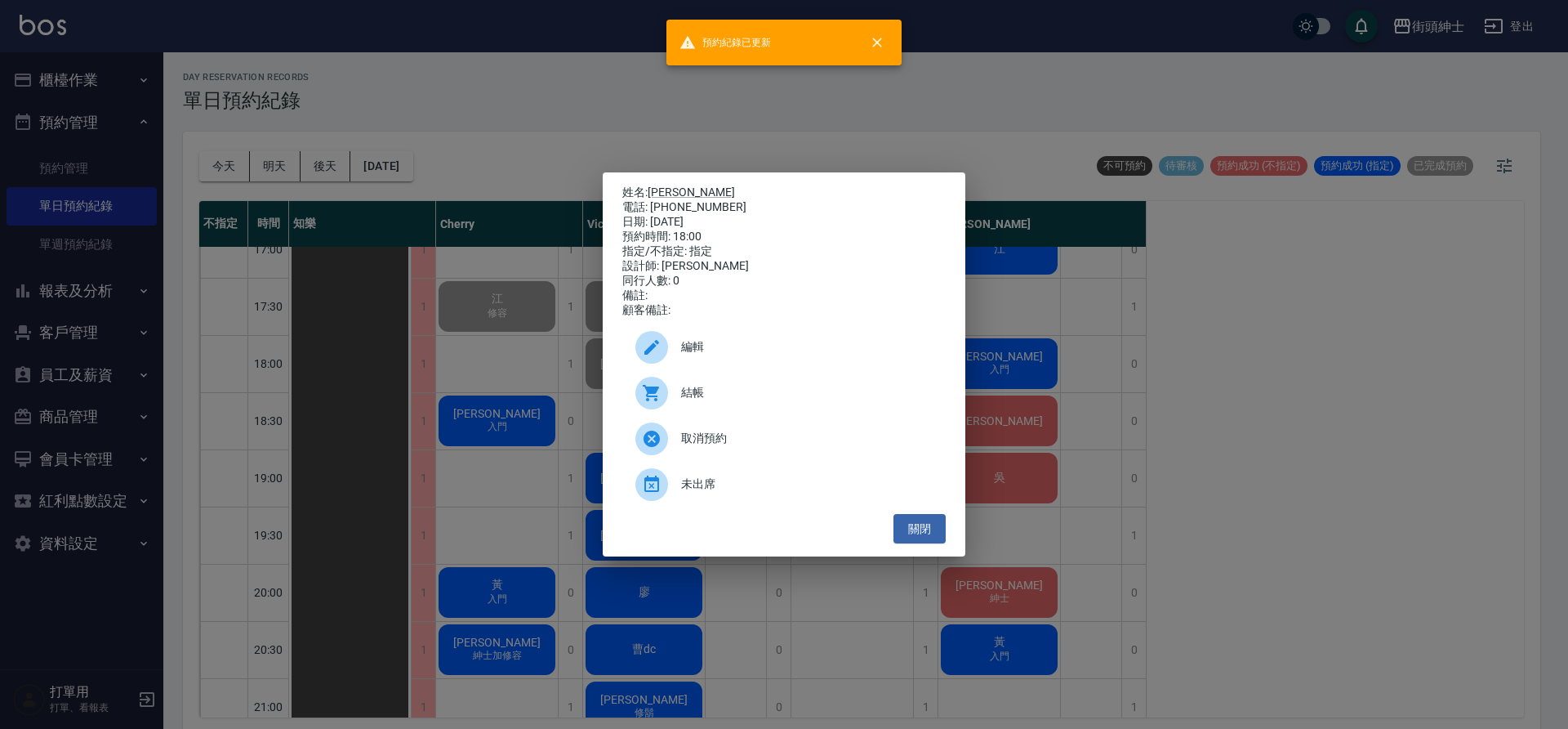
click at [449, 331] on div "姓名: Ryan 電話: 0975136157 日期: 2025/08/18 預約時間: 18:00 指定/不指定: 指定 設計師: Vic 同行人數: 0 …" at bounding box center [784, 364] width 1568 height 729
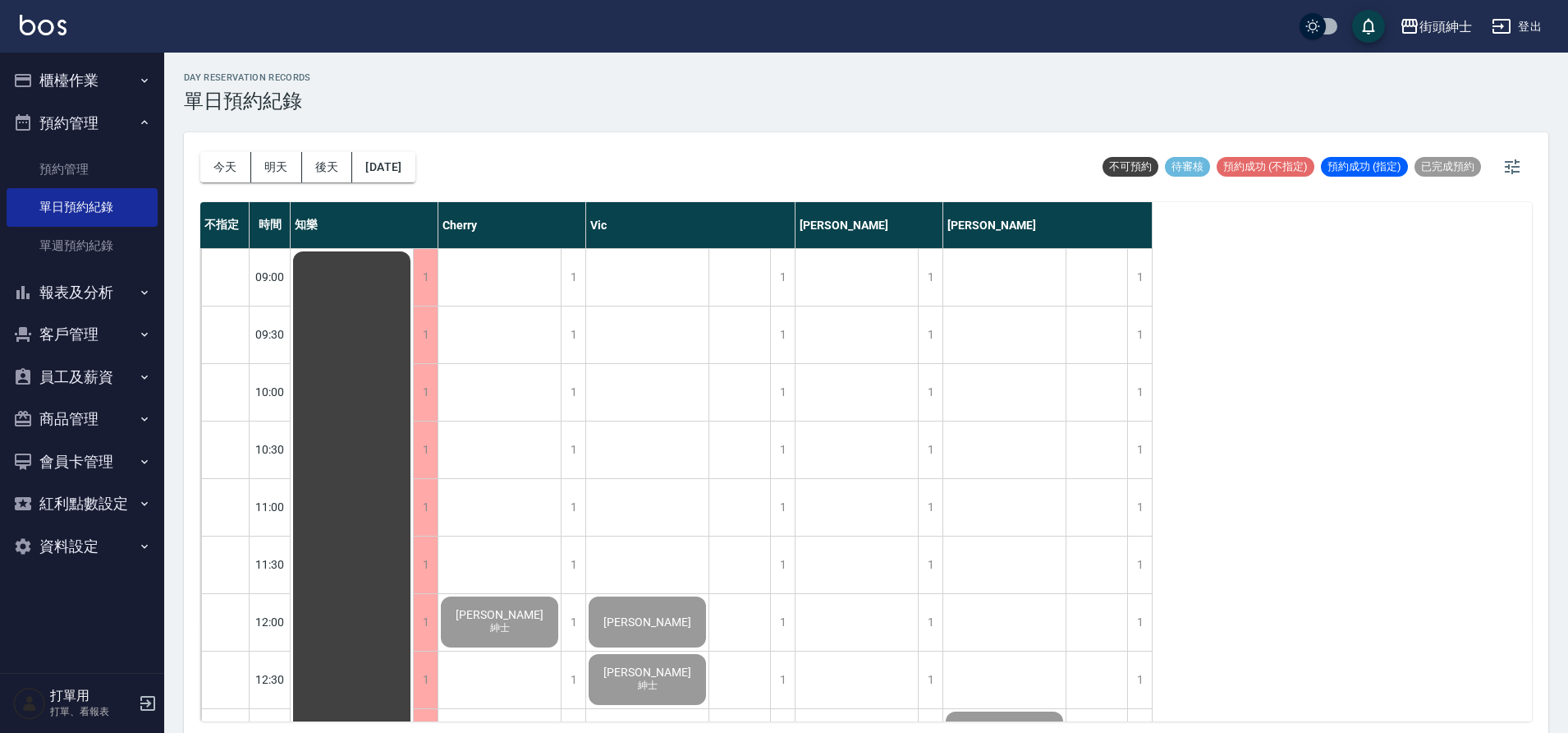
scroll to position [3, 0]
click at [398, 166] on button "[DATE]" at bounding box center [383, 167] width 63 height 30
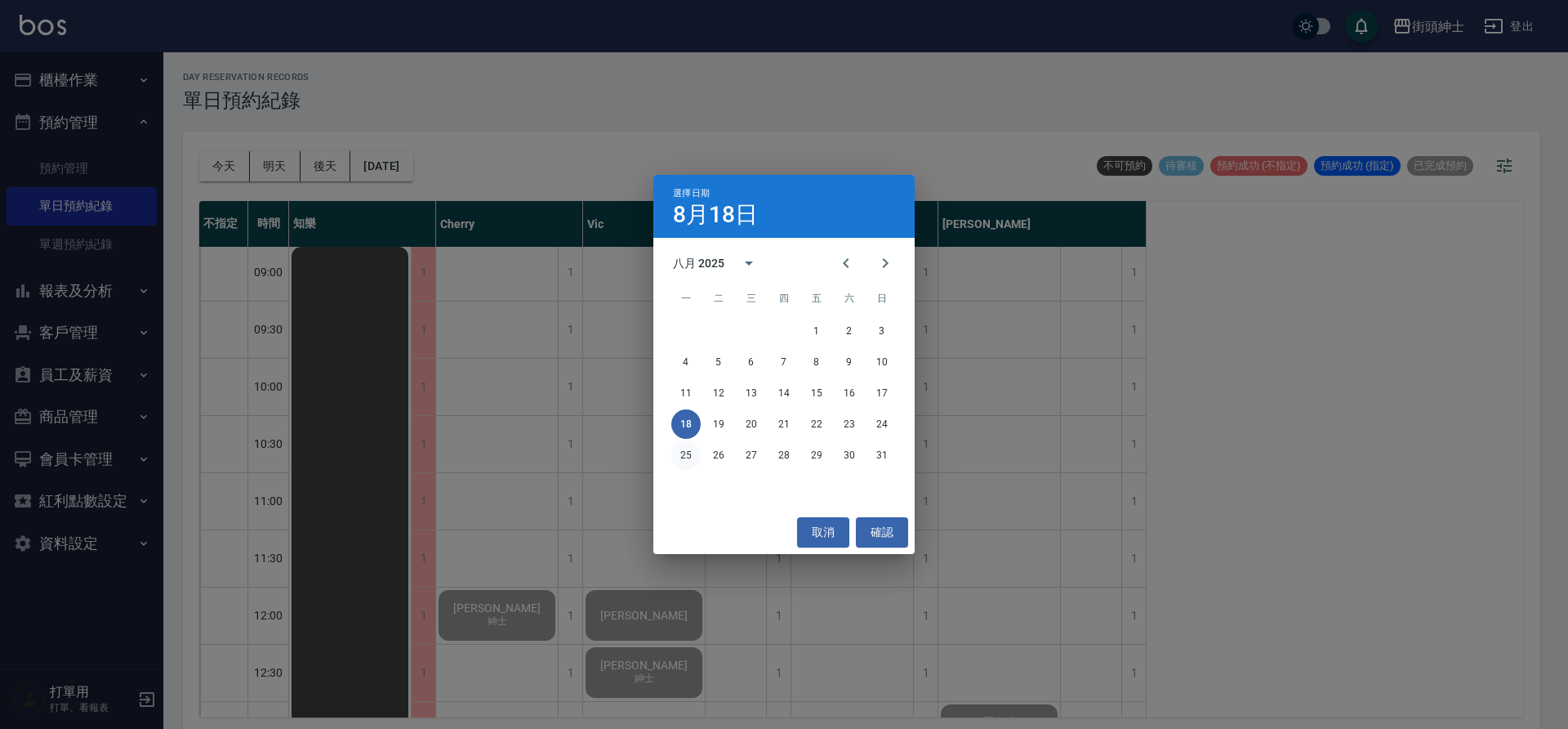
click at [673, 451] on button "25" at bounding box center [686, 454] width 29 height 29
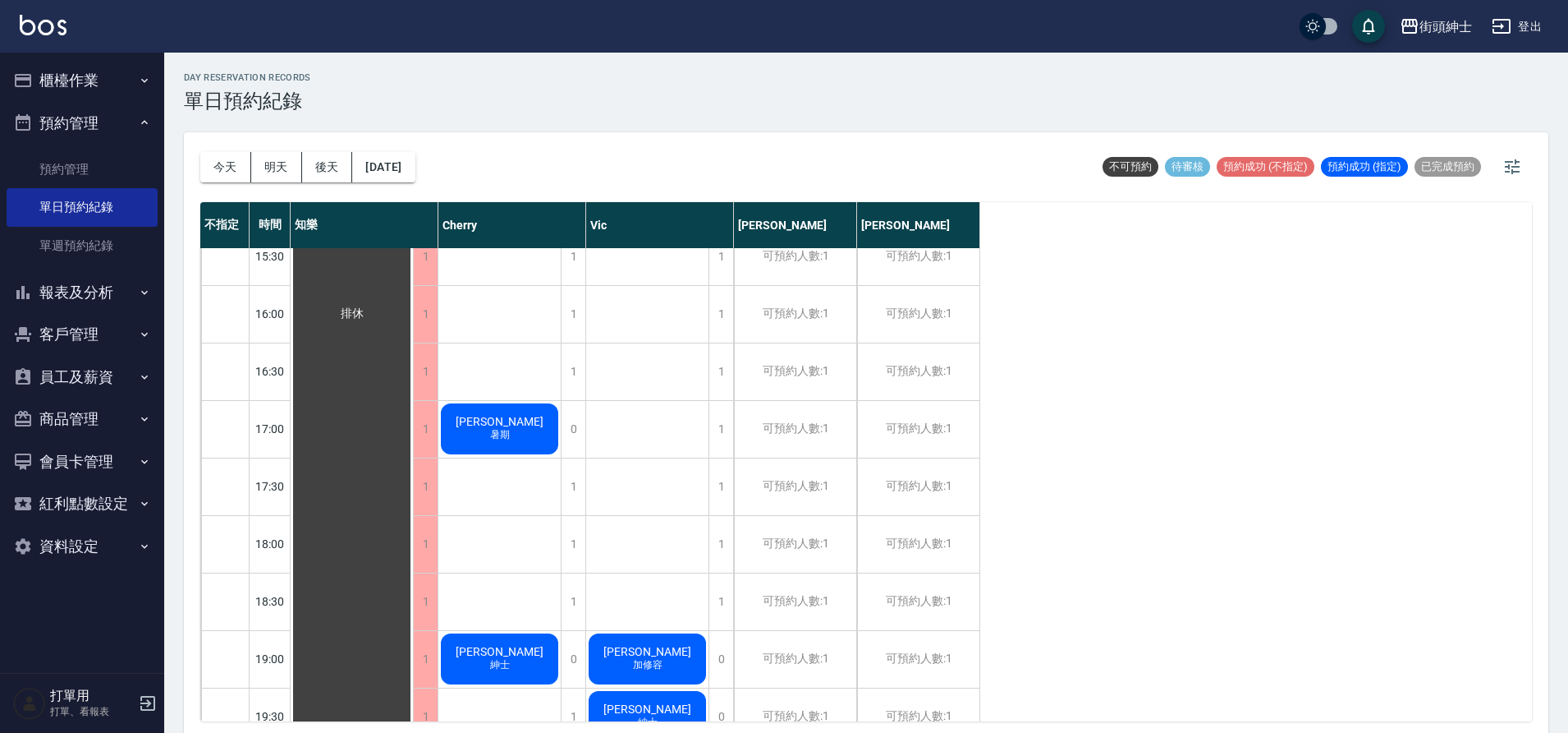
scroll to position [725, 0]
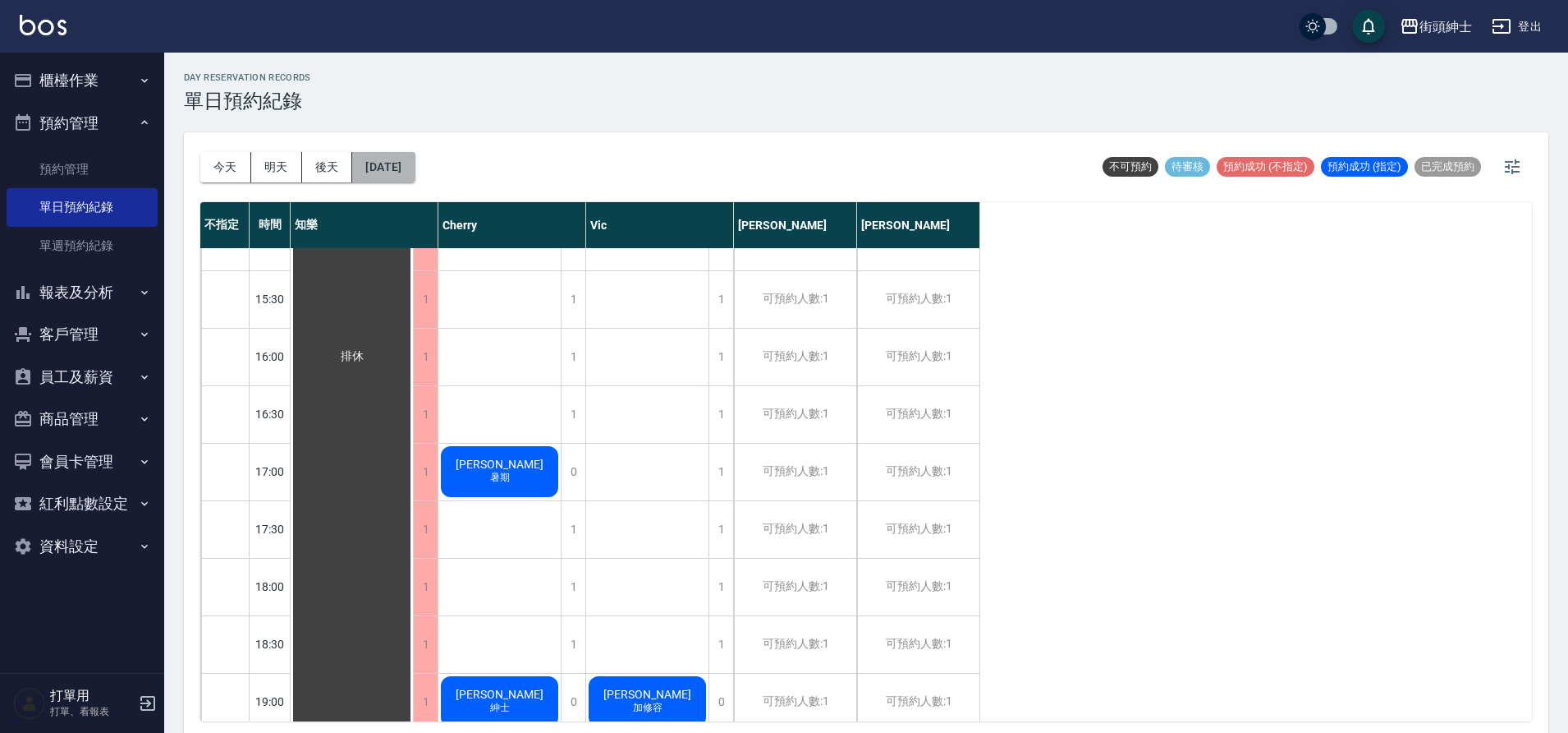
click at [378, 171] on button "2025/08/25" at bounding box center [383, 167] width 63 height 30
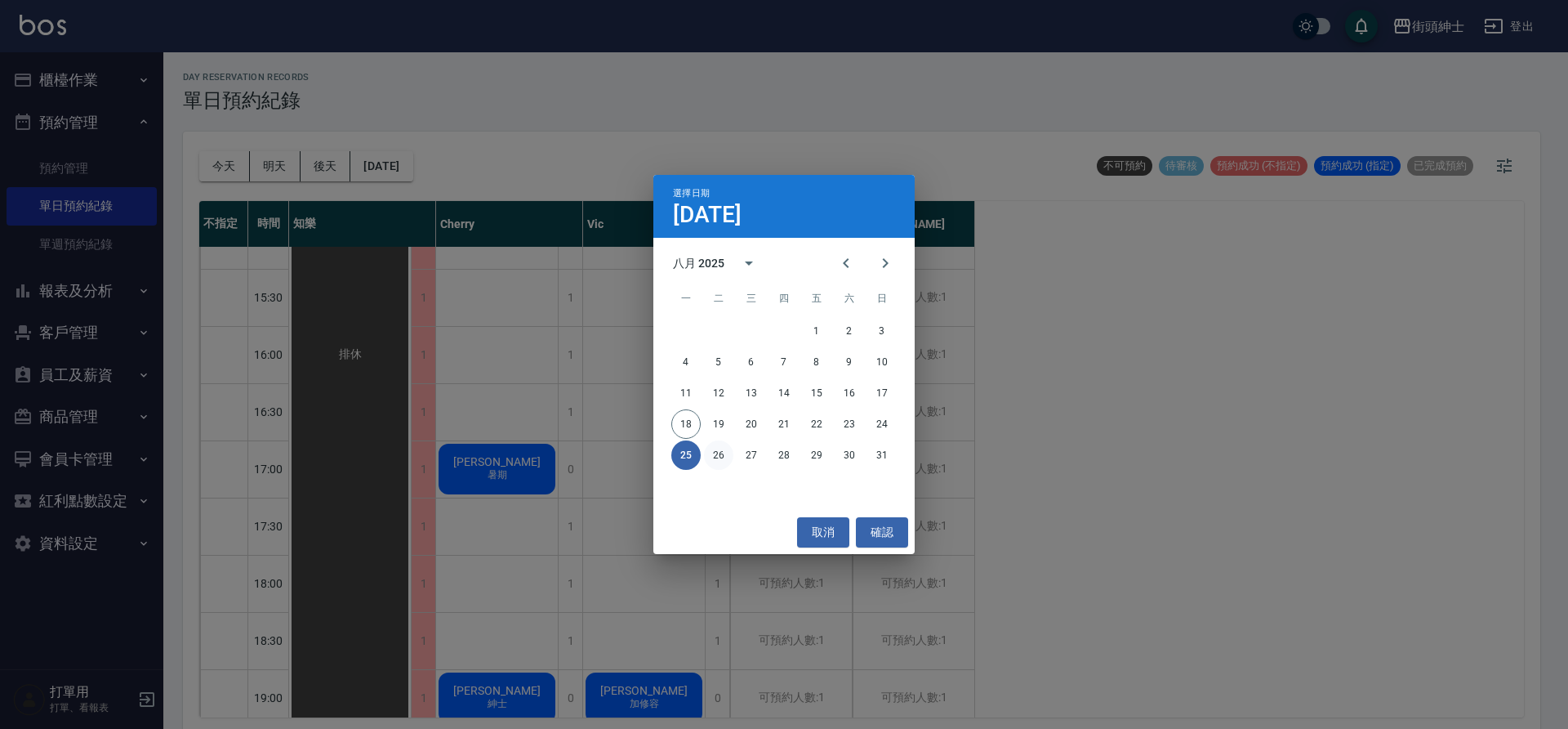
click at [731, 450] on button "26" at bounding box center [718, 454] width 29 height 29
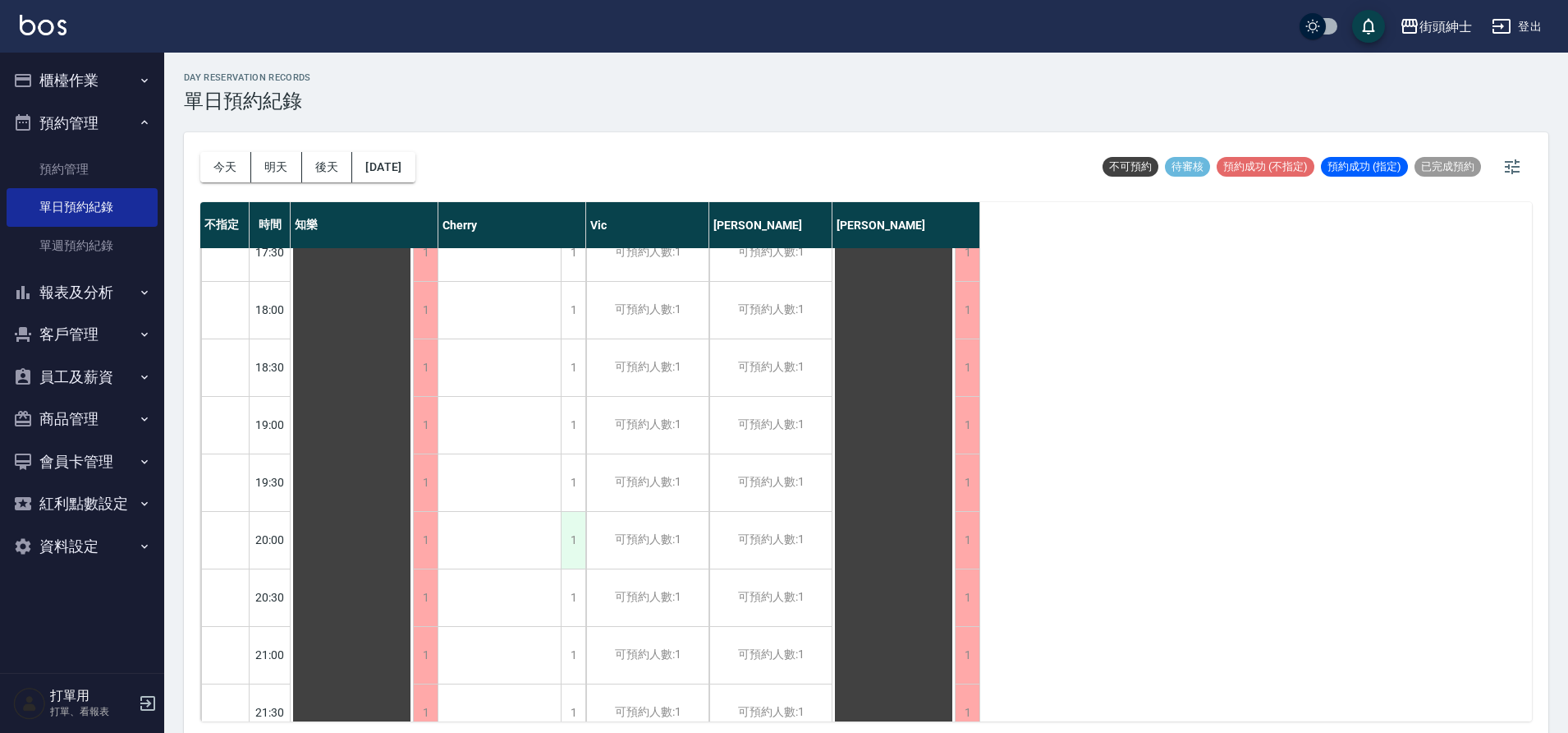
scroll to position [1207, 0]
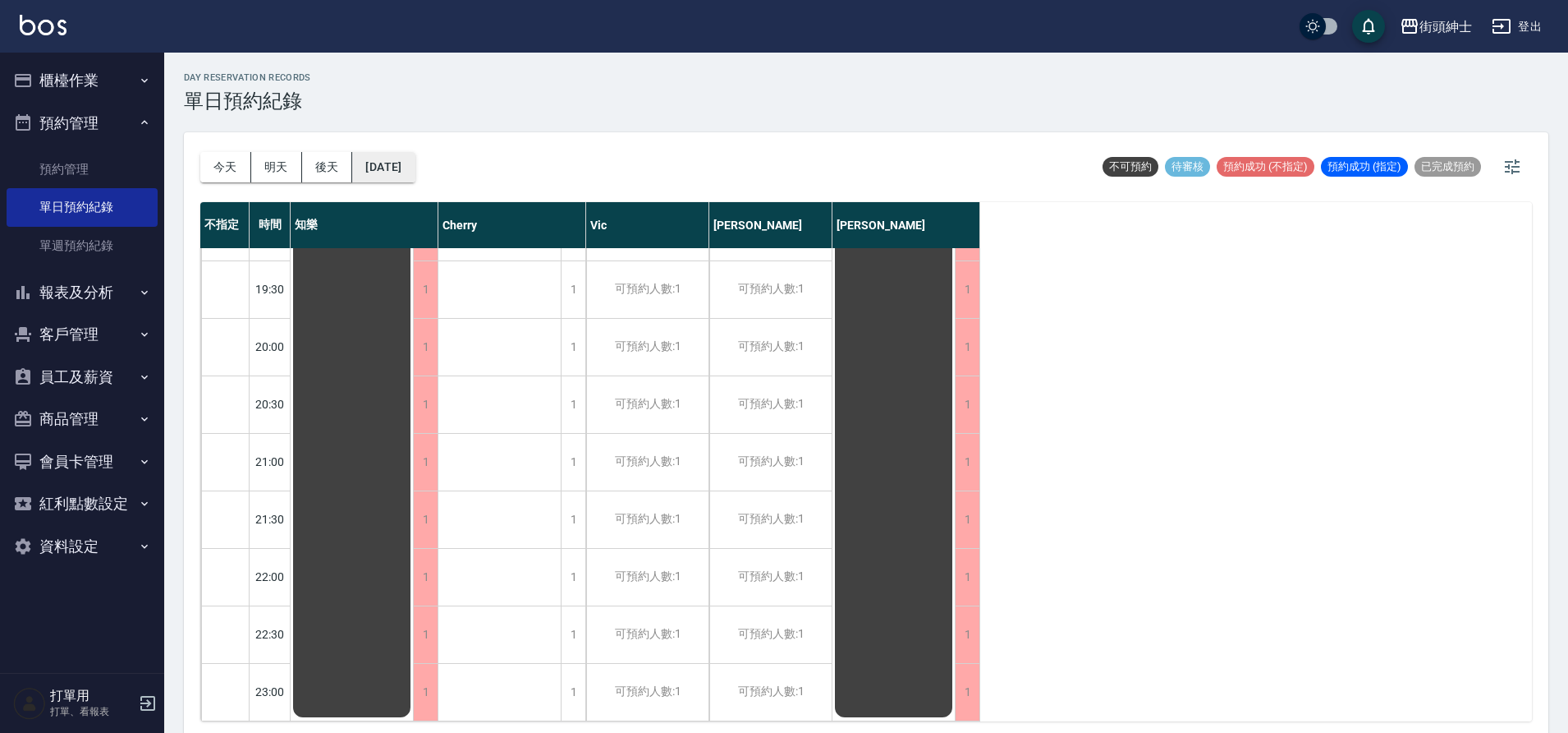
click at [414, 162] on button "2025/08/26" at bounding box center [383, 167] width 63 height 30
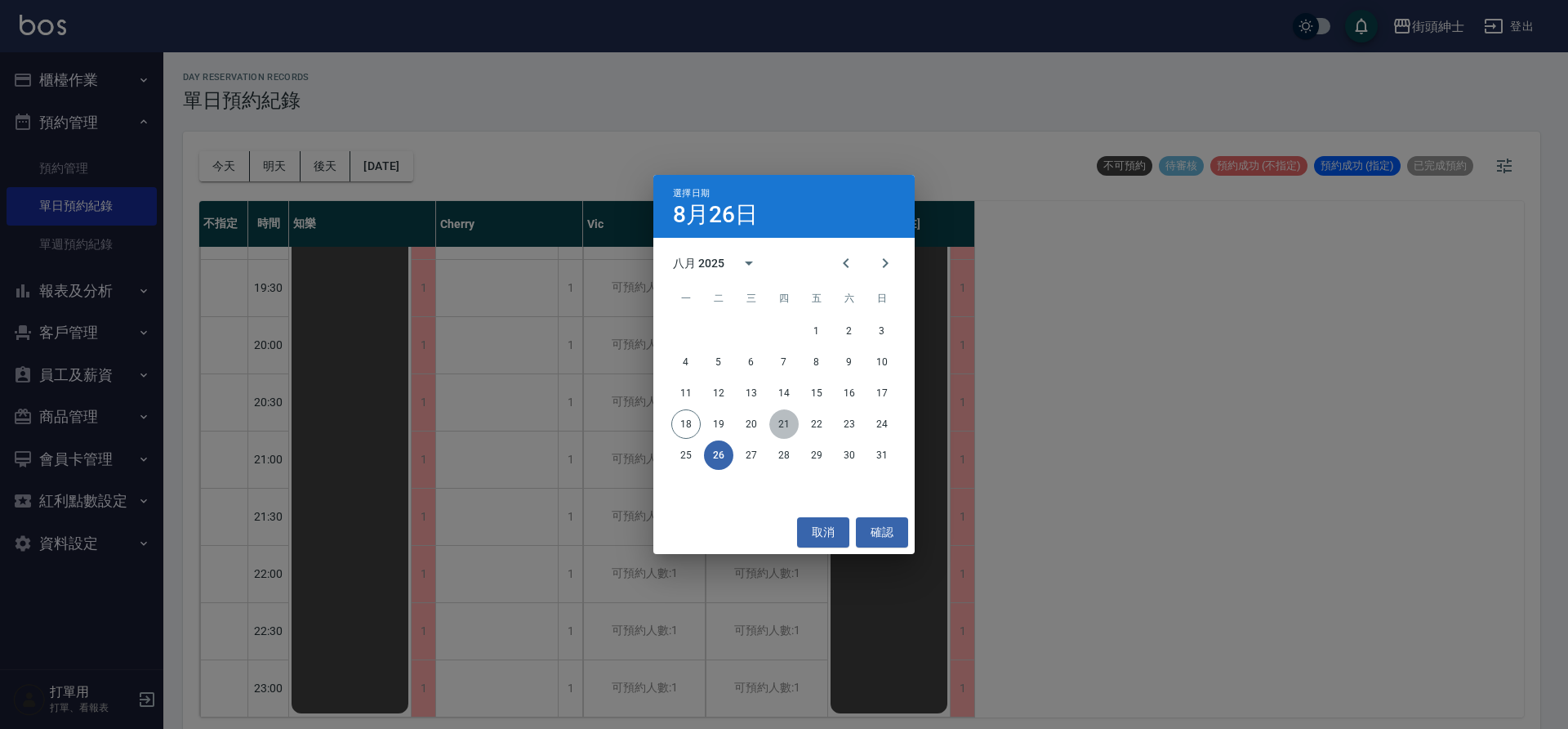
click at [787, 413] on button "21" at bounding box center [784, 423] width 29 height 29
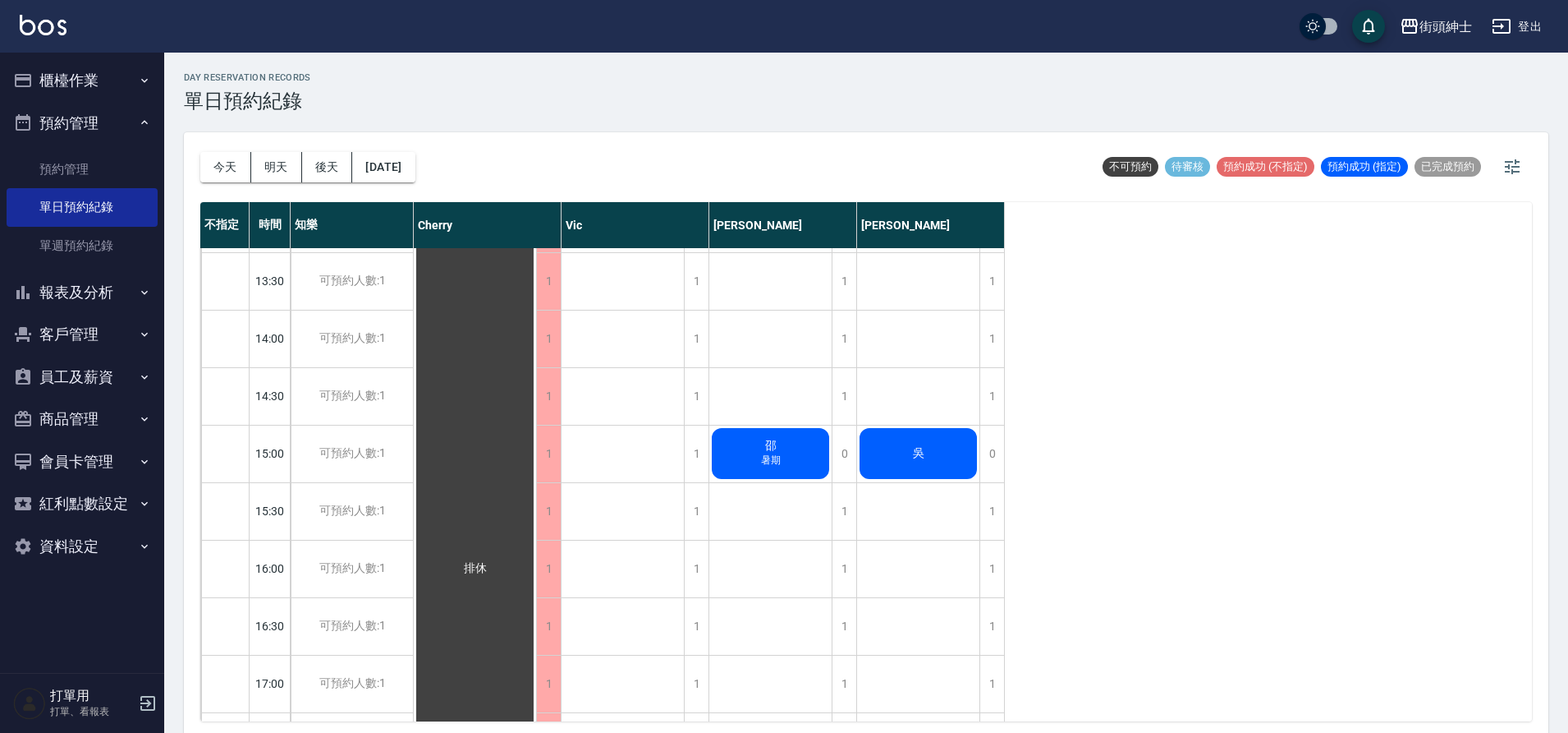
scroll to position [364, 0]
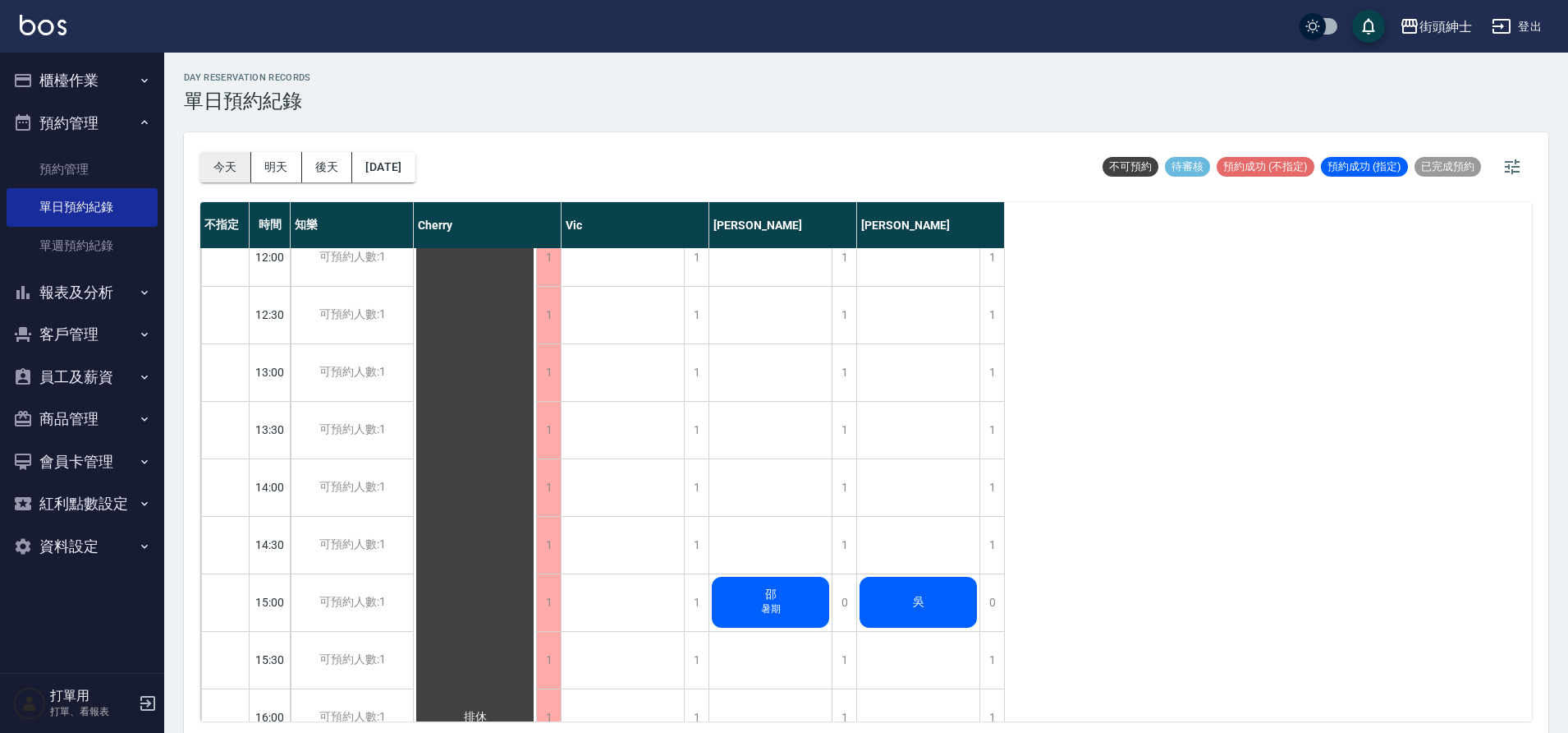
click at [213, 158] on button "今天" at bounding box center [225, 167] width 51 height 30
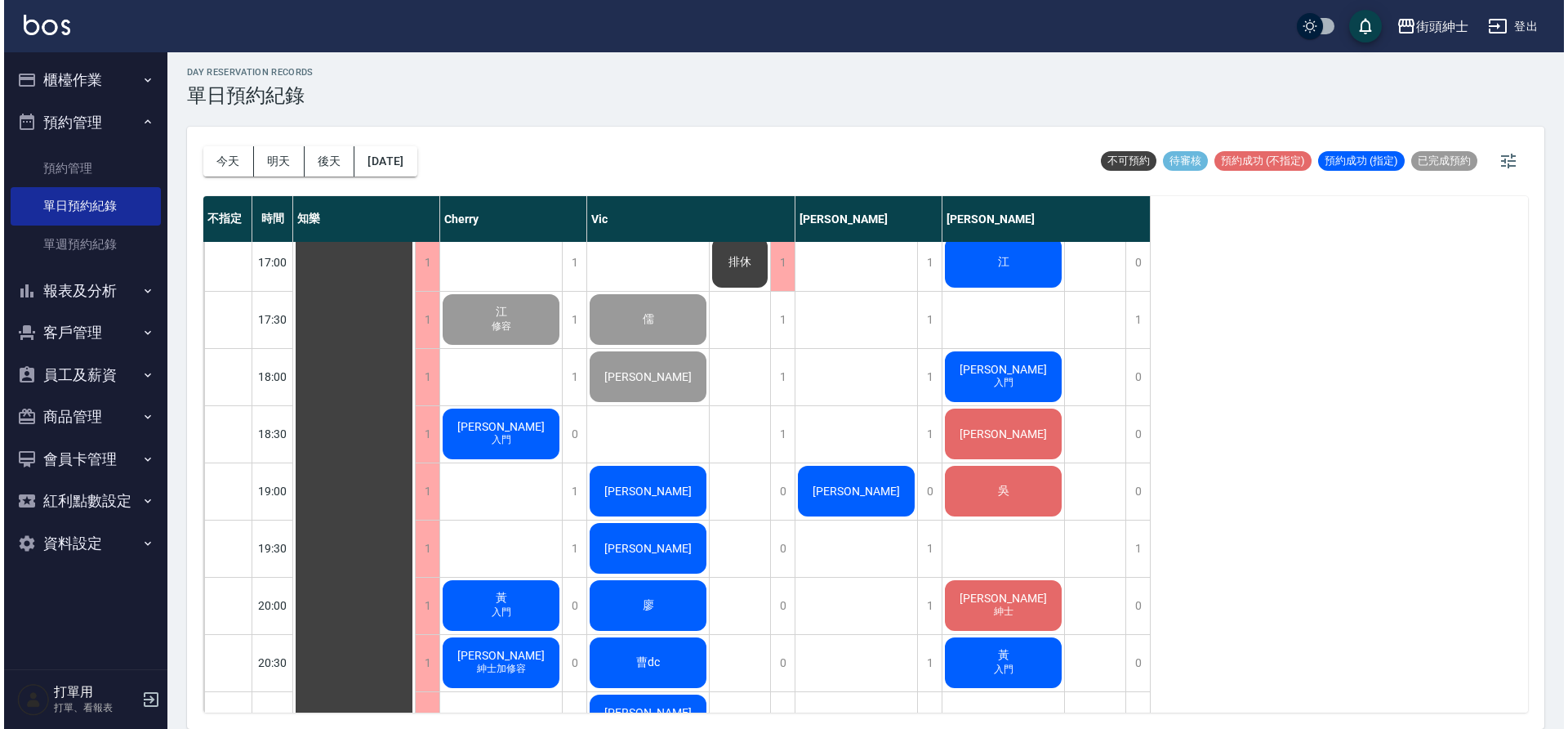
scroll to position [746, 0]
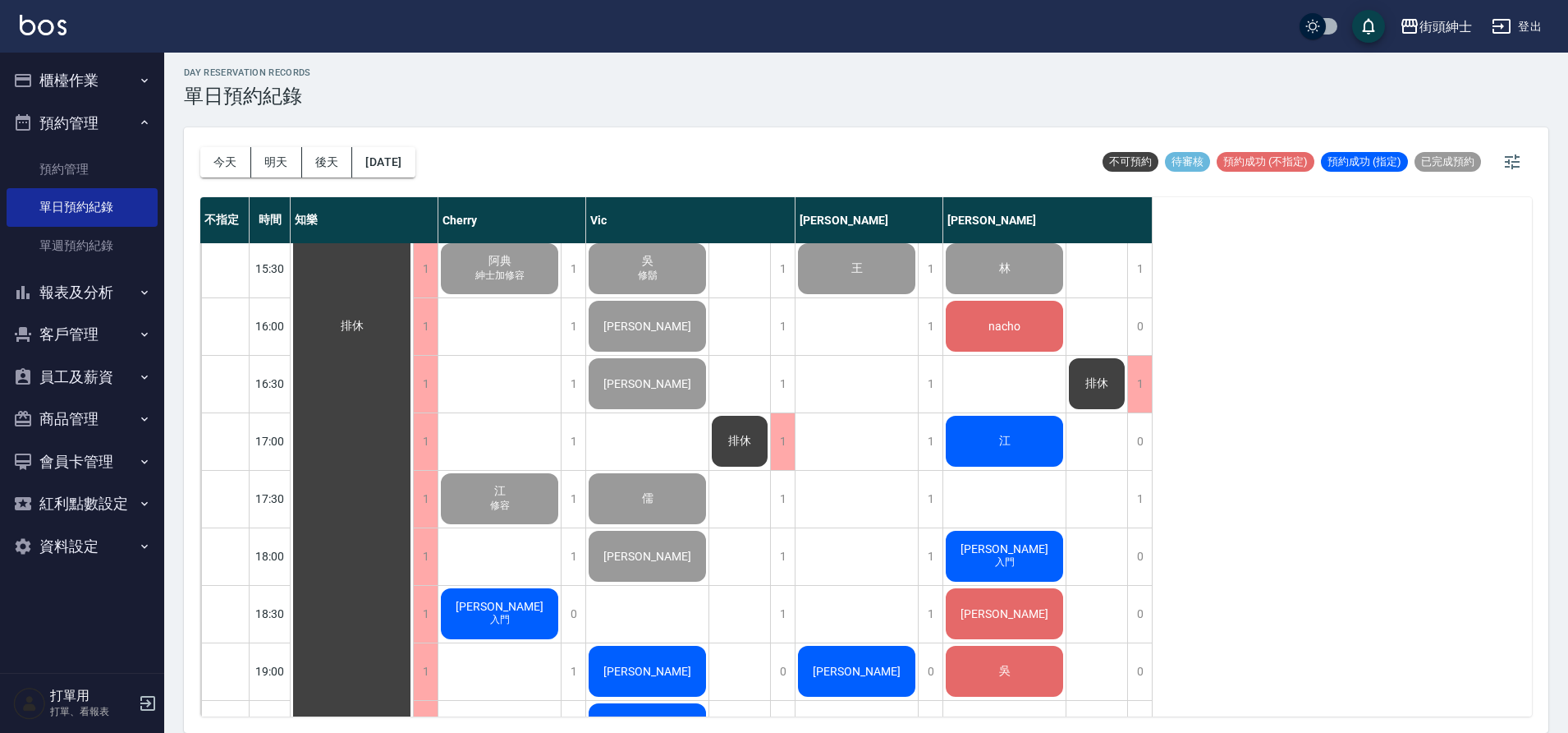
click at [413, 617] on div "陳先生 入門" at bounding box center [352, 325] width 123 height 1665
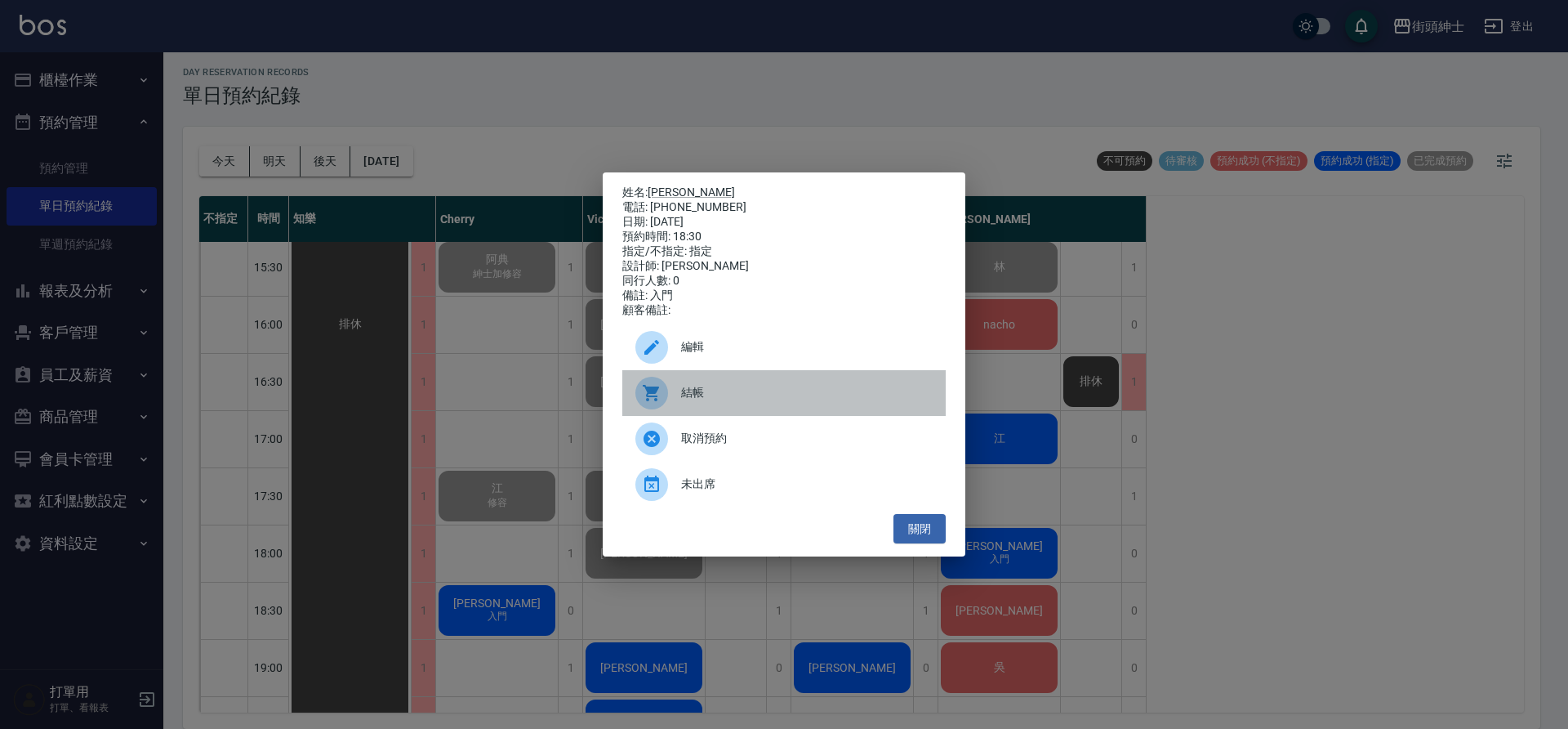
click at [676, 409] on div at bounding box center [658, 392] width 46 height 32
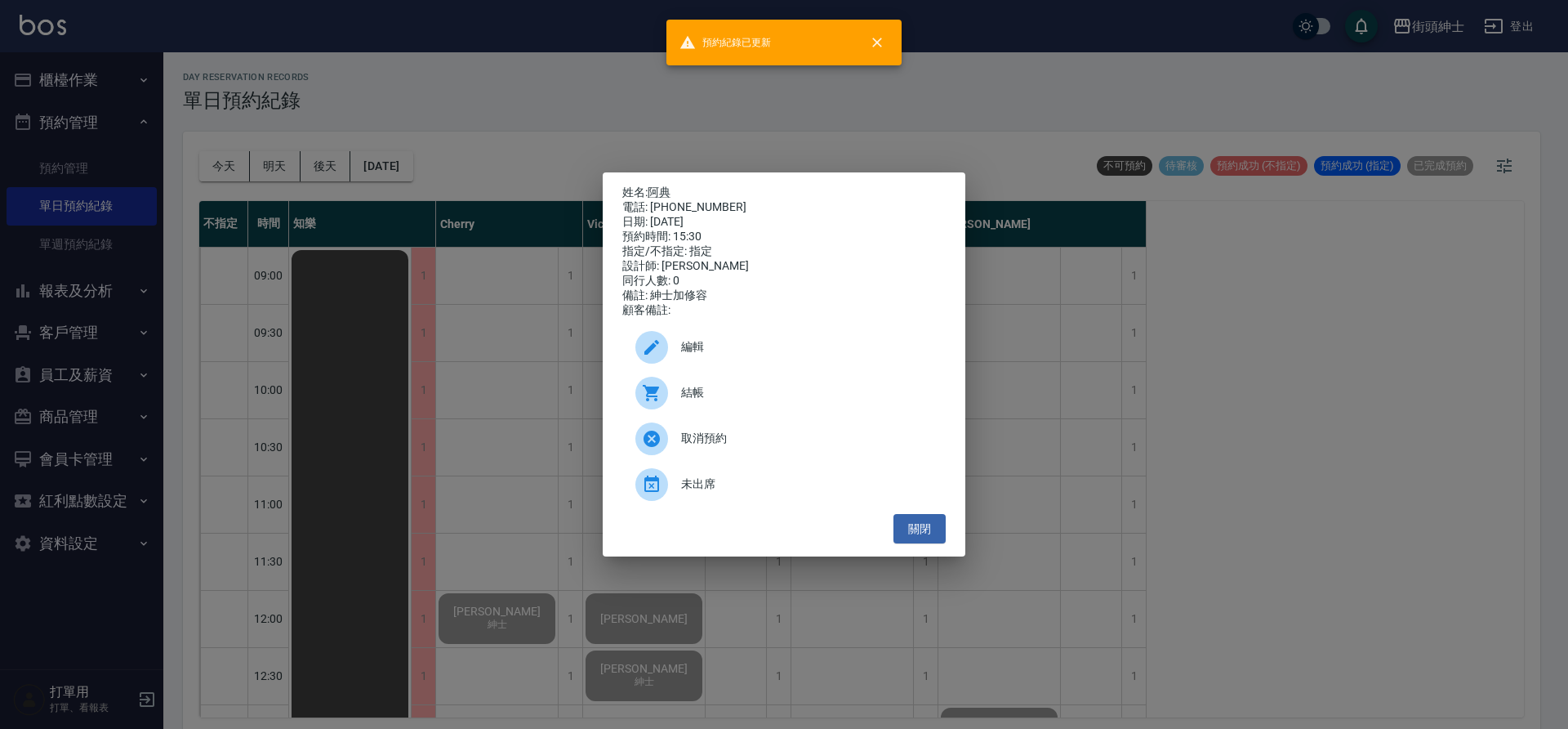
scroll to position [653, 0]
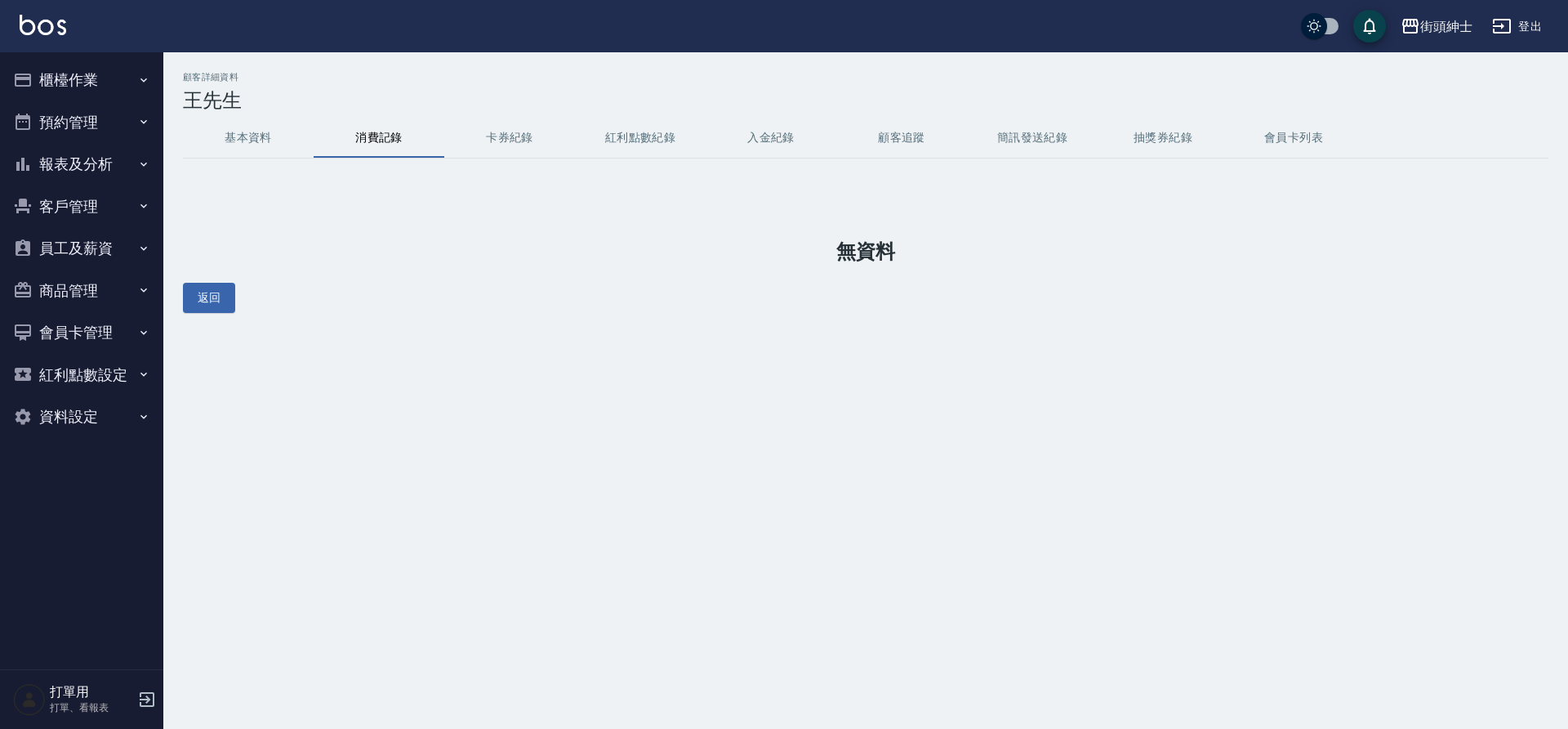
click at [112, 120] on button "預約管理" at bounding box center [81, 122] width 150 height 42
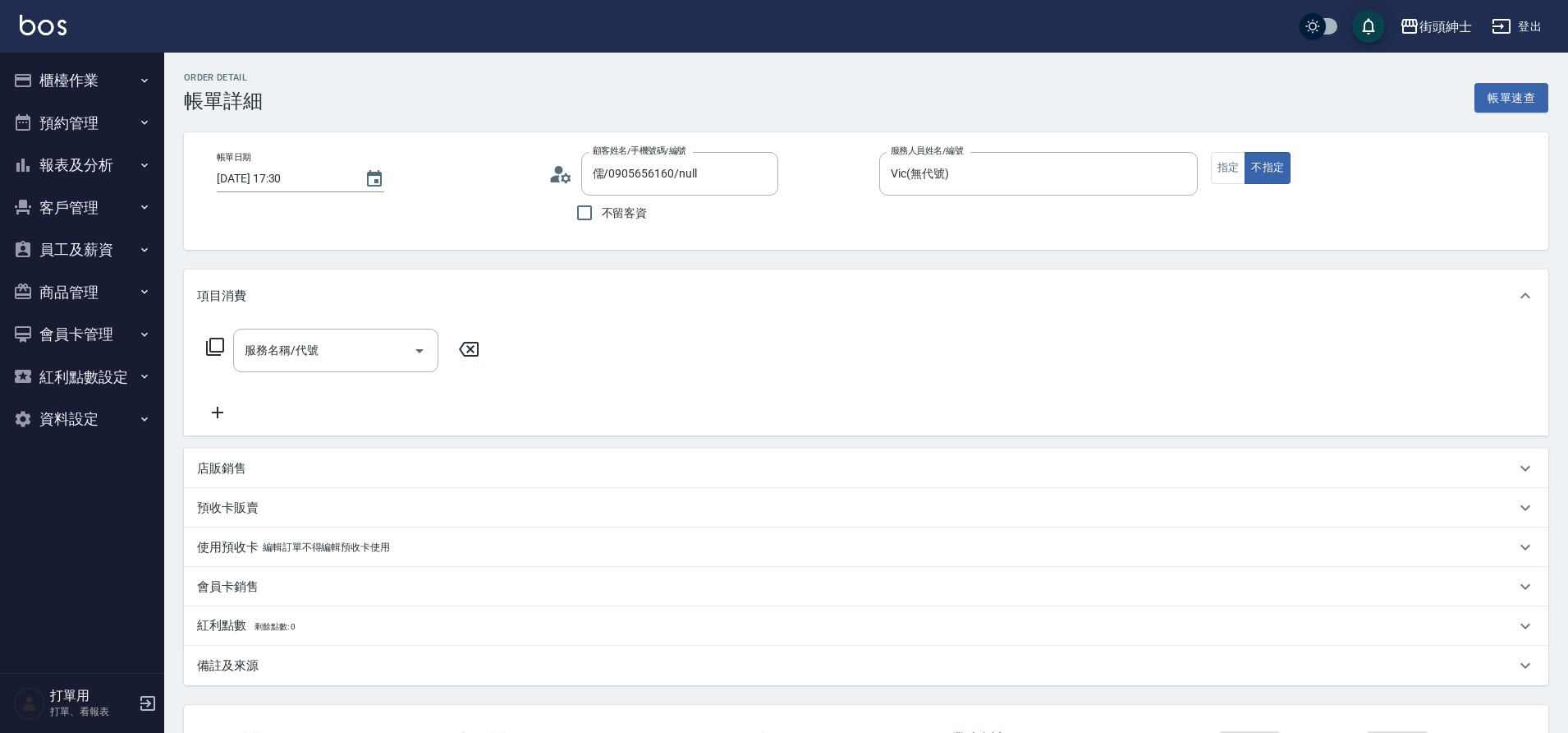
click at [337, 344] on input "服務名稱/代號" at bounding box center [323, 350] width 166 height 28
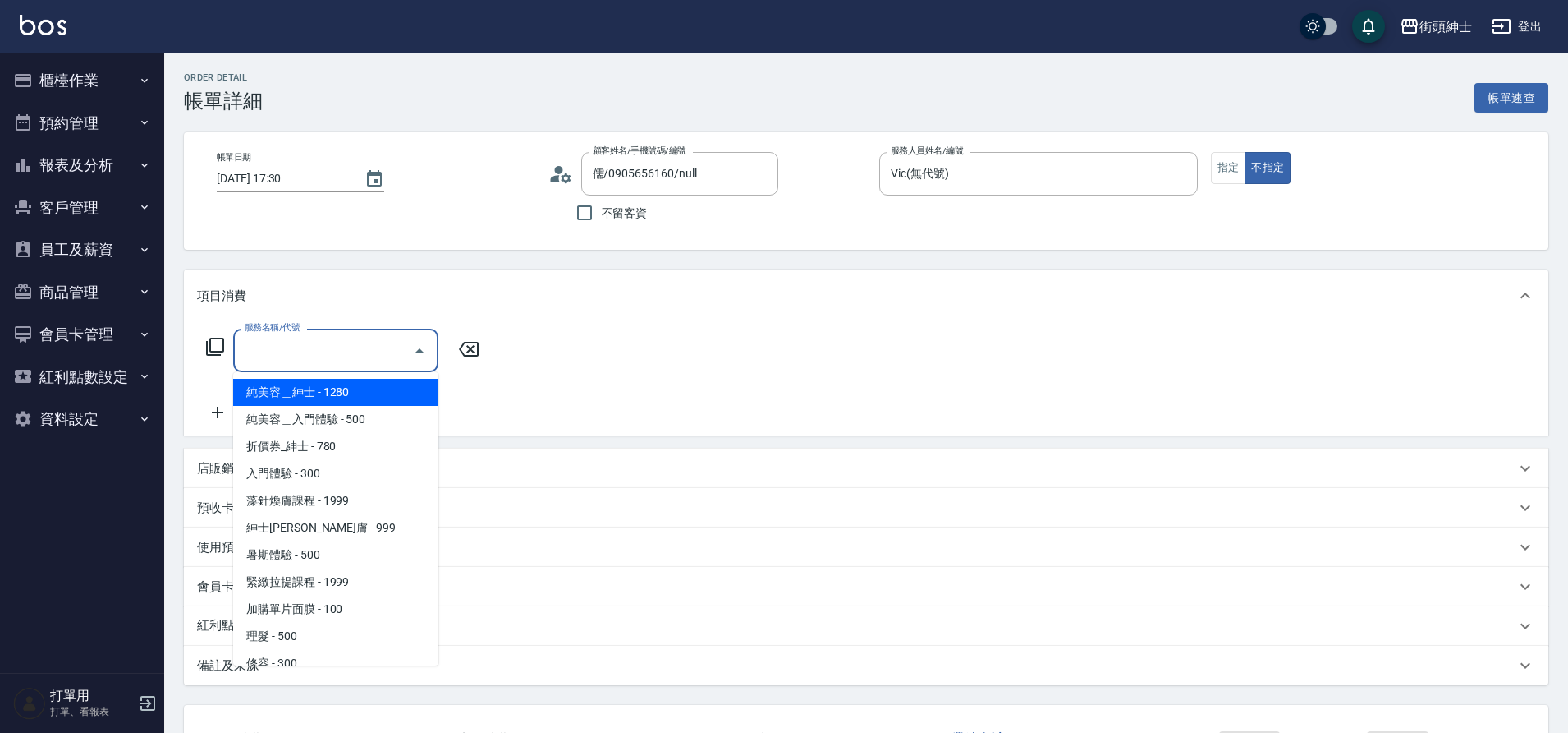
click at [293, 635] on span "理髮 - 500" at bounding box center [336, 636] width 205 height 28
type input "理髮(A02)"
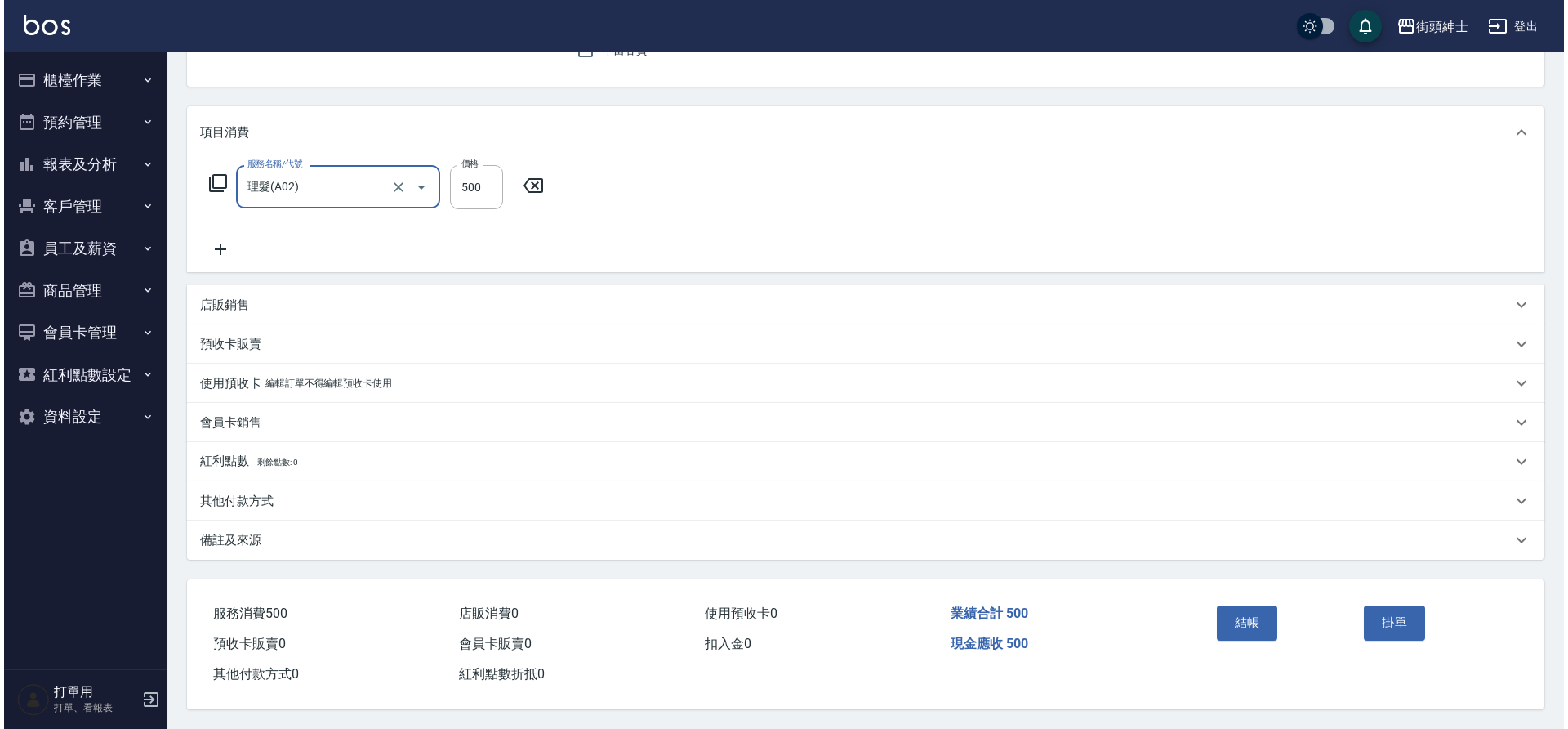
scroll to position [169, 0]
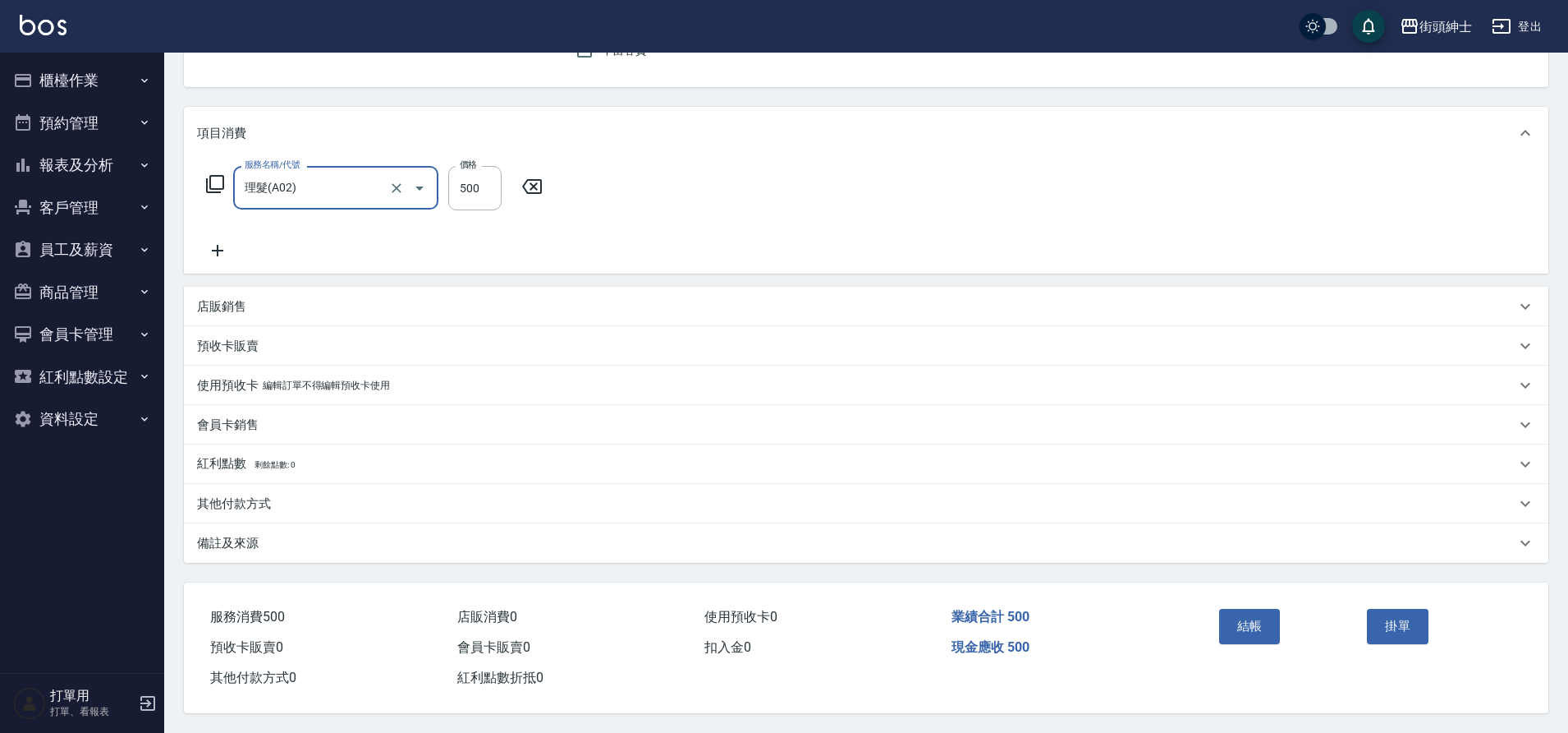
click at [1255, 615] on button "結帳" at bounding box center [1250, 625] width 62 height 34
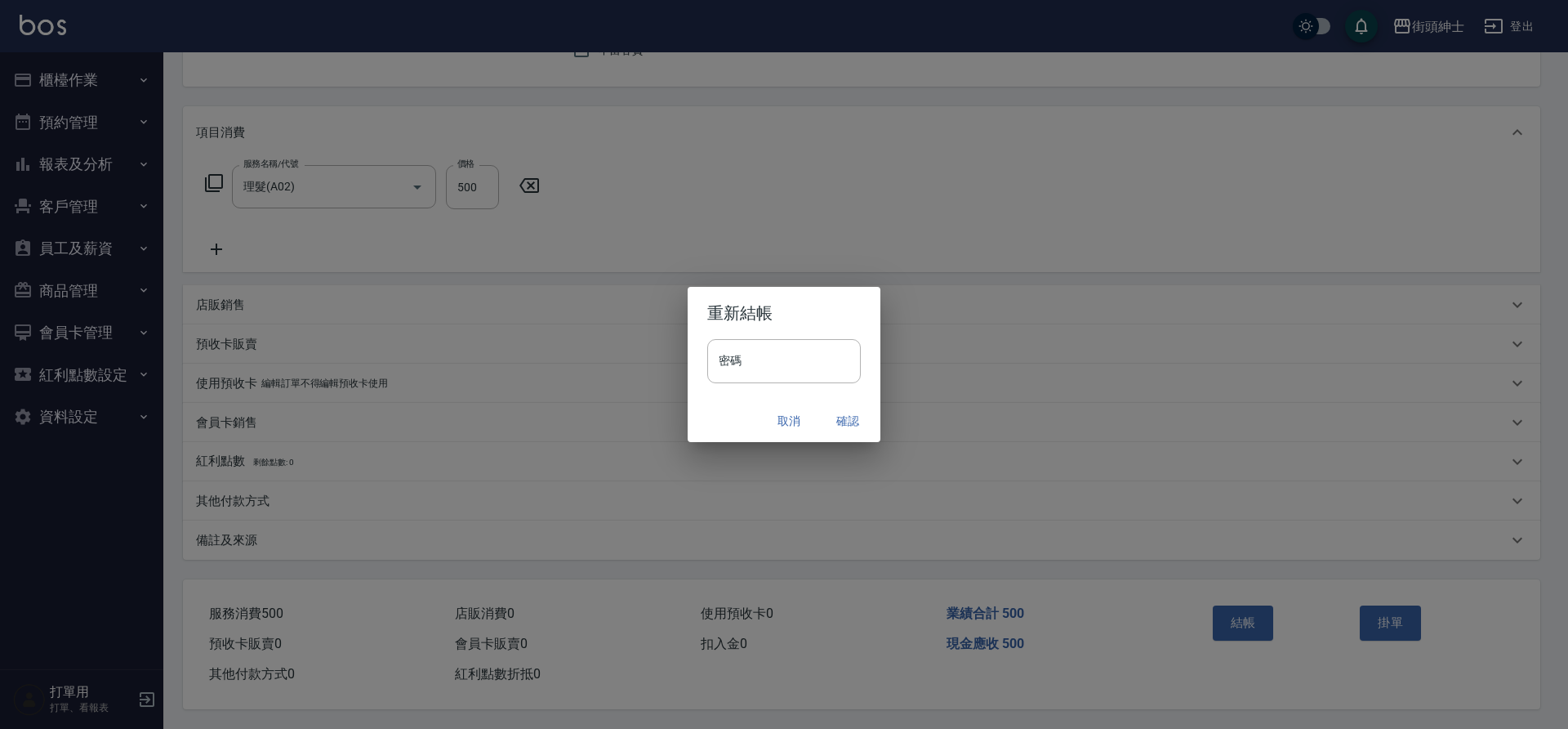
click at [841, 415] on button "確認" at bounding box center [847, 421] width 52 height 30
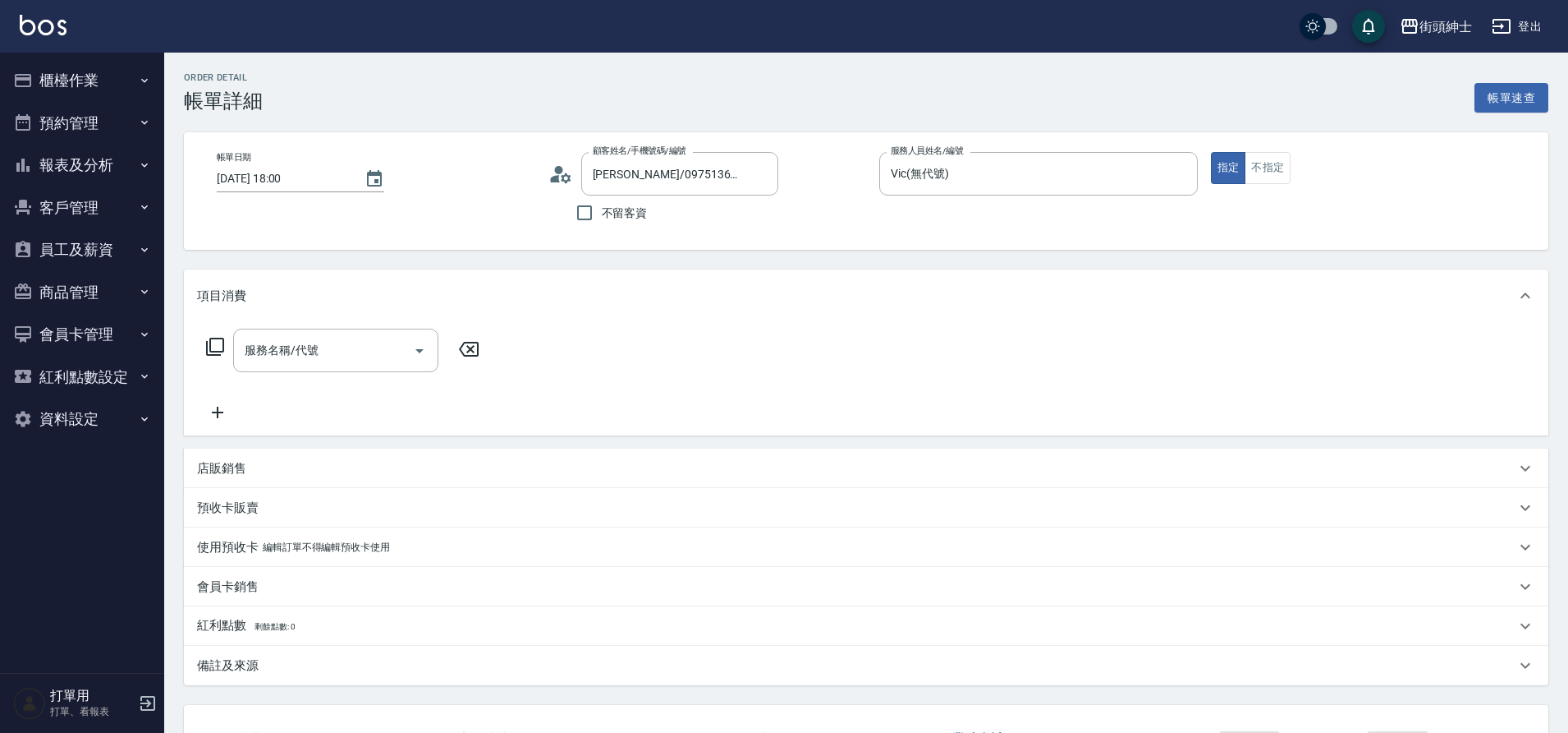
click at [330, 345] on input "服務名稱/代號" at bounding box center [323, 350] width 166 height 28
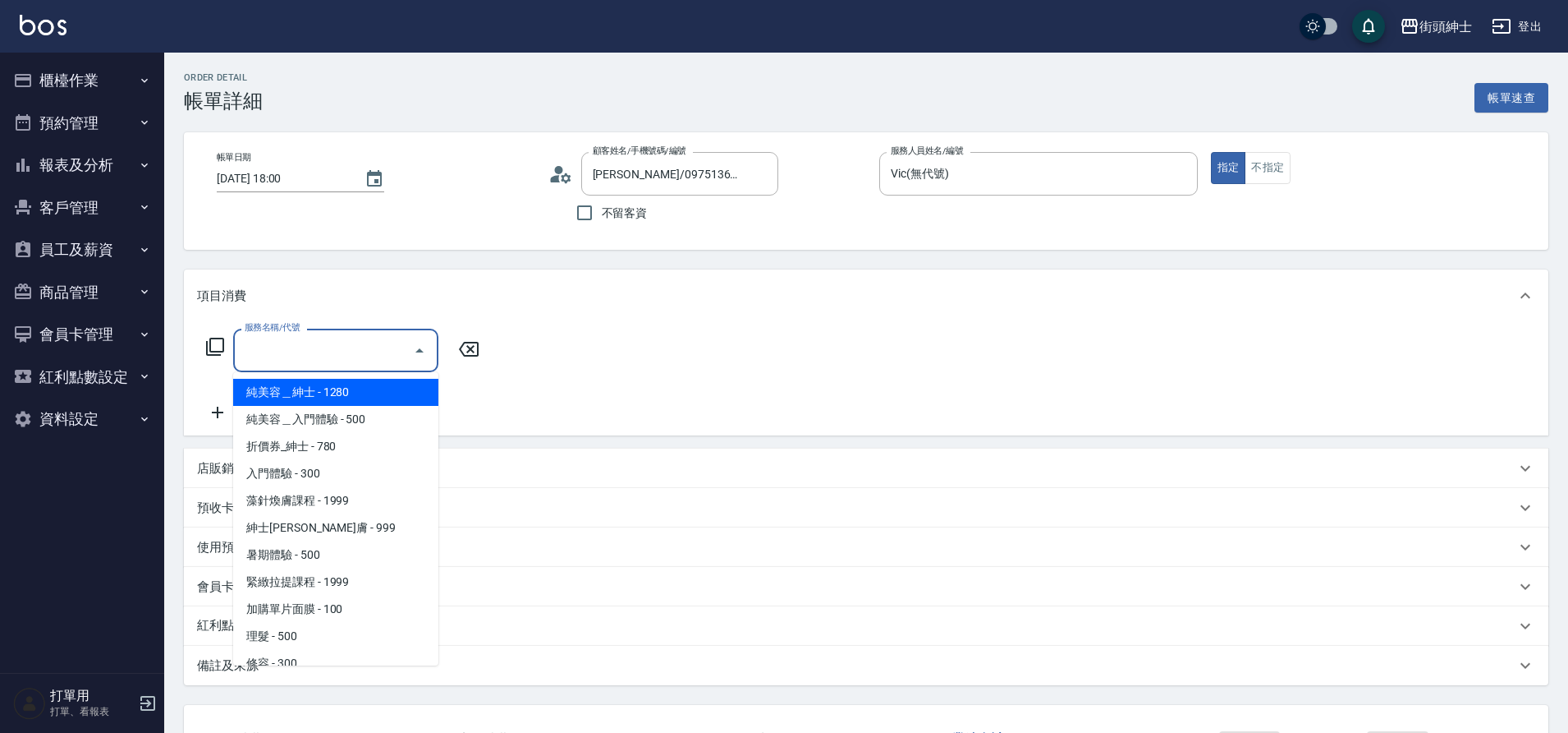
click at [298, 633] on span "理髮 - 500" at bounding box center [336, 636] width 205 height 28
type input "理髮(A02)"
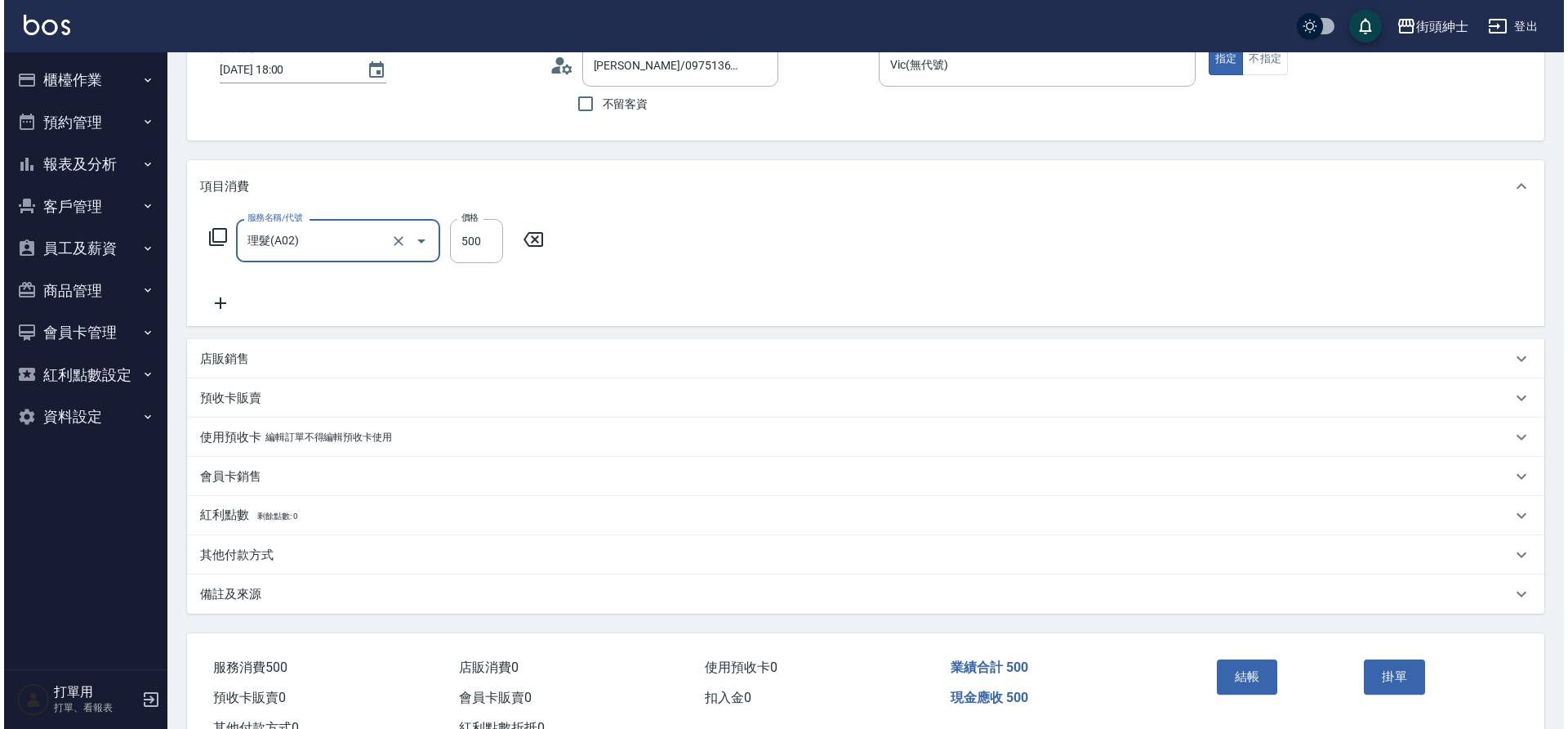
scroll to position [169, 0]
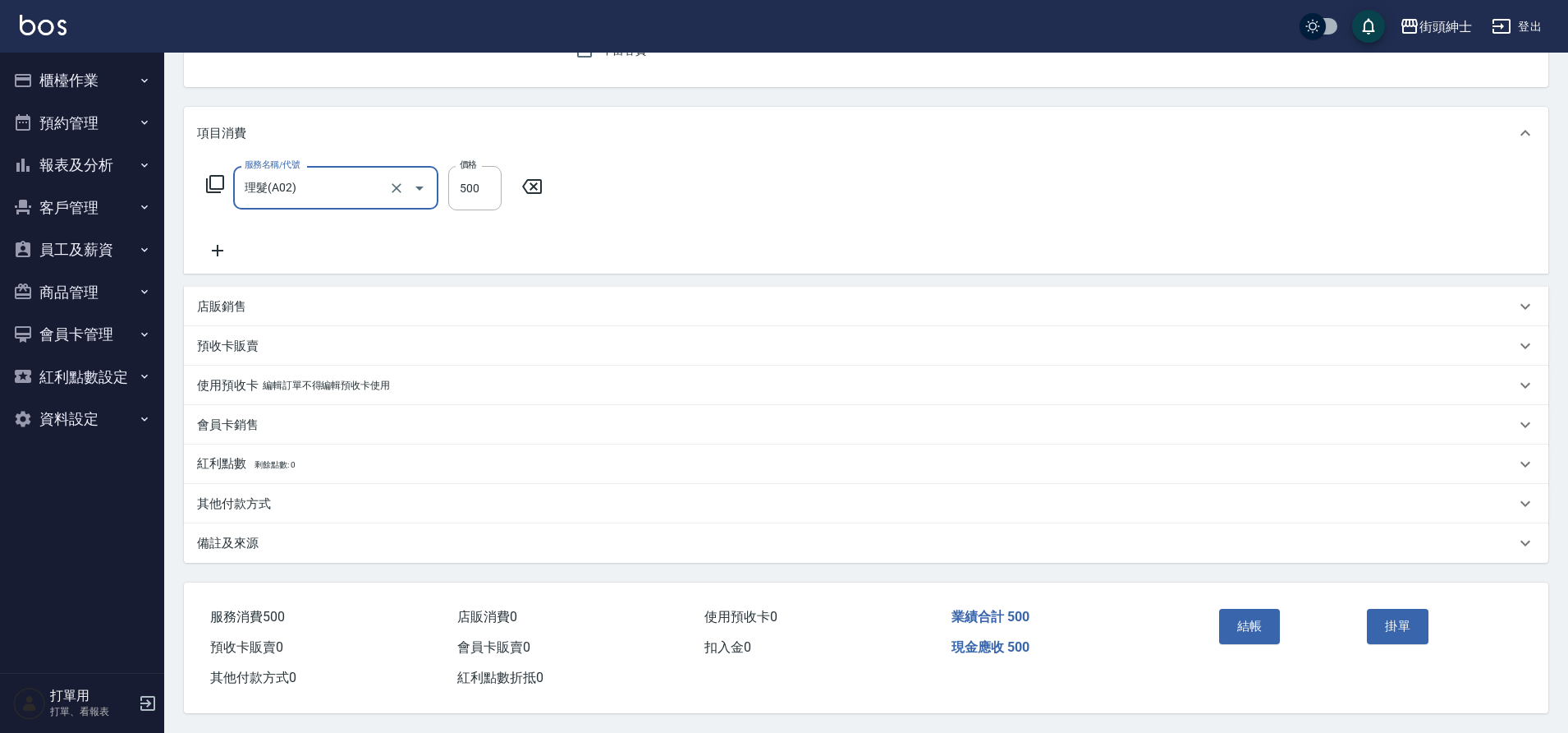
click at [1254, 621] on button "結帳" at bounding box center [1250, 625] width 62 height 34
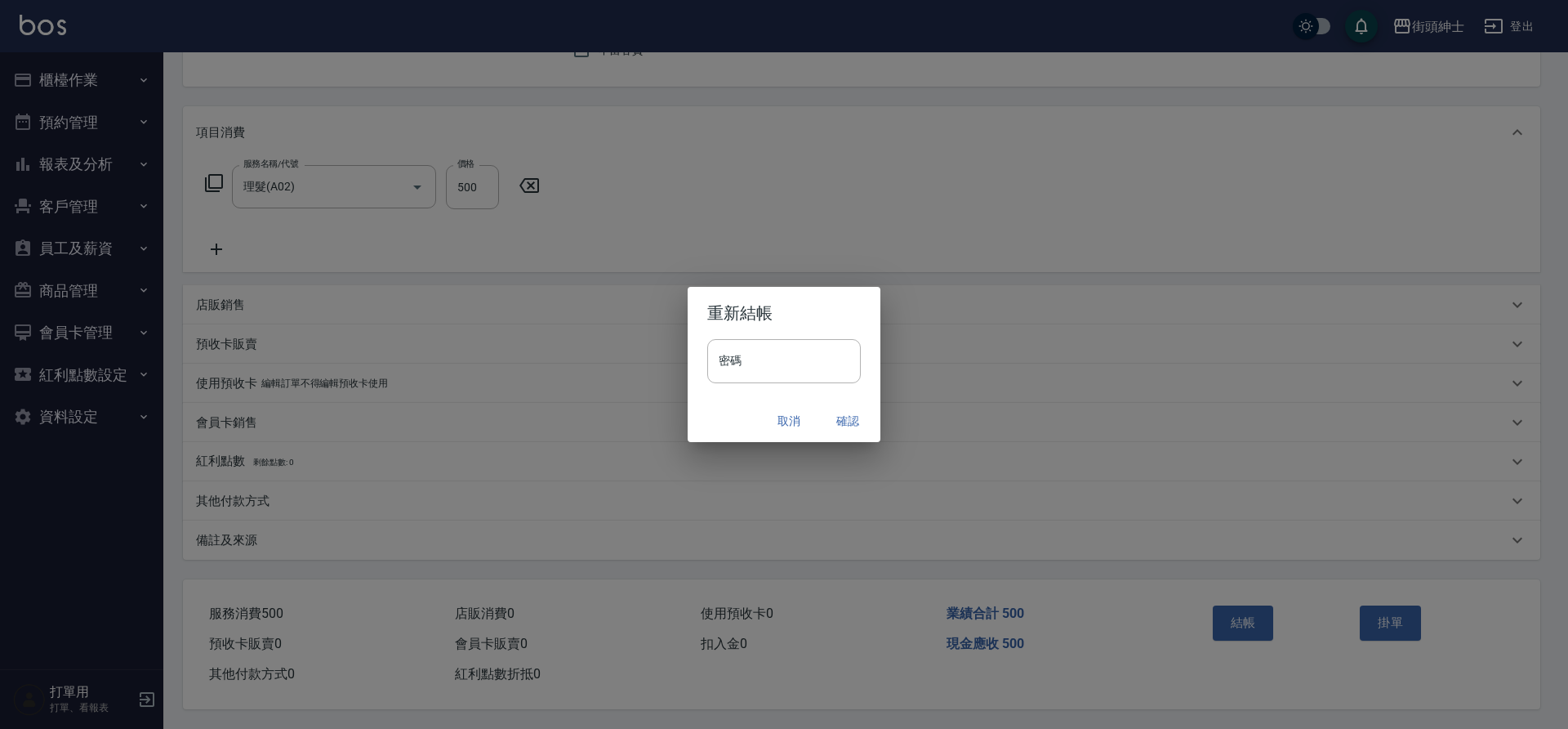
click at [845, 417] on button "確認" at bounding box center [847, 421] width 52 height 30
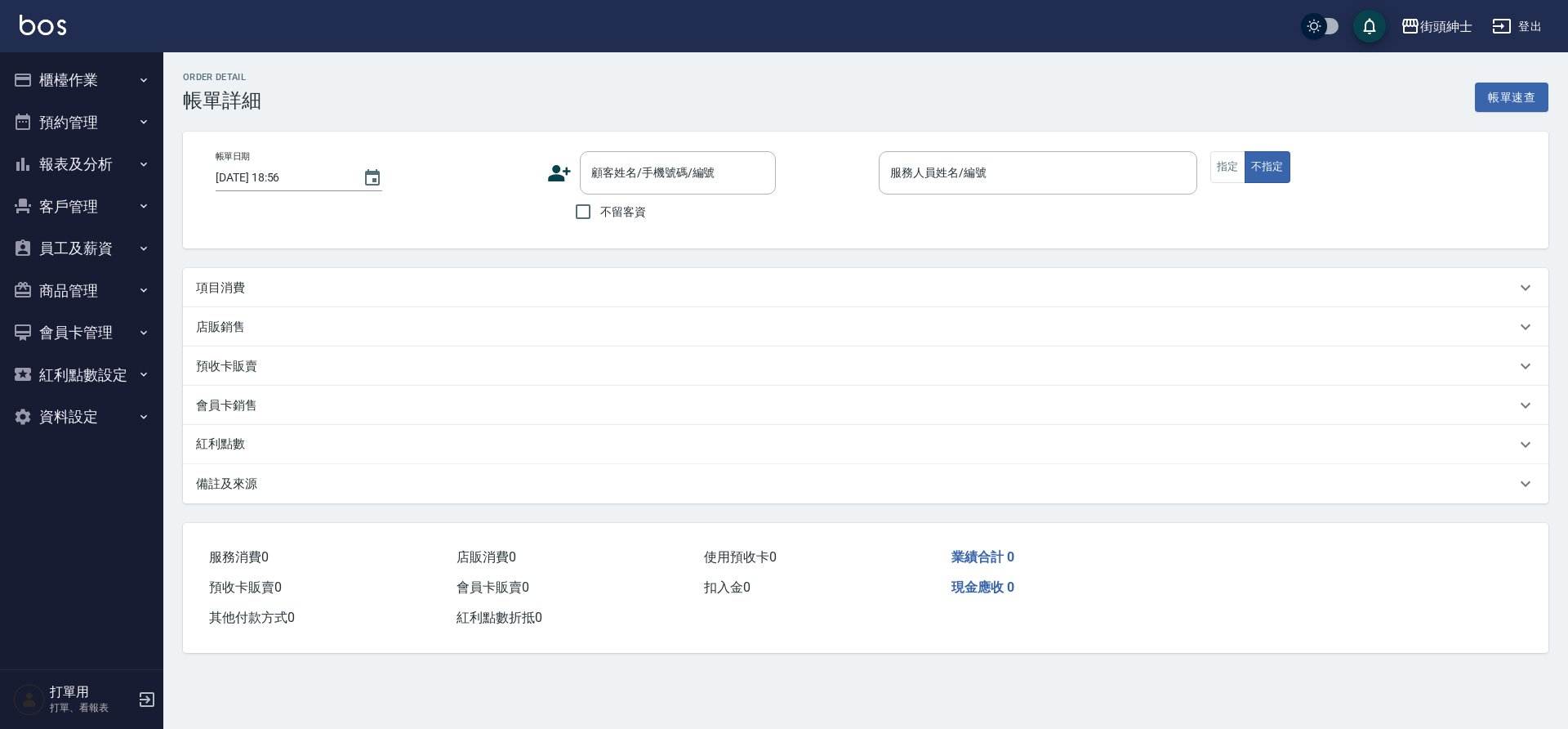
type input "[DATE] 18:30"
type input "Cherry(無代號)"
type input "入門"
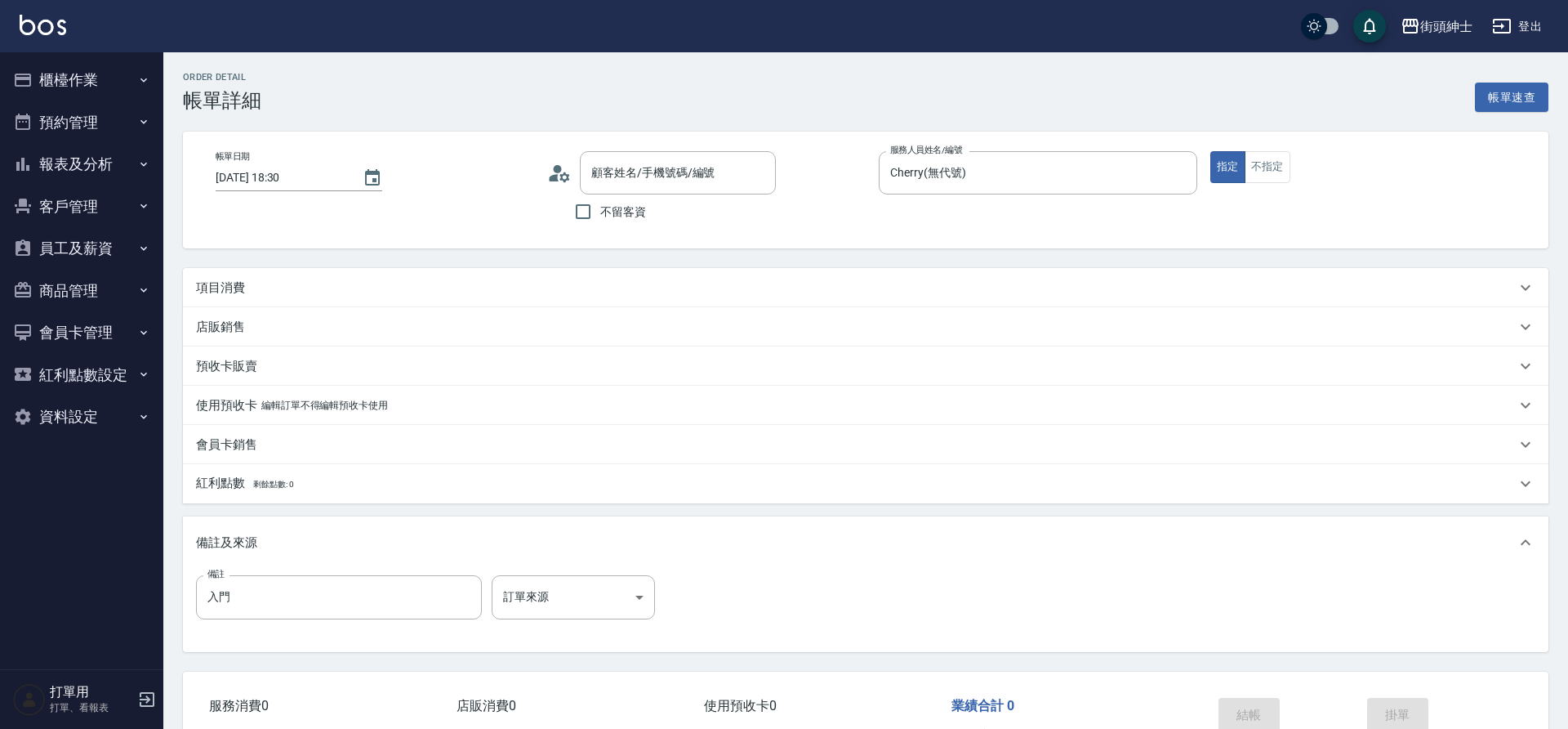
click at [214, 282] on p "項目消費" at bounding box center [220, 288] width 49 height 17
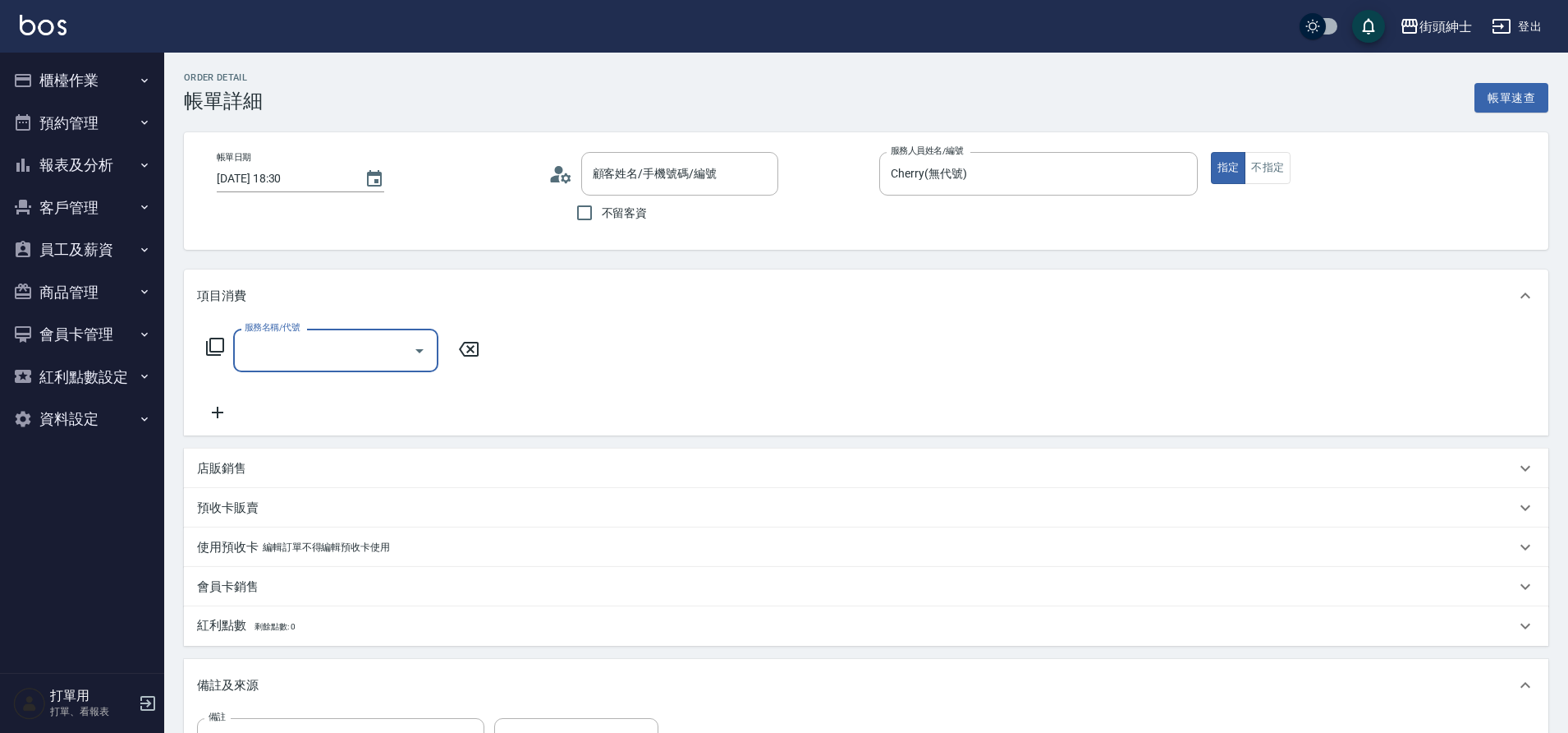
type input "[PERSON_NAME]先生/0958860197/null"
drag, startPoint x: 0, startPoint y: 0, endPoint x: 274, endPoint y: 334, distance: 432.0
click at [274, 334] on div "服務名稱/代號" at bounding box center [336, 350] width 205 height 43
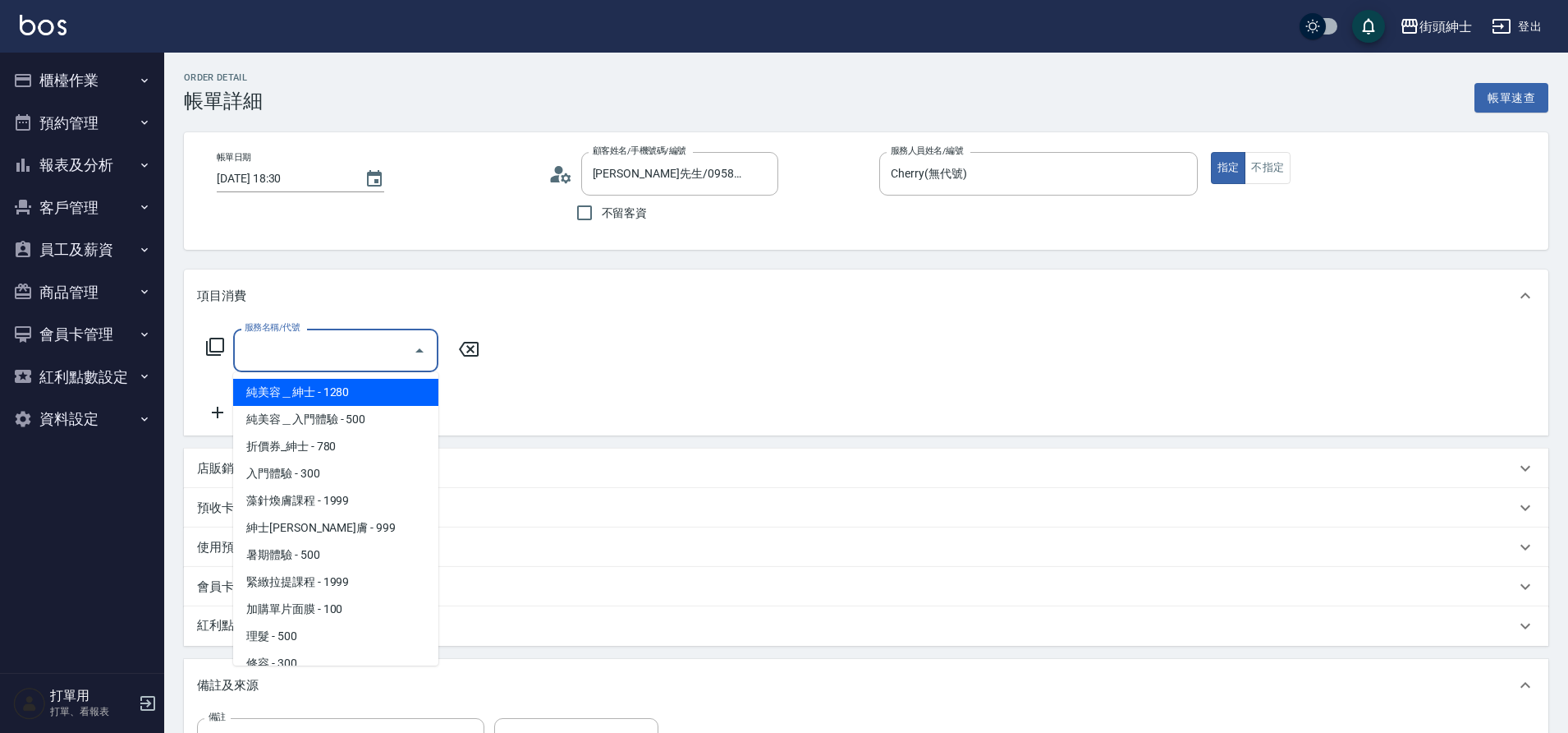
click at [326, 470] on span "入門體驗 - 300" at bounding box center [336, 474] width 205 height 28
type input "入門體驗"
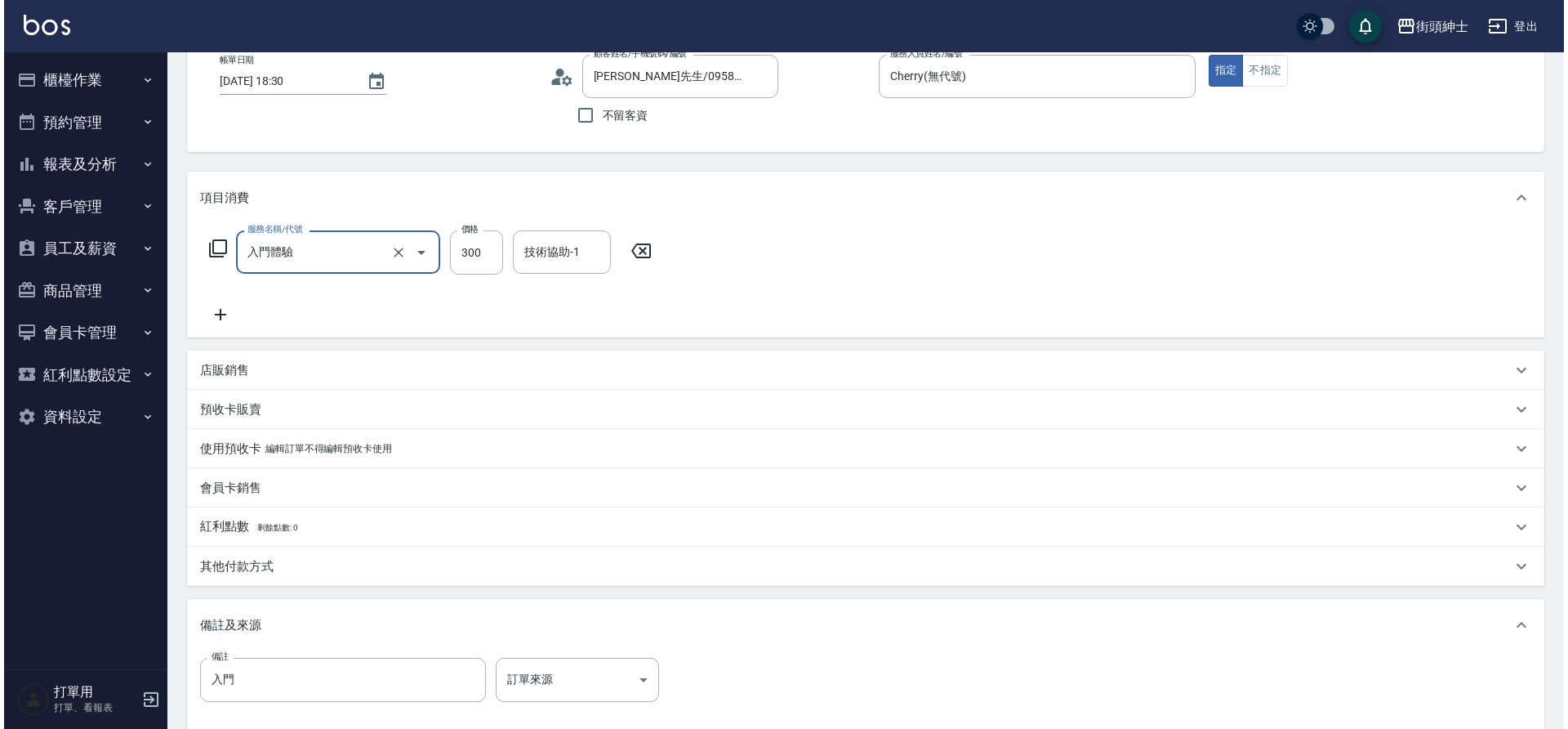
scroll to position [279, 0]
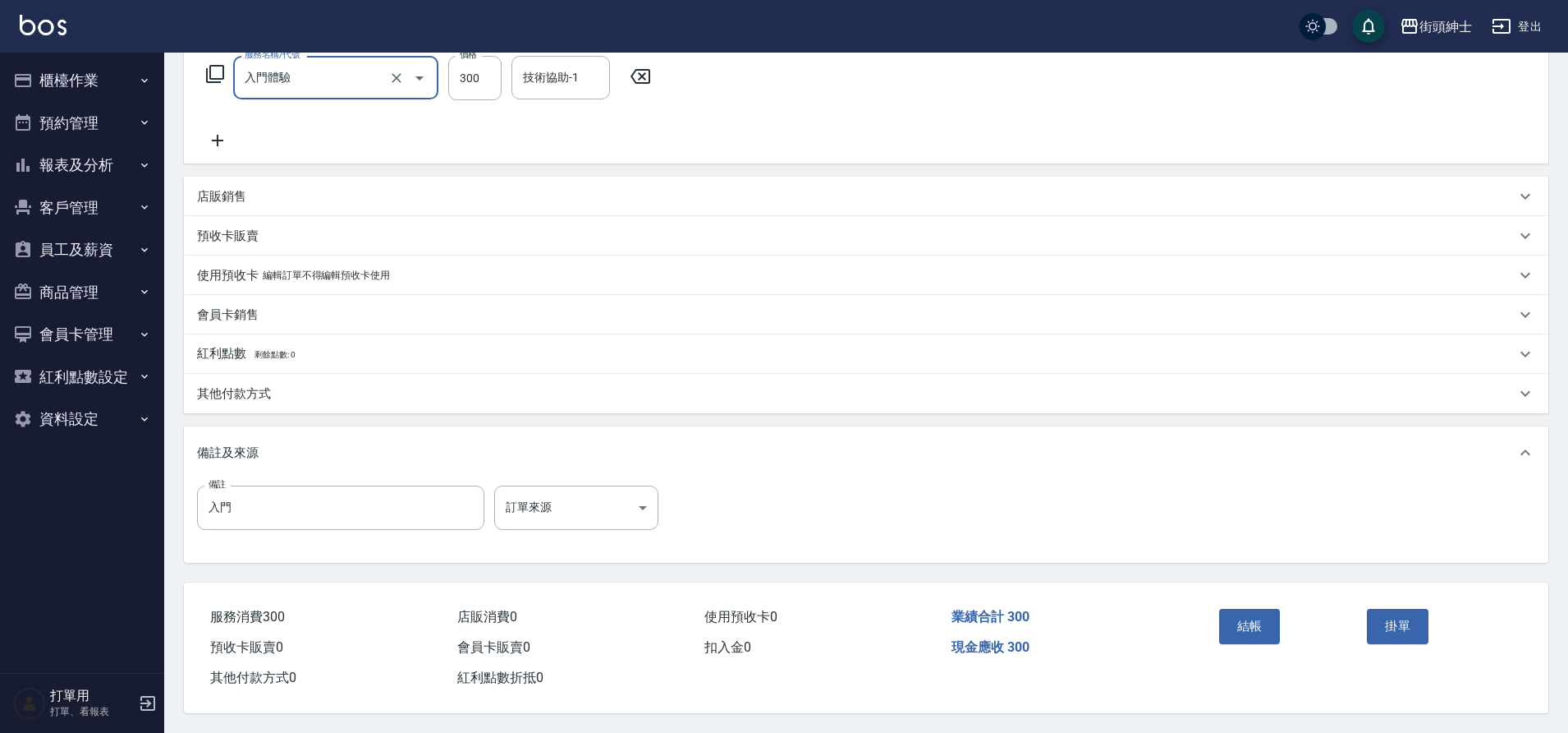
click at [1221, 623] on button "結帳" at bounding box center [1250, 625] width 62 height 34
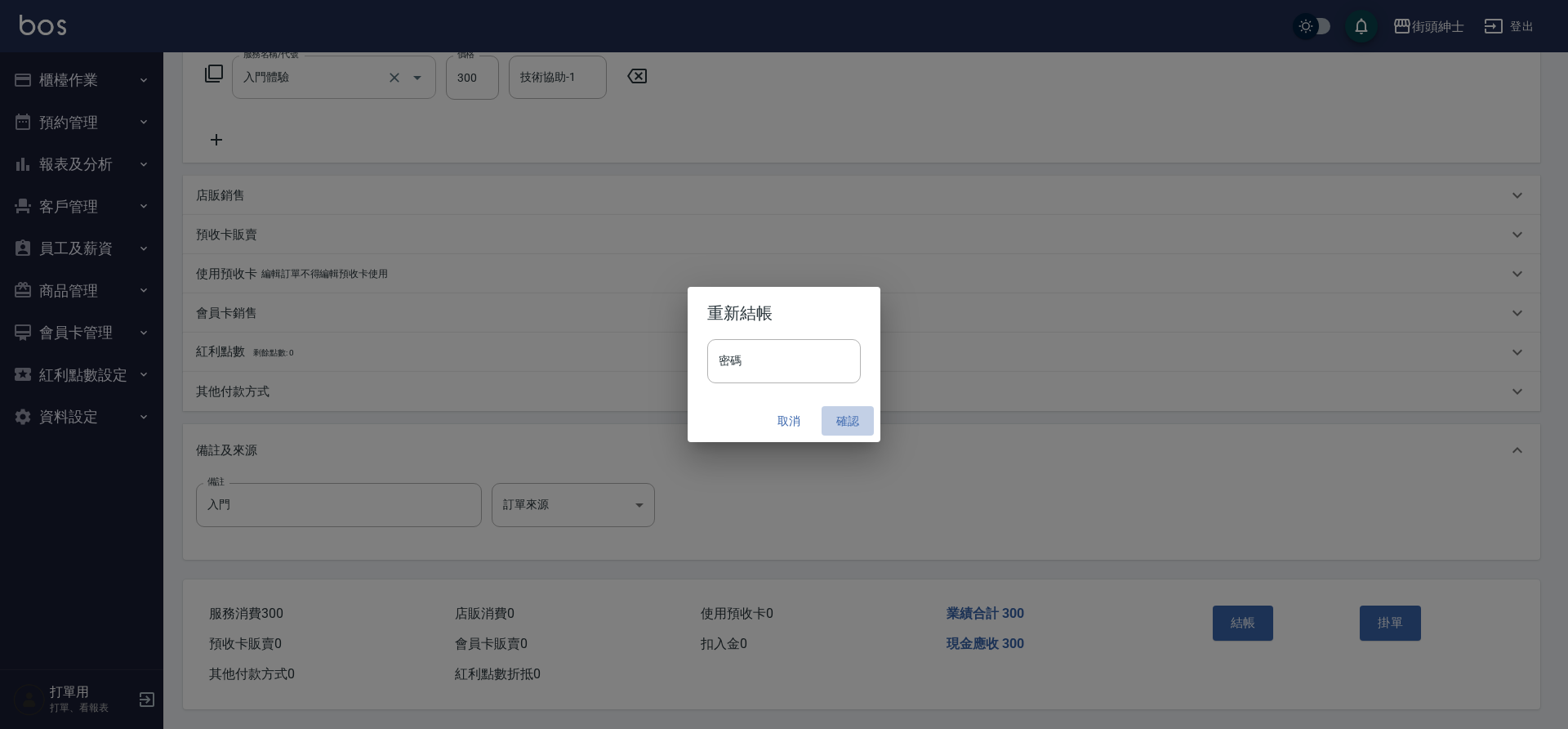
click at [829, 431] on button "確認" at bounding box center [847, 421] width 52 height 30
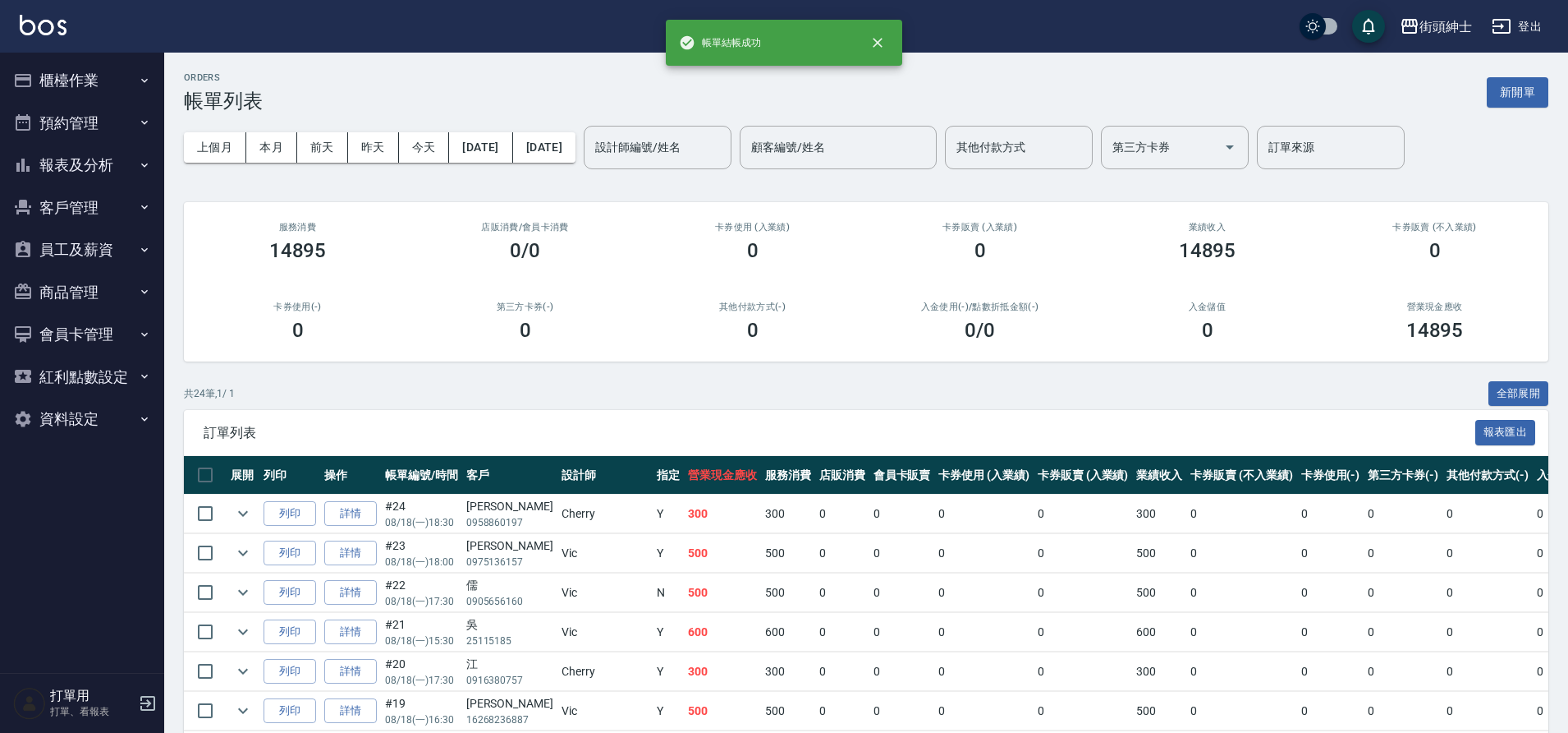
click at [80, 161] on button "報表及分析" at bounding box center [82, 164] width 151 height 43
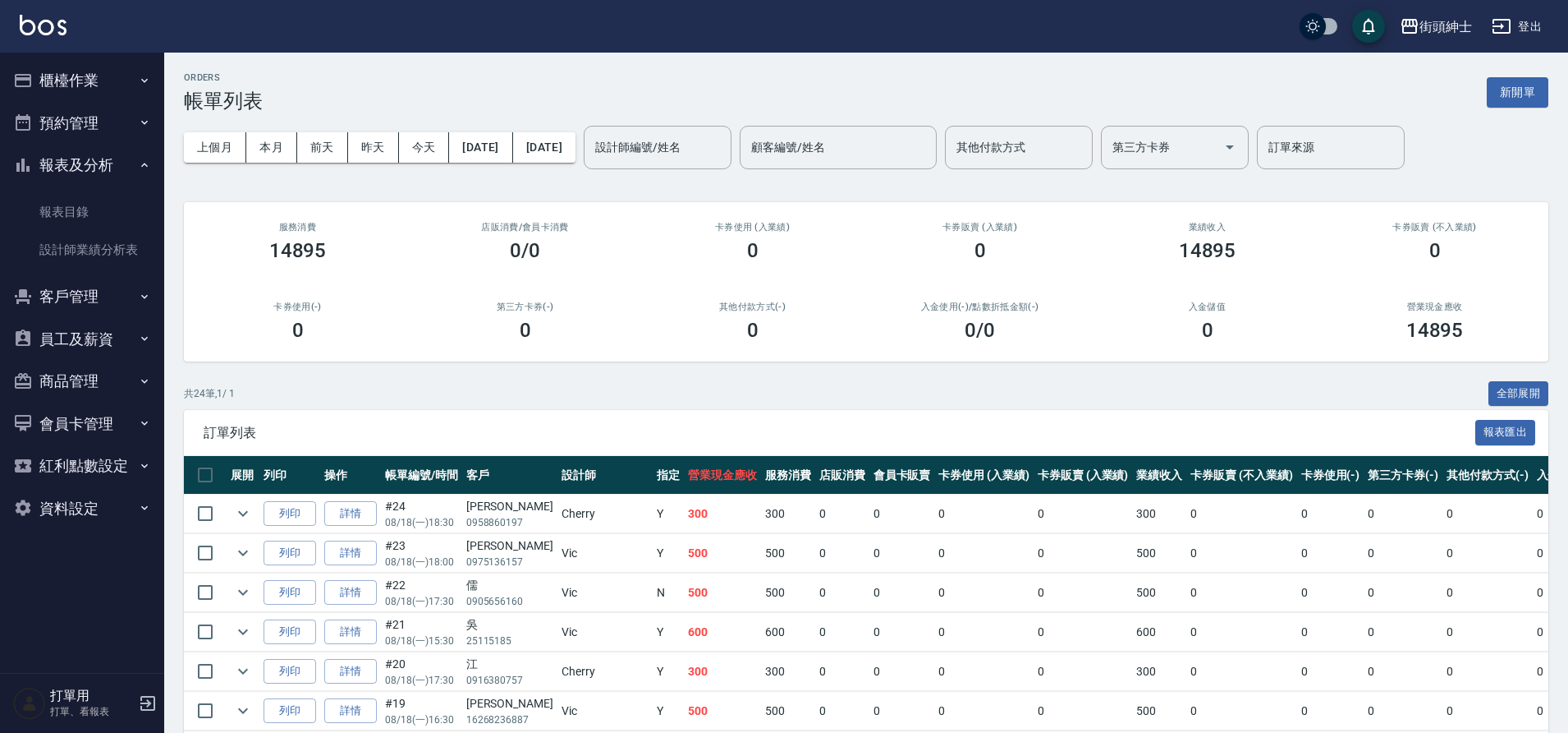
click at [67, 139] on button "預約管理" at bounding box center [82, 123] width 151 height 43
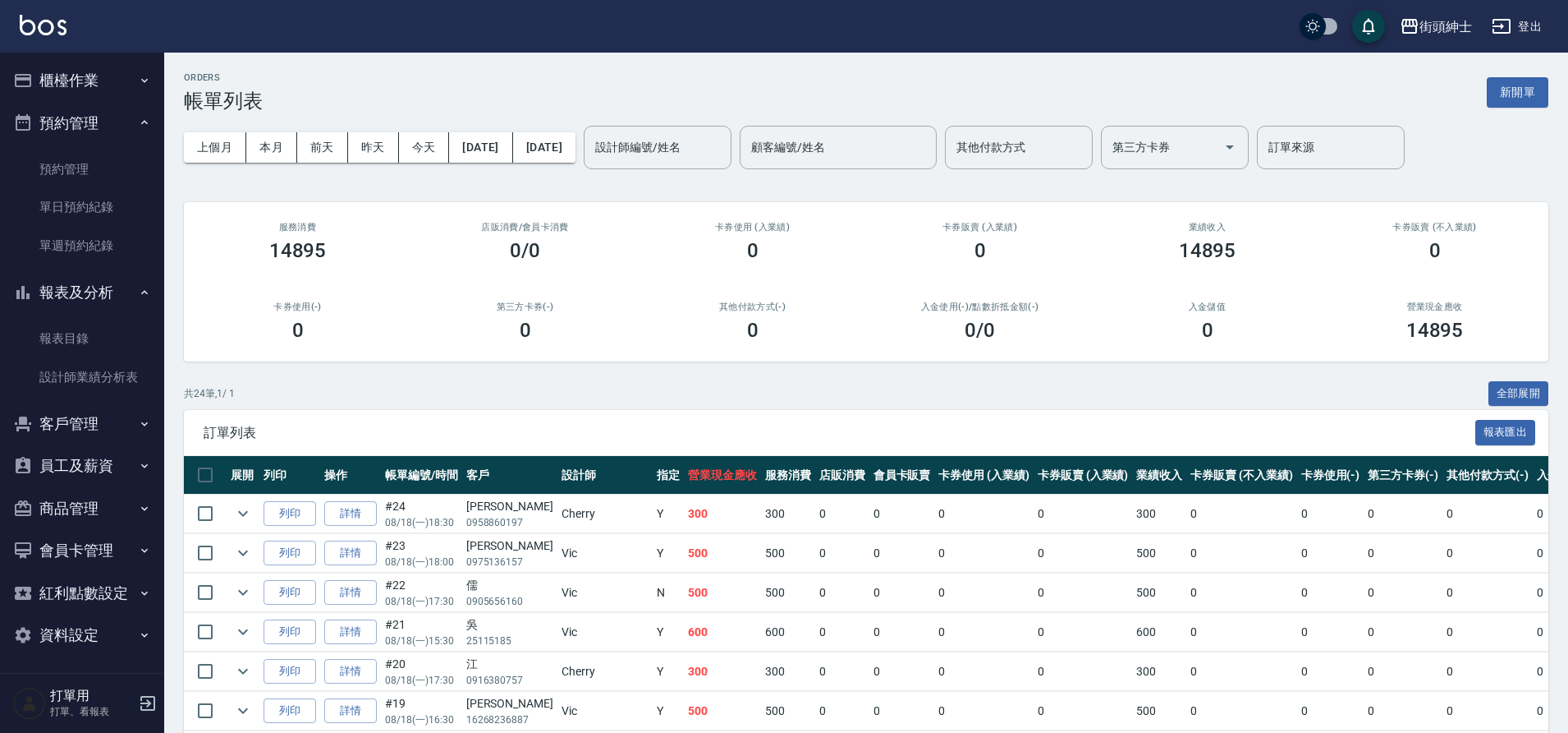
click at [88, 209] on link "單日預約紀錄" at bounding box center [82, 207] width 151 height 38
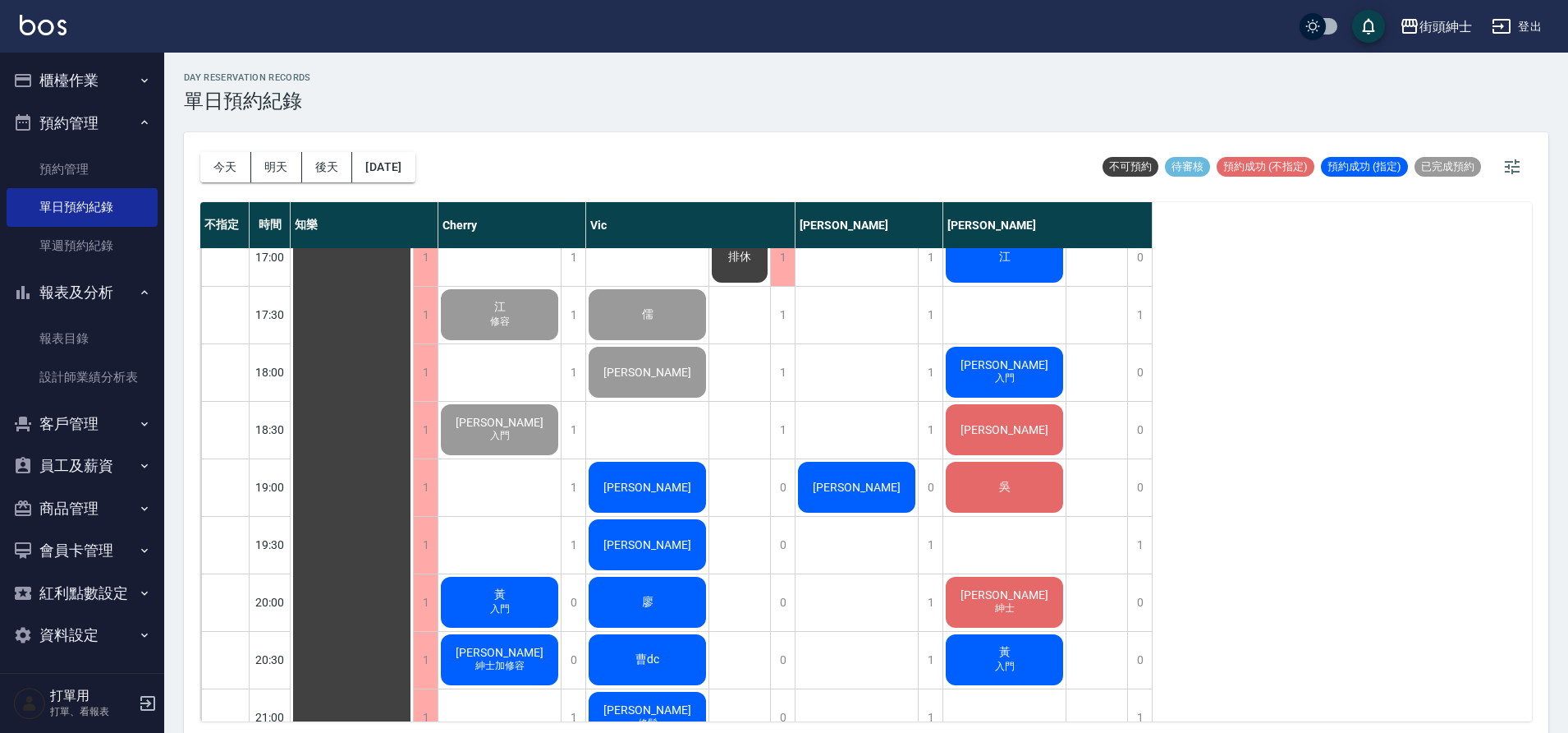
scroll to position [951, 0]
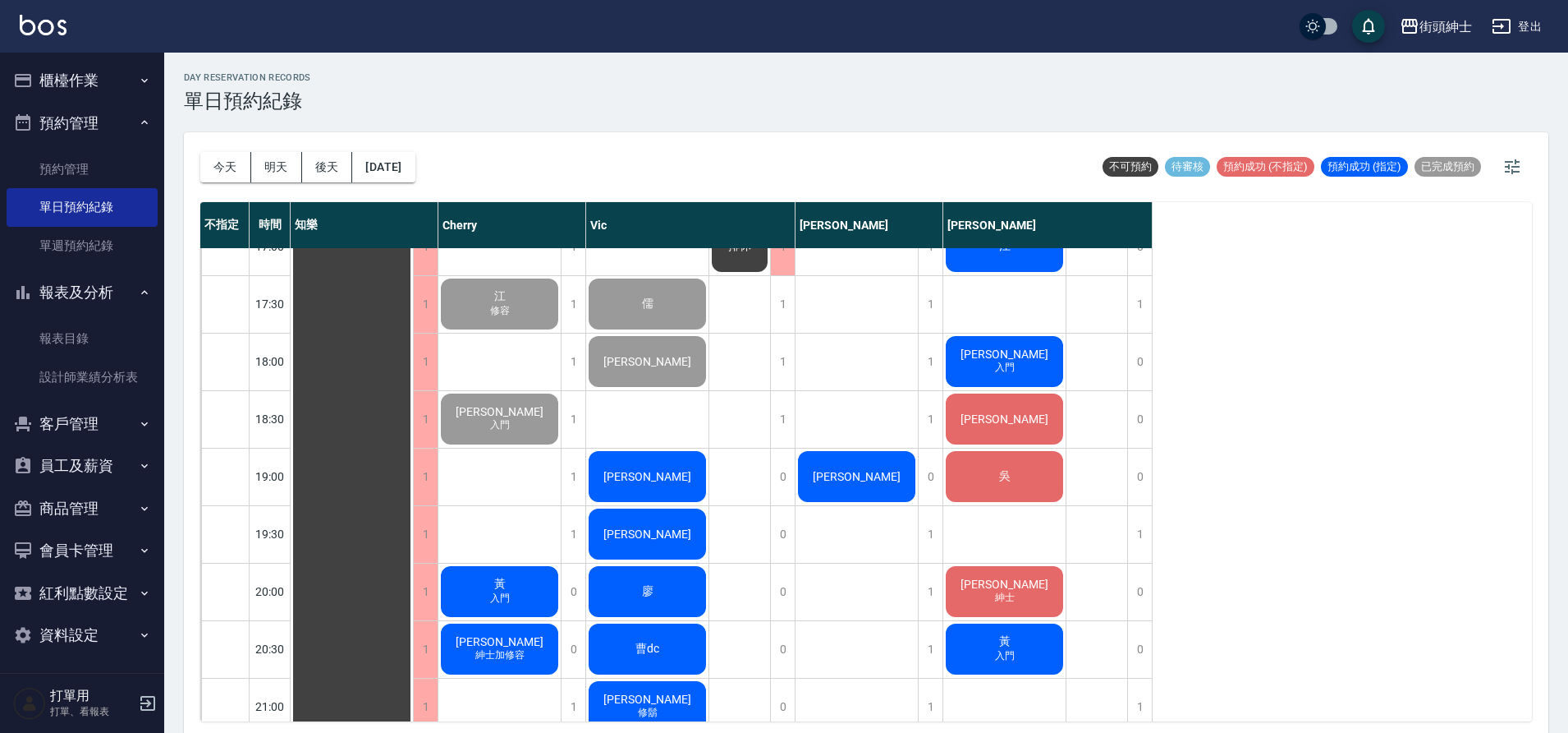
click at [256, 251] on div "17:00" at bounding box center [269, 246] width 41 height 58
click at [233, 163] on button "今天" at bounding box center [225, 167] width 51 height 30
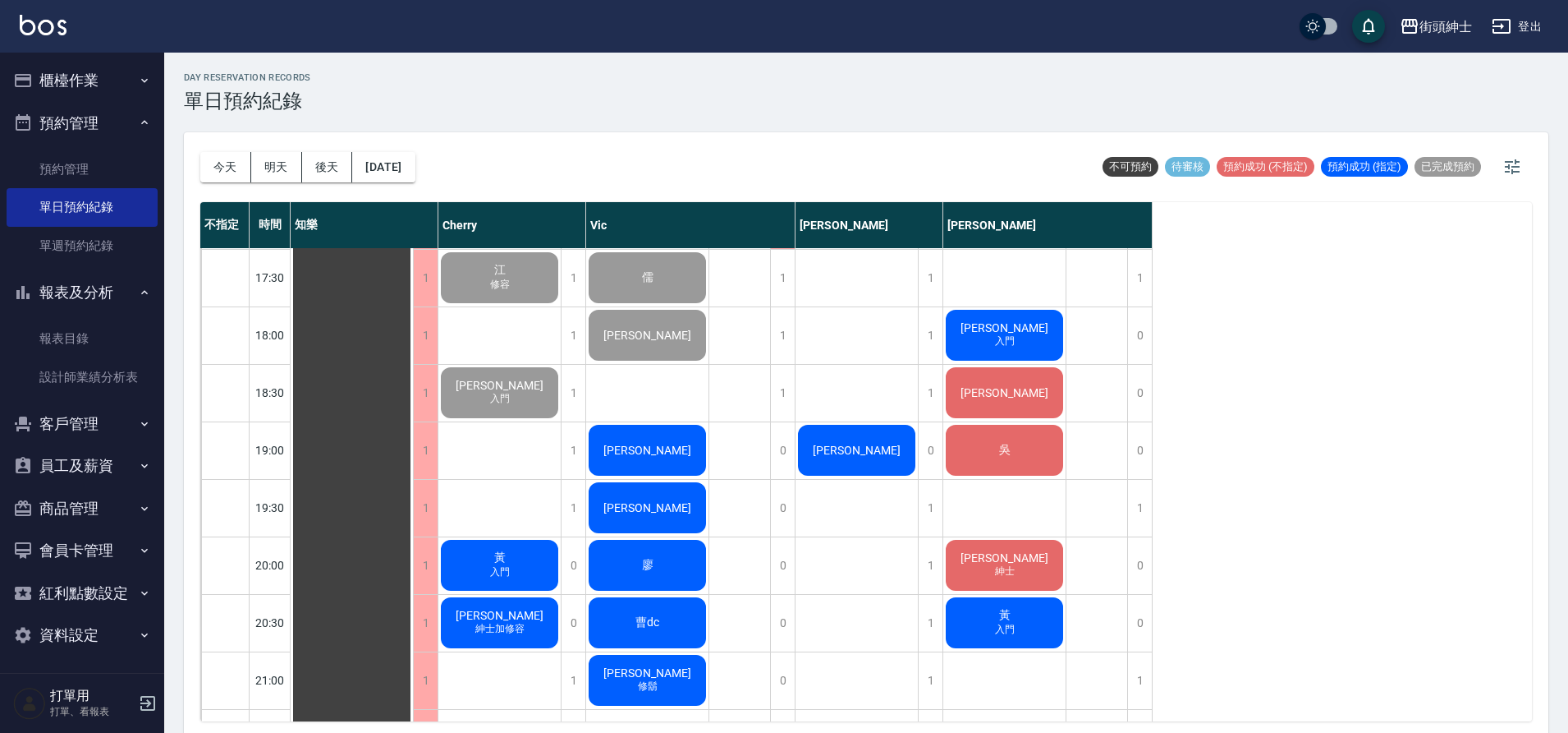
scroll to position [977, 0]
click at [406, 185] on div "[DATE] [DATE] [DATE] [DATE]" at bounding box center [308, 168] width 215 height 70
click at [408, 173] on button "[DATE]" at bounding box center [383, 167] width 63 height 30
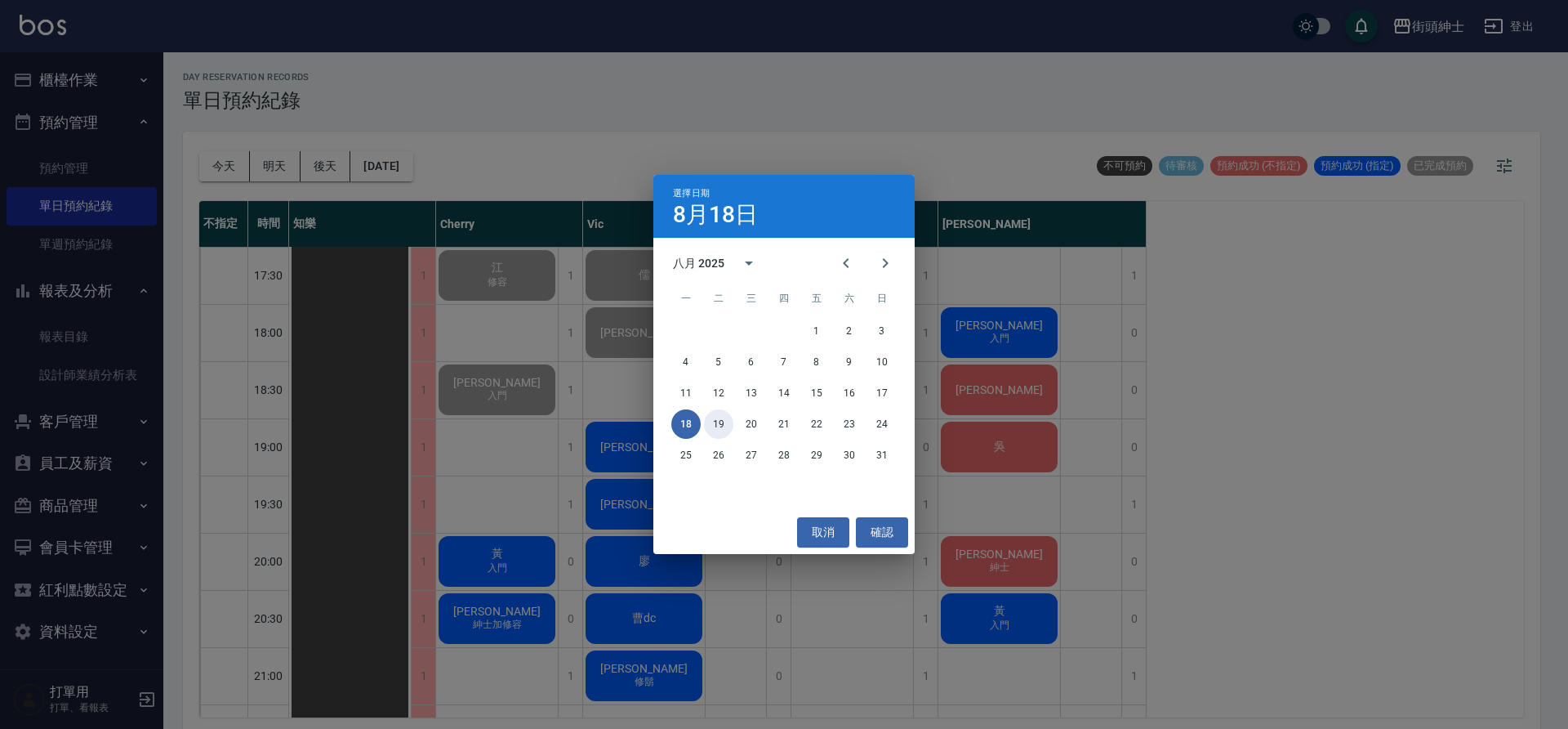
click at [730, 417] on button "19" at bounding box center [718, 423] width 29 height 29
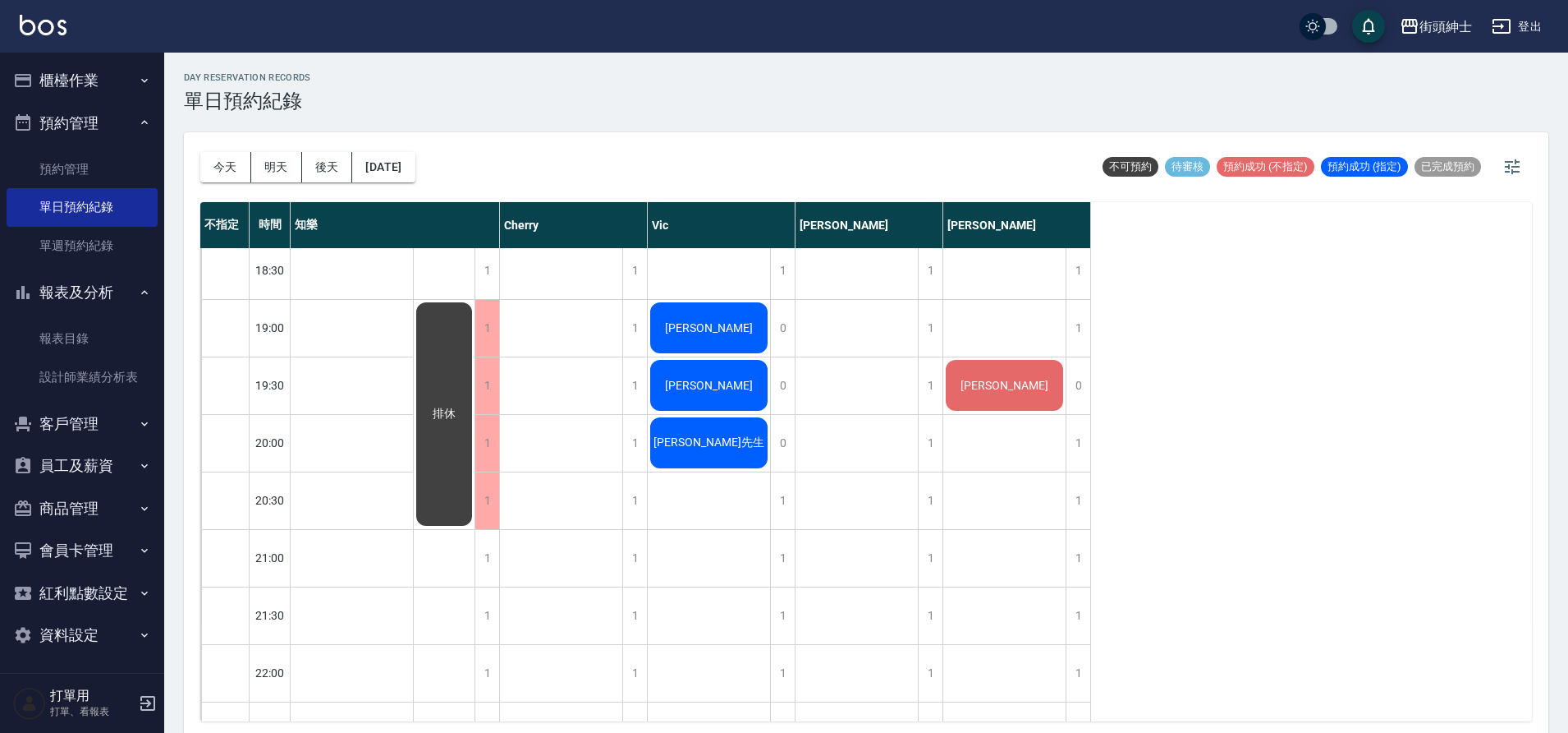
scroll to position [1101, 0]
click at [942, 520] on div "1" at bounding box center [930, 499] width 25 height 57
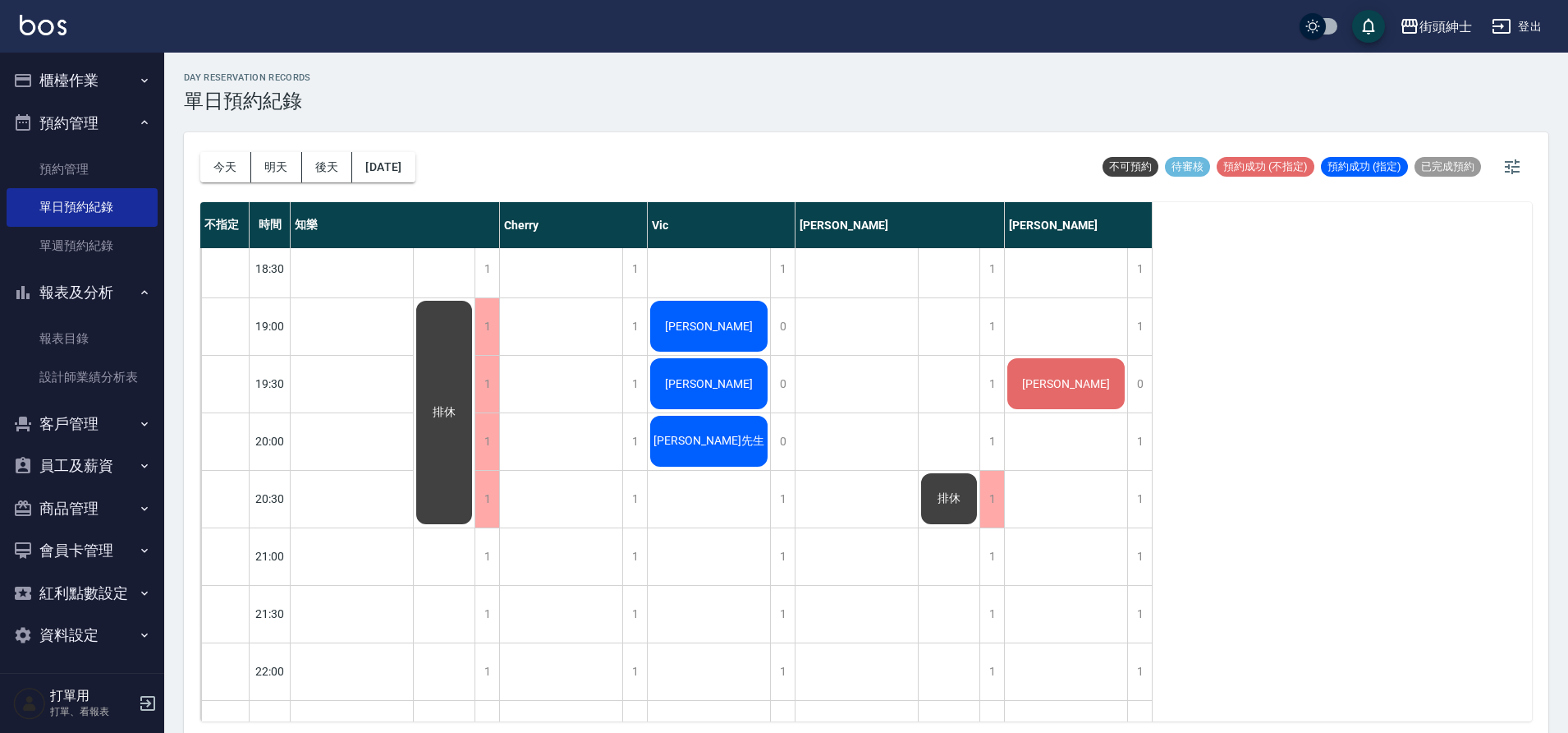
click at [779, 502] on div "1" at bounding box center [783, 499] width 25 height 57
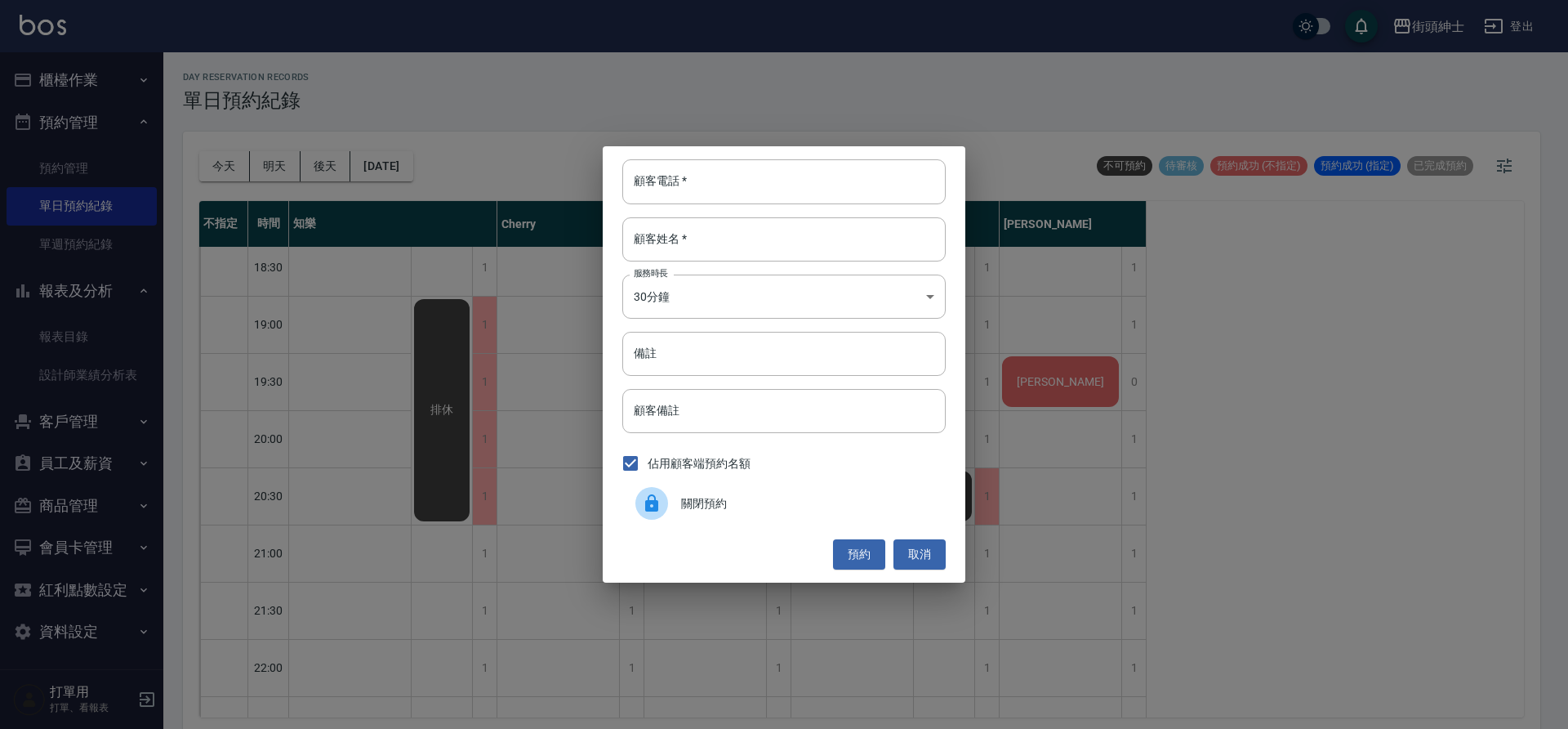
drag, startPoint x: 273, startPoint y: 333, endPoint x: 774, endPoint y: 158, distance: 530.7
click at [774, 158] on div "顧客電話   * 顧客電話   * 顧客姓名   * 顧客姓名   * 服務時長 30分鐘 1 服務時長 備註 備註 顧客備註 顧客備註 佔用顧客端預約名額 …" at bounding box center [784, 363] width 362 height 435
drag, startPoint x: 774, startPoint y: 158, endPoint x: 756, endPoint y: 173, distance: 23.4
click at [756, 173] on input "顧客電話   *" at bounding box center [784, 181] width 323 height 44
type input "0984254196"
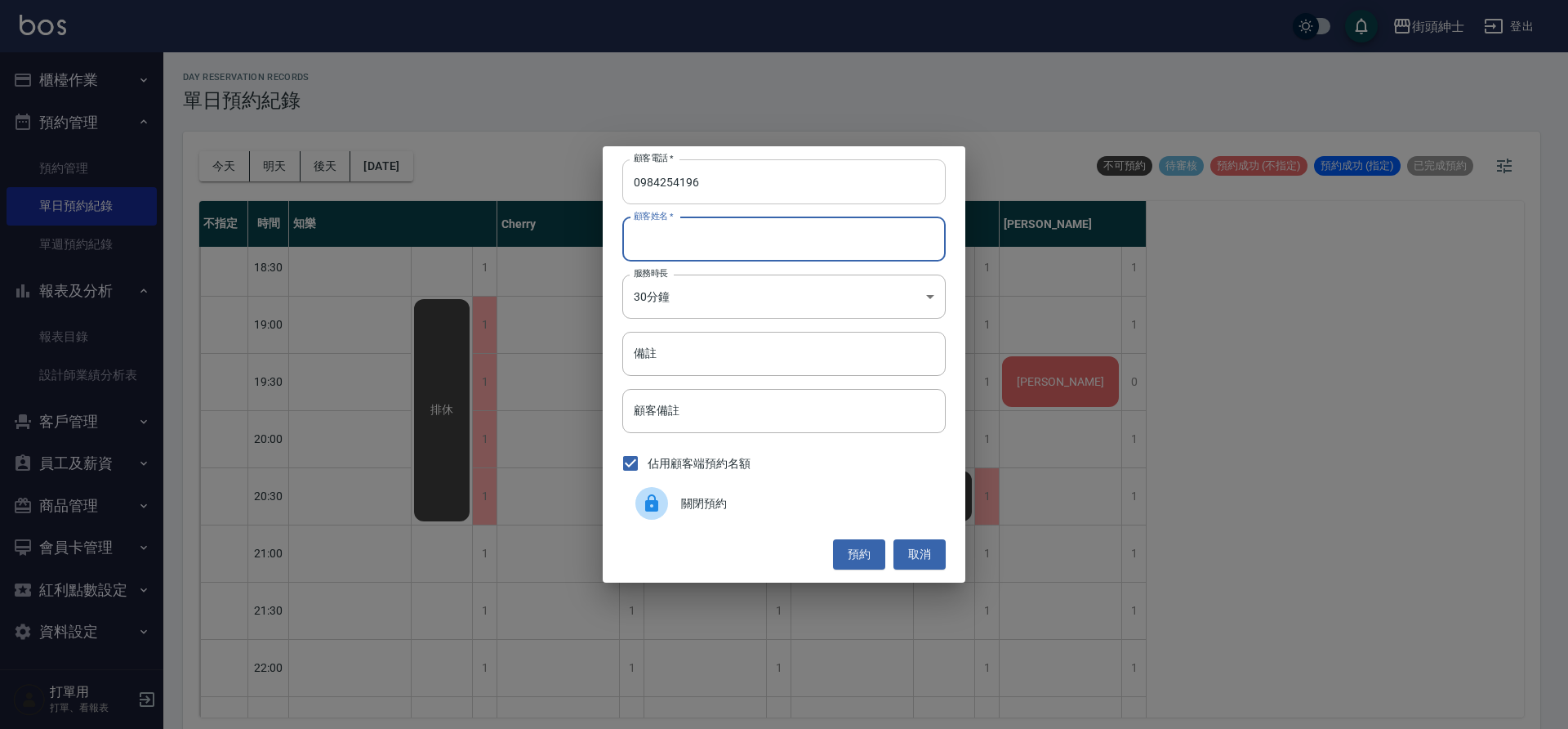
click at [772, 246] on input "顧客姓名   *" at bounding box center [784, 239] width 323 height 44
type input "0"
click at [867, 547] on button "預約" at bounding box center [859, 554] width 52 height 30
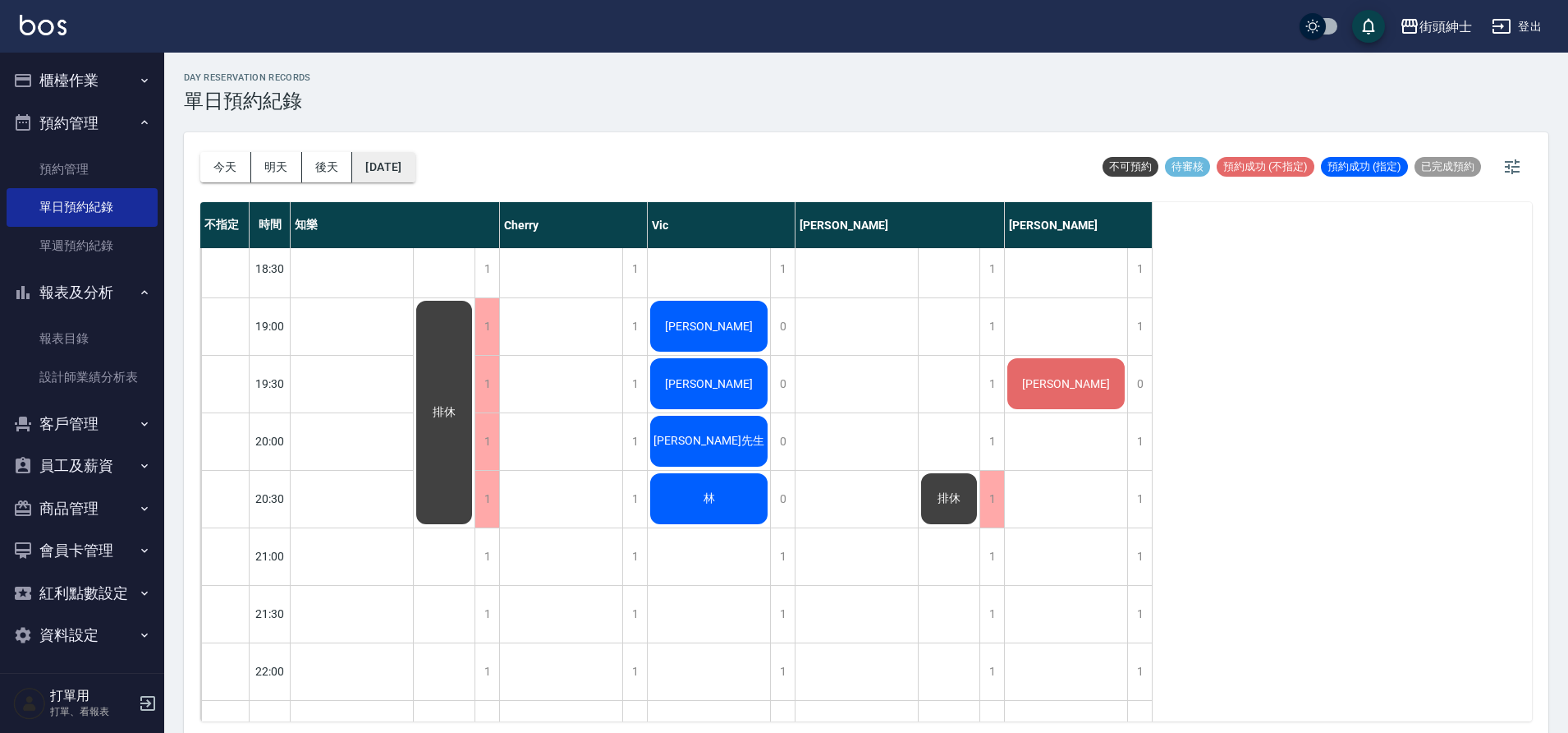
drag, startPoint x: 760, startPoint y: 174, endPoint x: 374, endPoint y: 154, distance: 386.5
click at [374, 154] on button "[DATE]" at bounding box center [383, 167] width 63 height 30
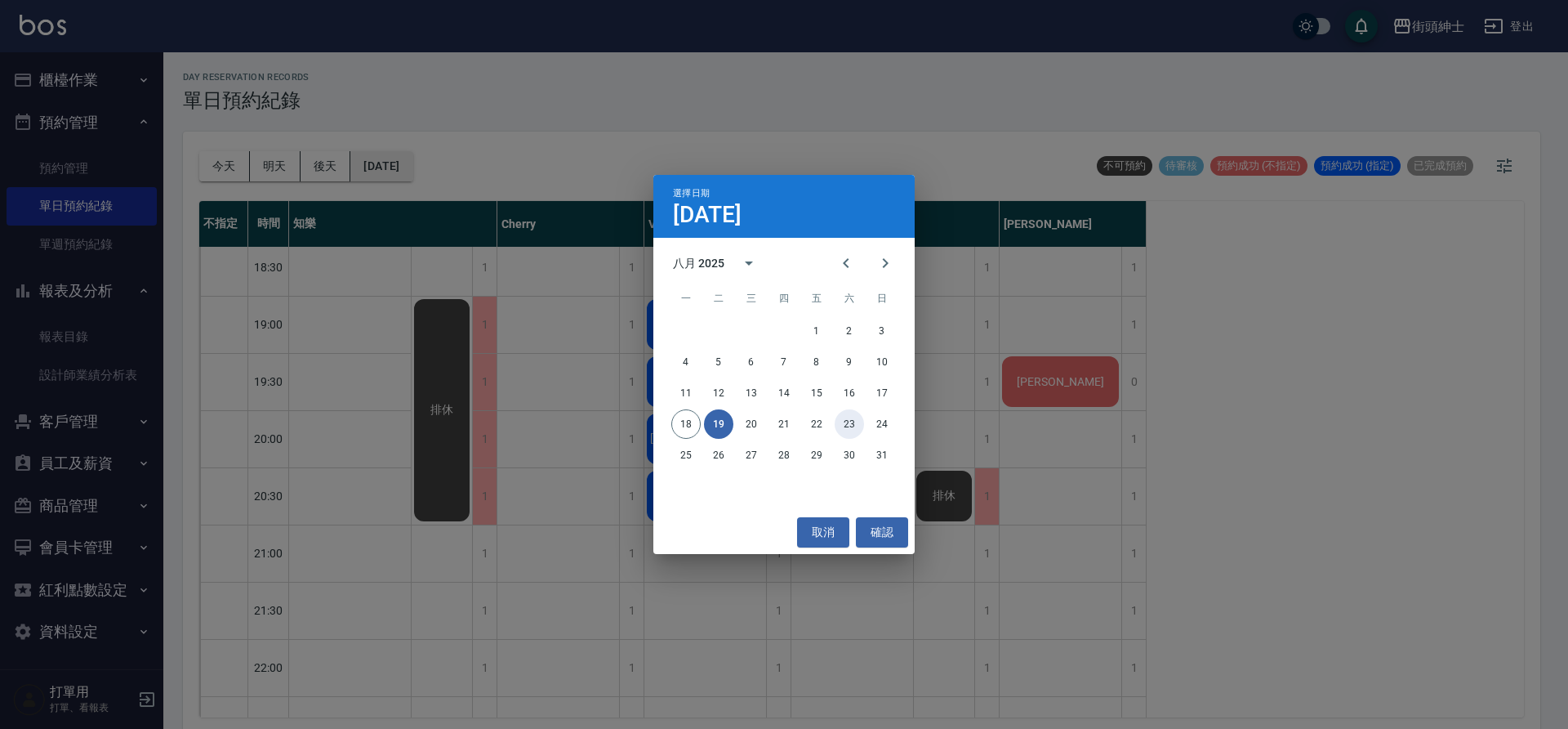
click at [845, 422] on button "23" at bounding box center [849, 423] width 29 height 29
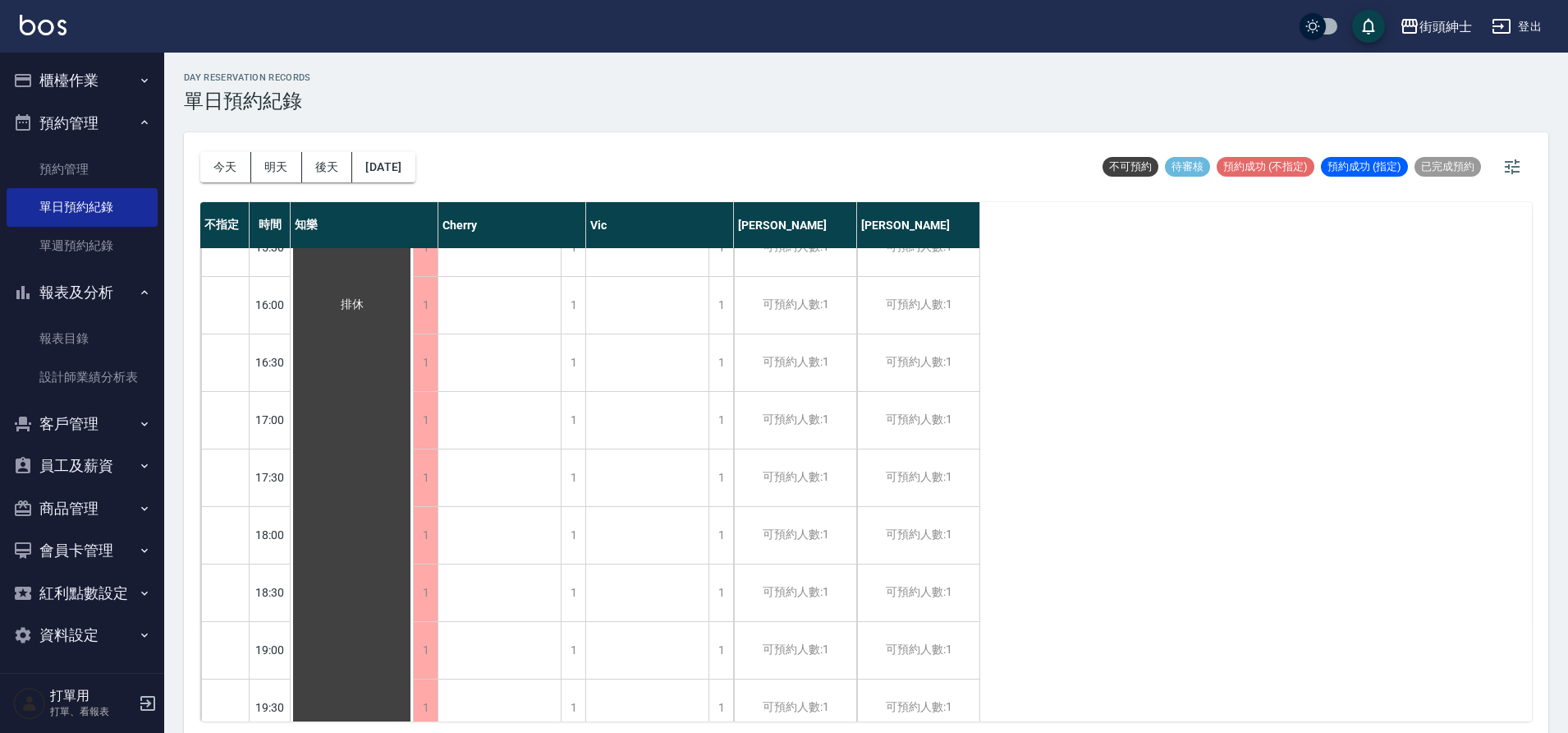
scroll to position [637, 0]
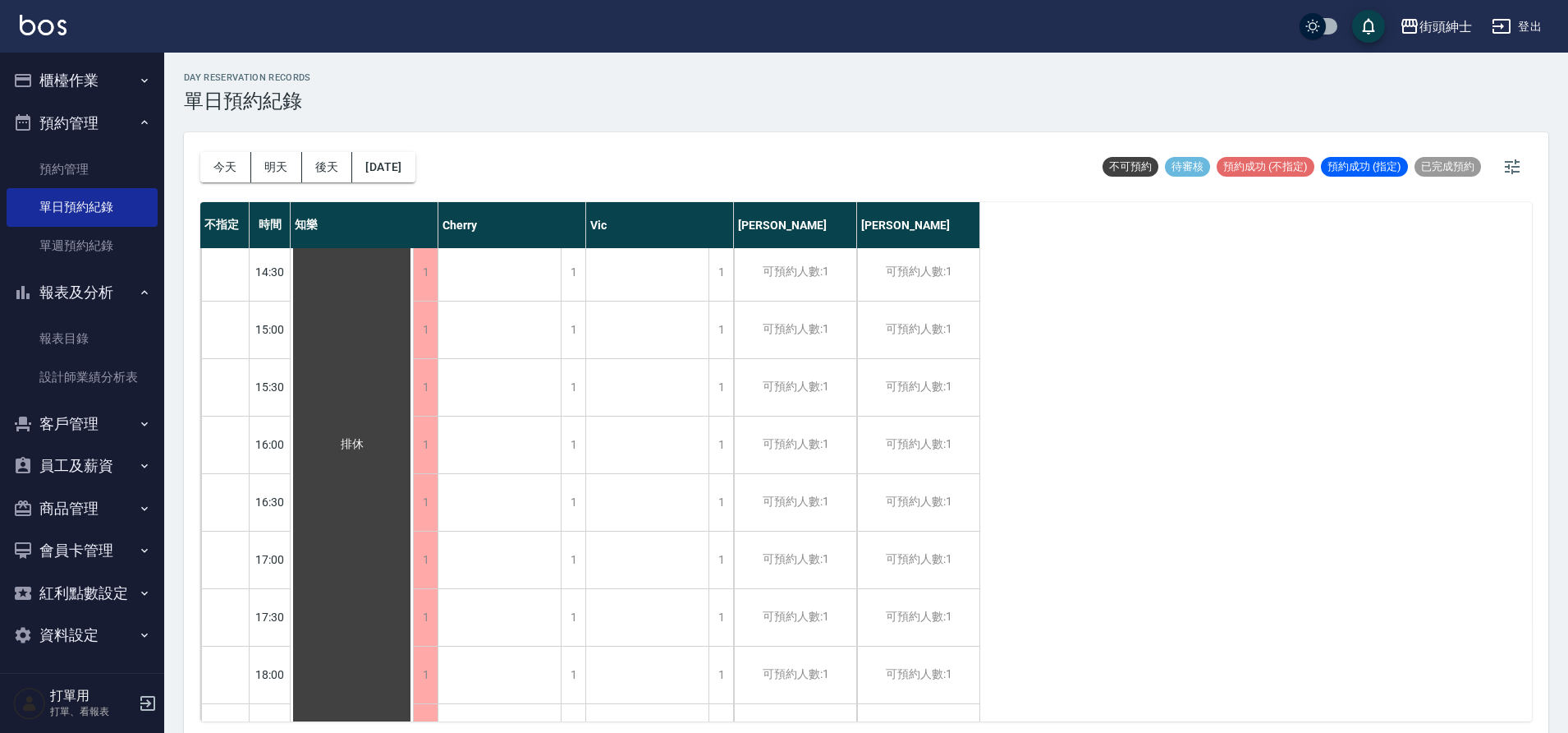
click at [722, 553] on div "1" at bounding box center [721, 560] width 25 height 57
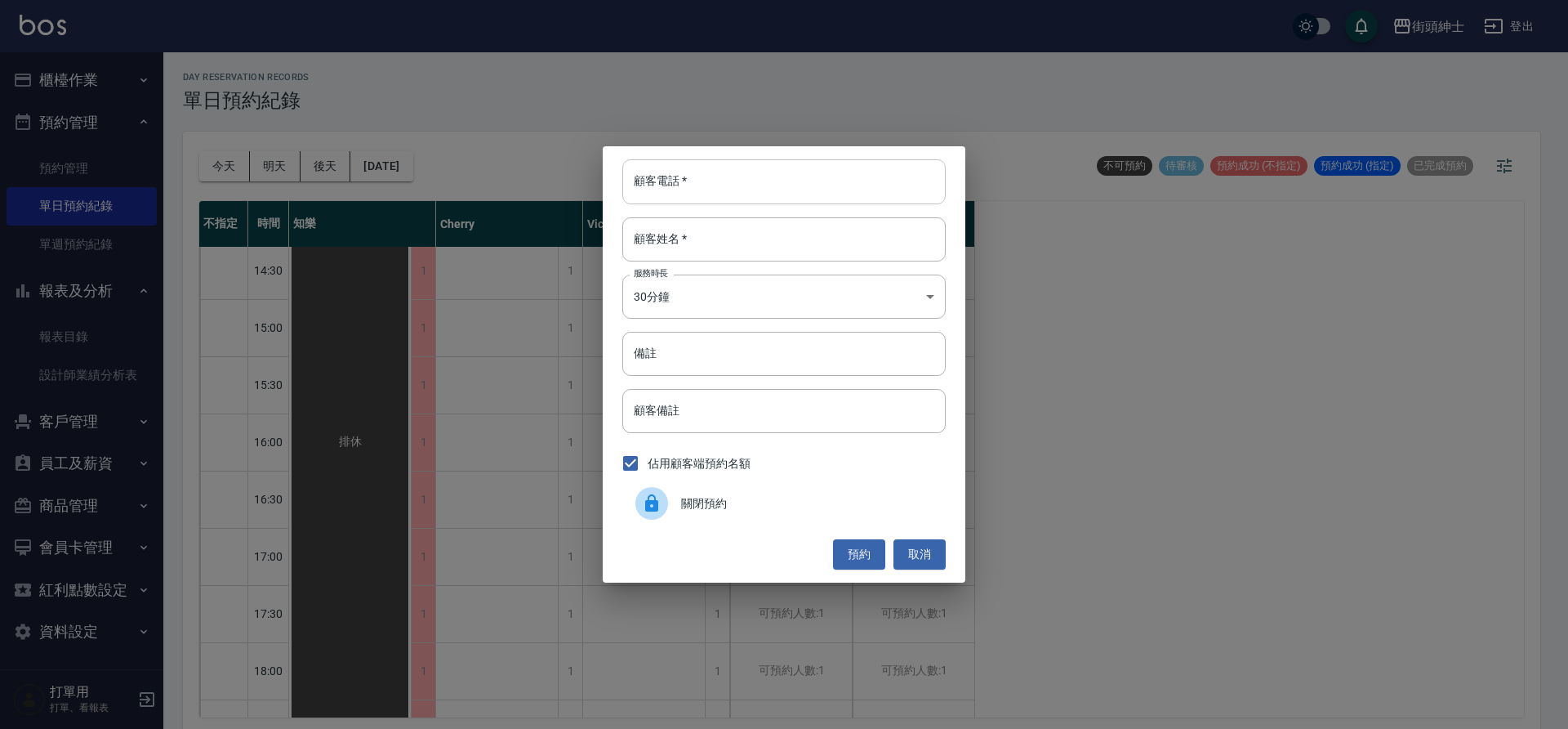
drag, startPoint x: 372, startPoint y: 153, endPoint x: 697, endPoint y: 198, distance: 328.1
click at [697, 198] on input "顧客電話   *" at bounding box center [784, 181] width 323 height 44
type input "９"
type input "0905819199"
click at [695, 226] on input "顧客姓名   *" at bounding box center [784, 239] width 323 height 44
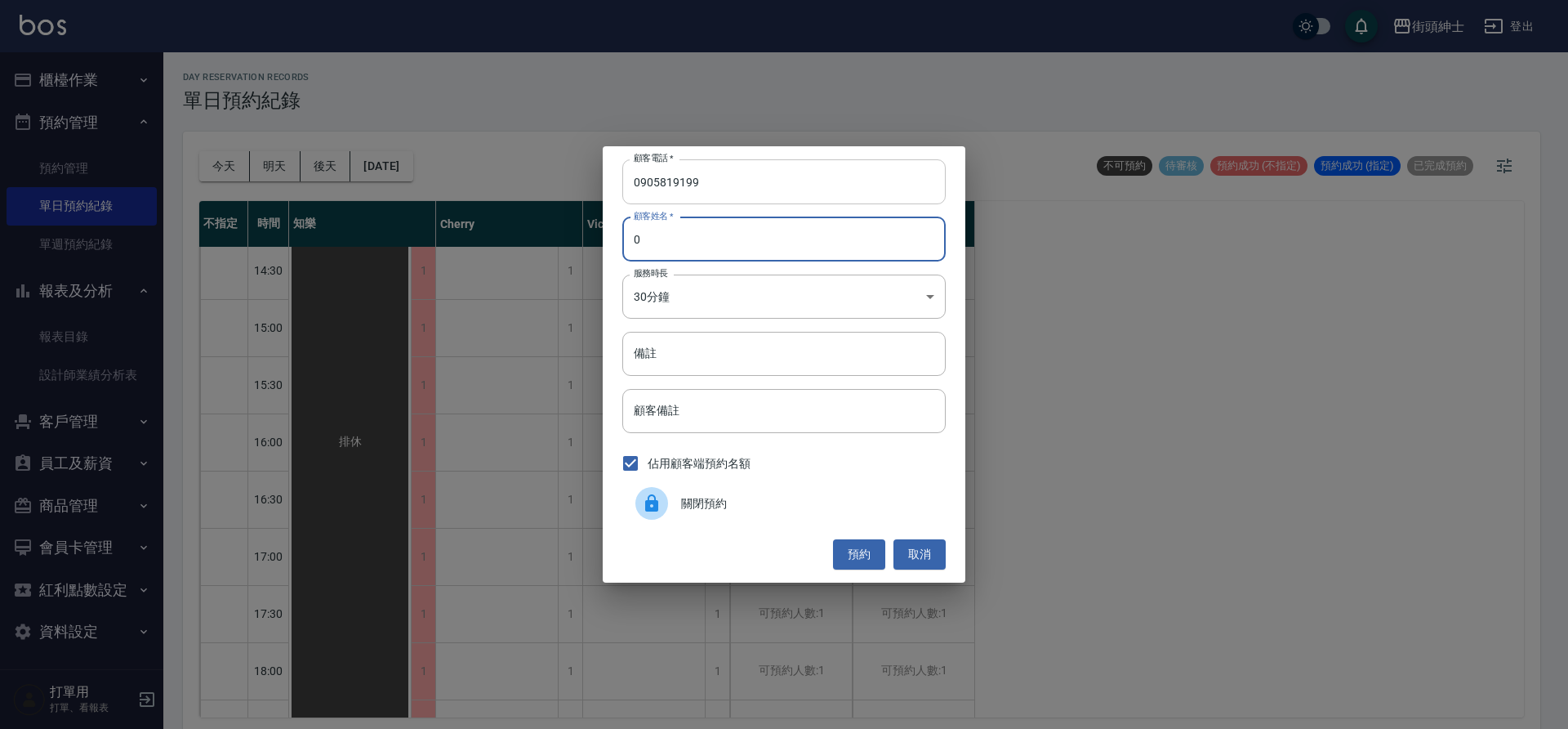
type input "0"
click at [852, 563] on button "預約" at bounding box center [859, 554] width 52 height 30
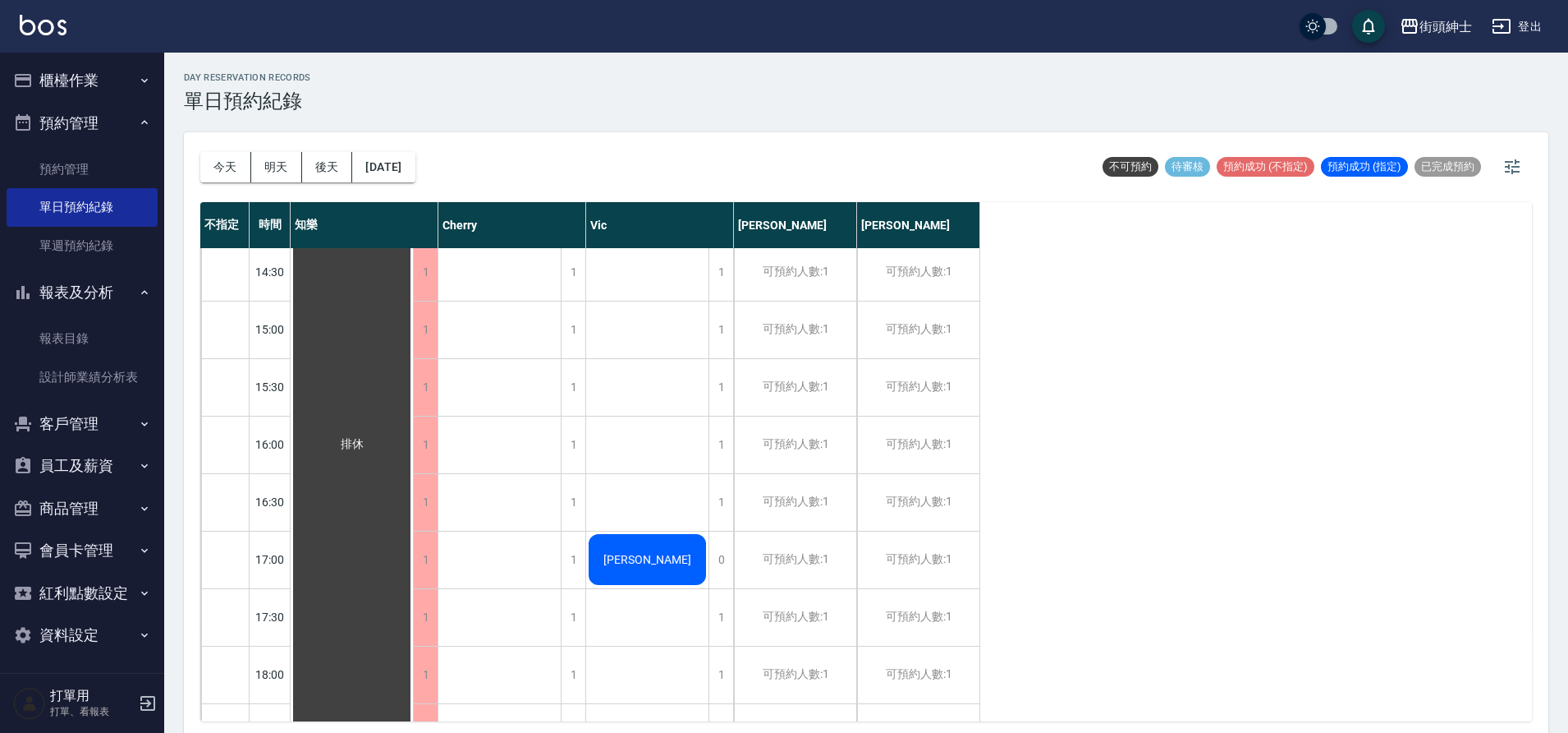
click at [213, 163] on button "今天" at bounding box center [225, 167] width 51 height 30
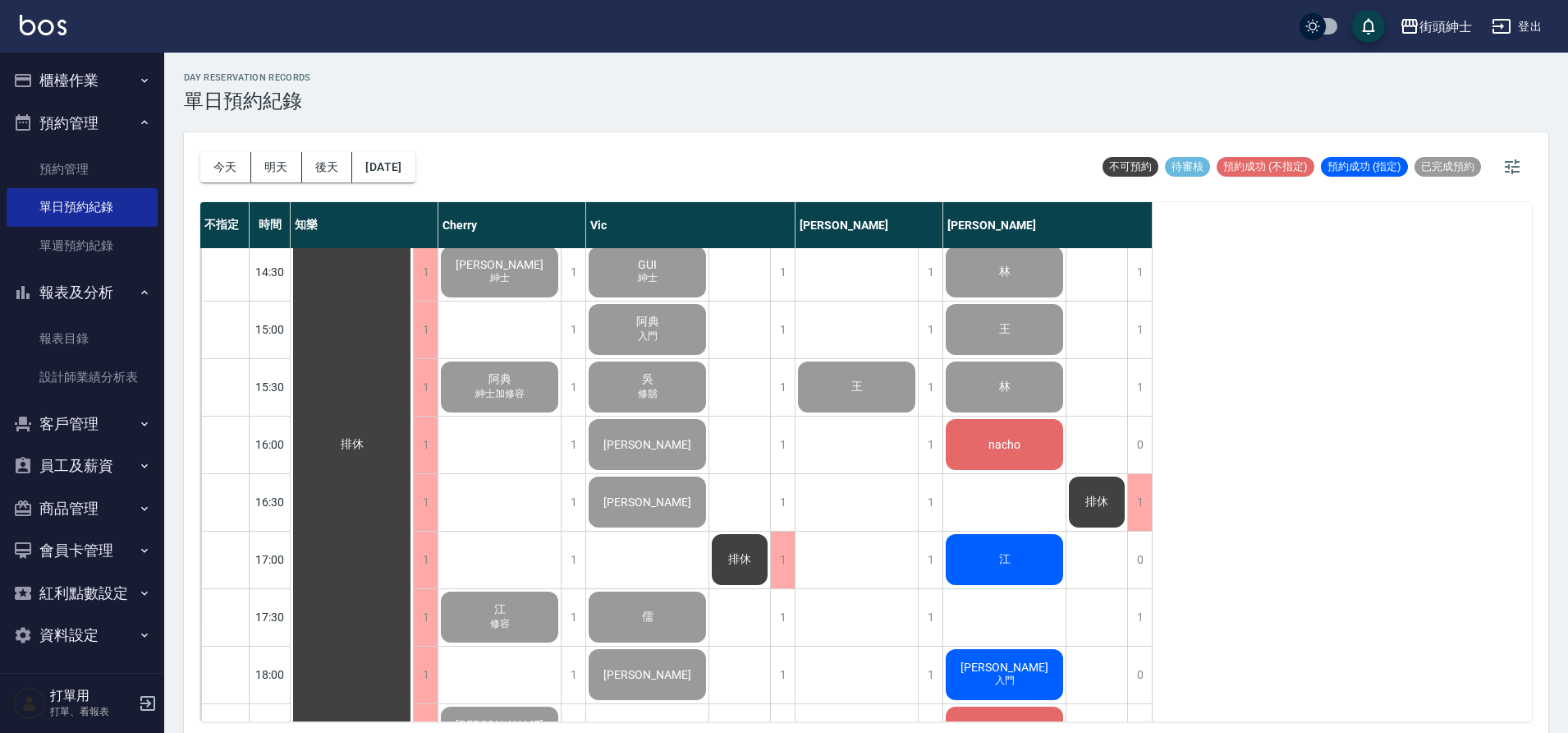
click at [408, 162] on button "[DATE]" at bounding box center [383, 167] width 63 height 30
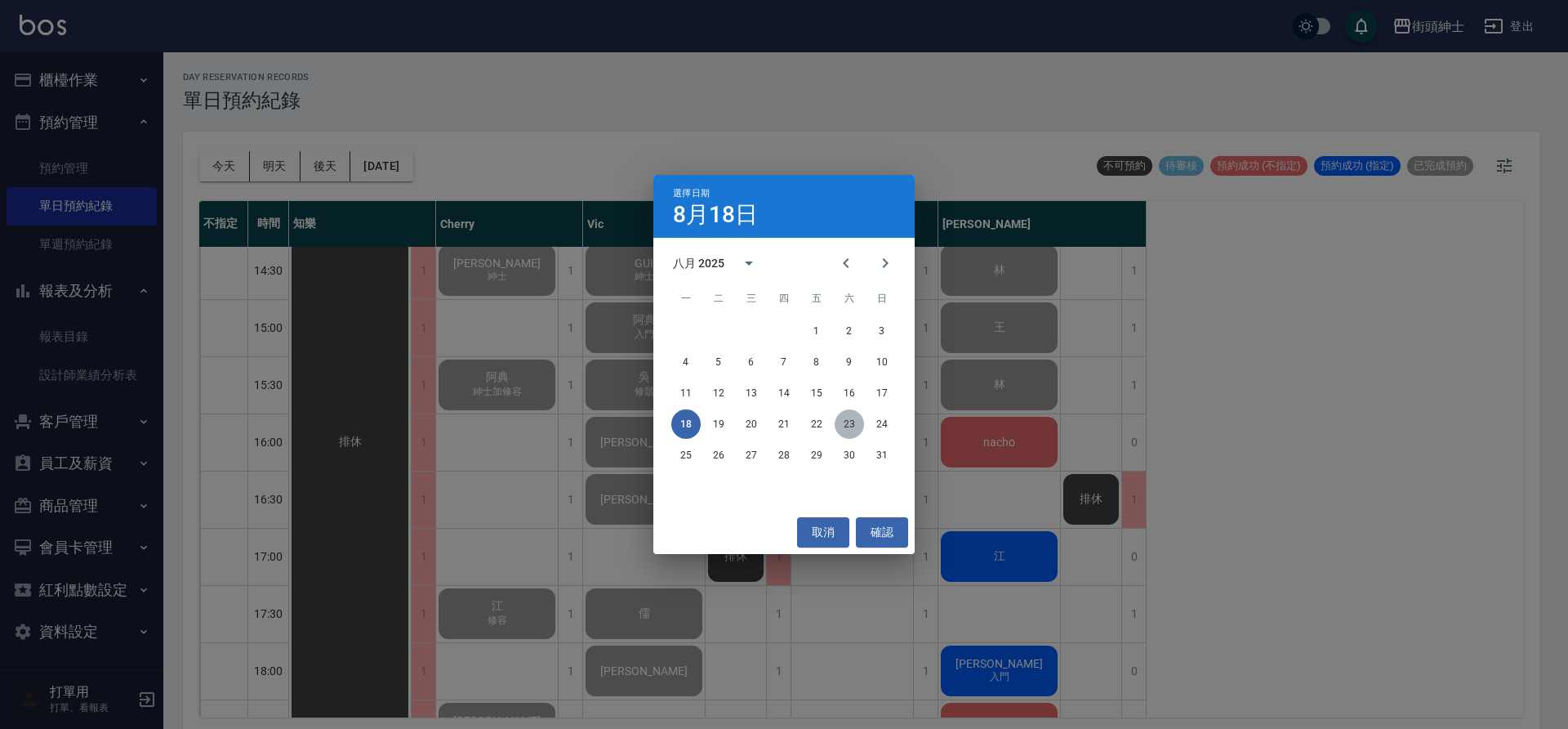
click at [840, 419] on button "23" at bounding box center [849, 423] width 29 height 29
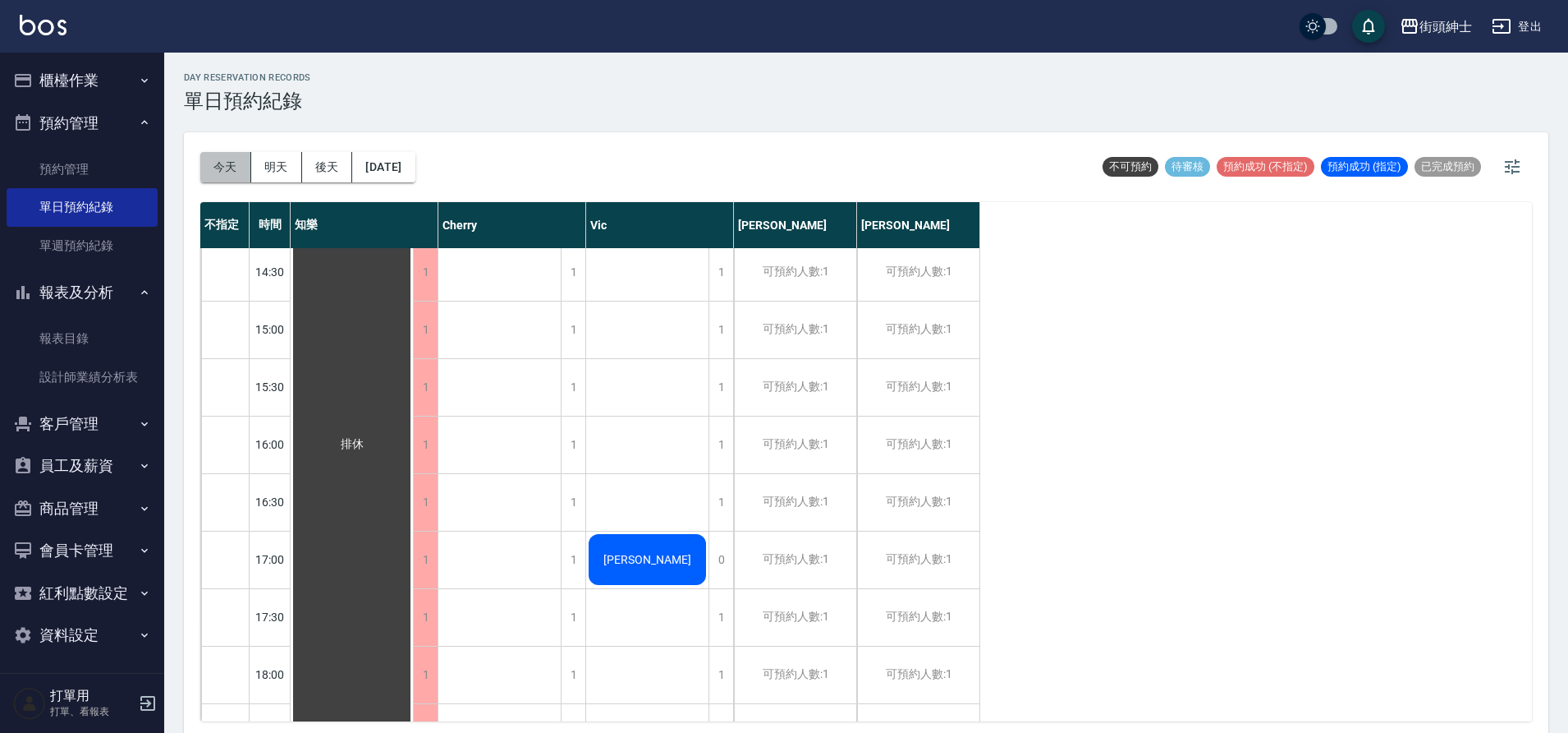
click at [244, 162] on button "今天" at bounding box center [225, 167] width 51 height 30
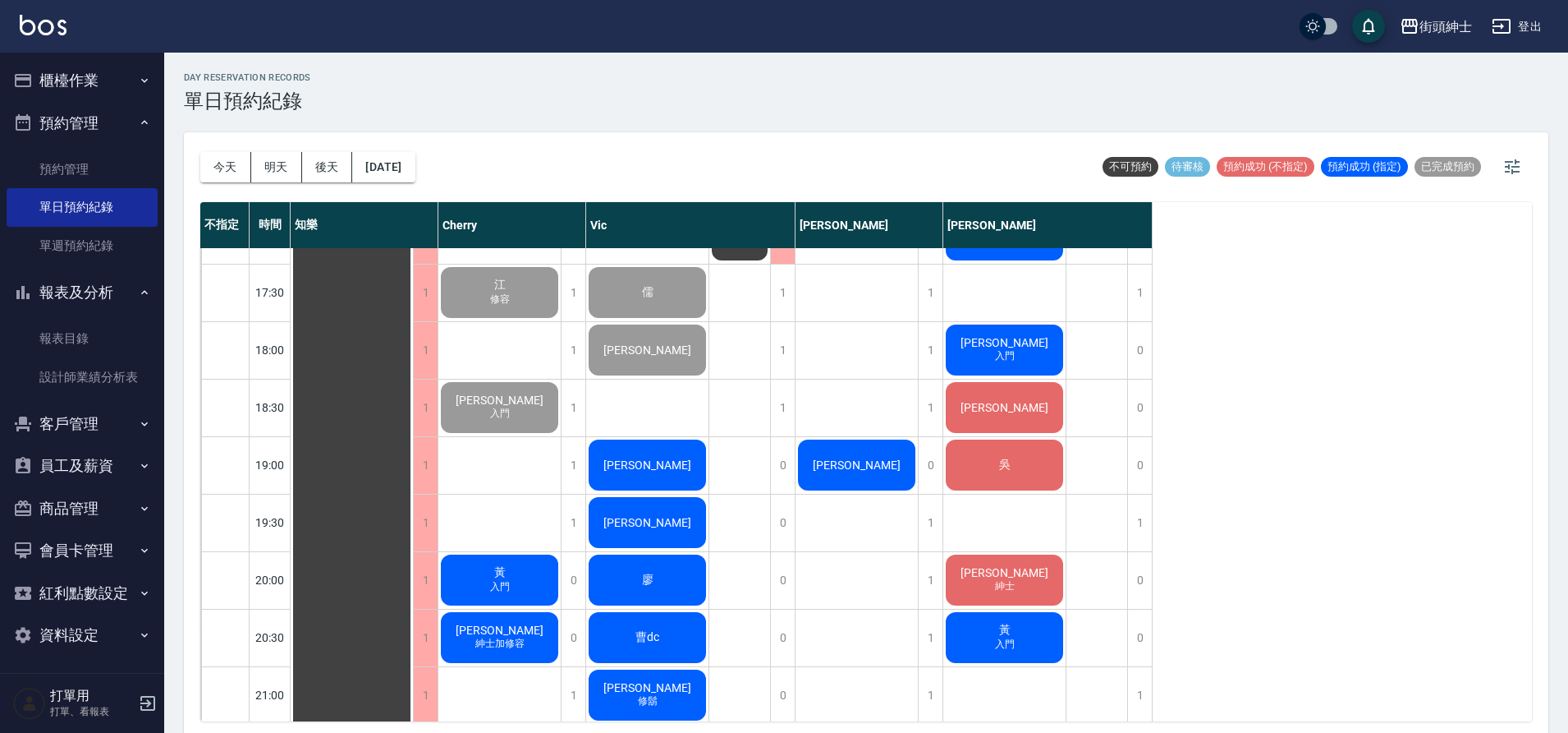
scroll to position [961, 0]
click at [413, 625] on div "曹dc" at bounding box center [352, 120] width 123 height 1665
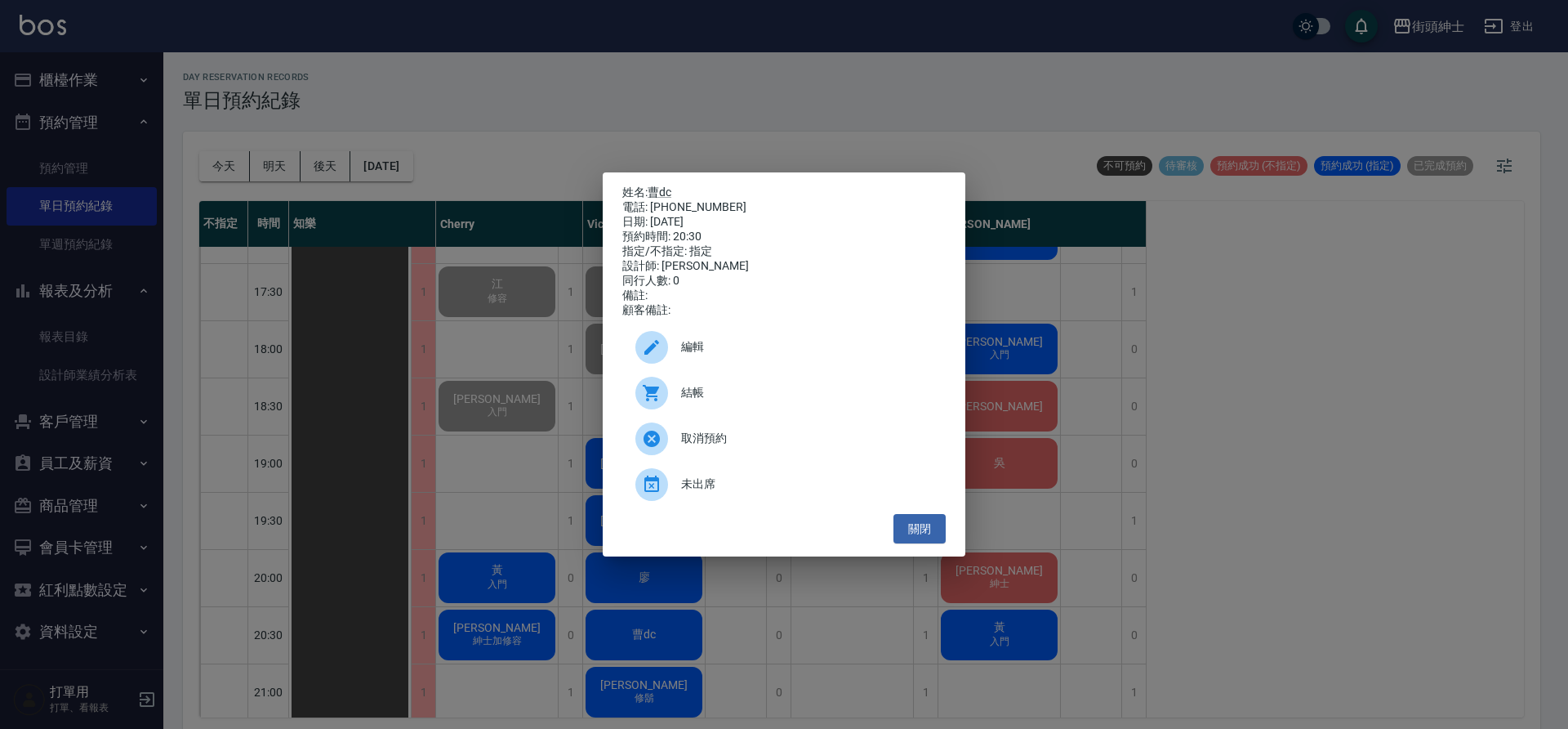
drag, startPoint x: 697, startPoint y: 198, endPoint x: 907, endPoint y: 532, distance: 394.5
click at [909, 533] on button "關閉" at bounding box center [920, 529] width 52 height 30
click at [907, 532] on button "關閉" at bounding box center [920, 529] width 52 height 30
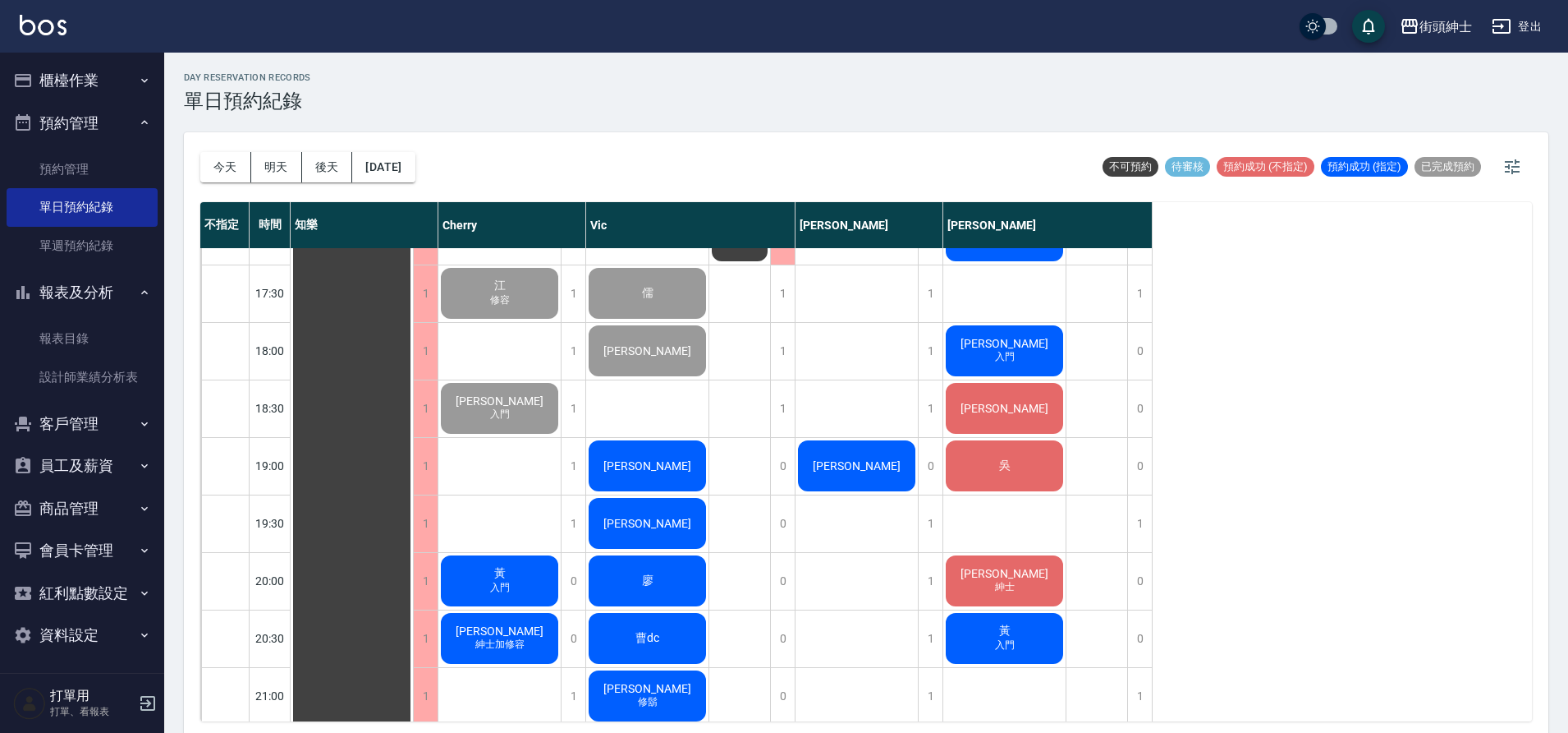
click at [413, 561] on div "黃 入門" at bounding box center [352, 120] width 123 height 1665
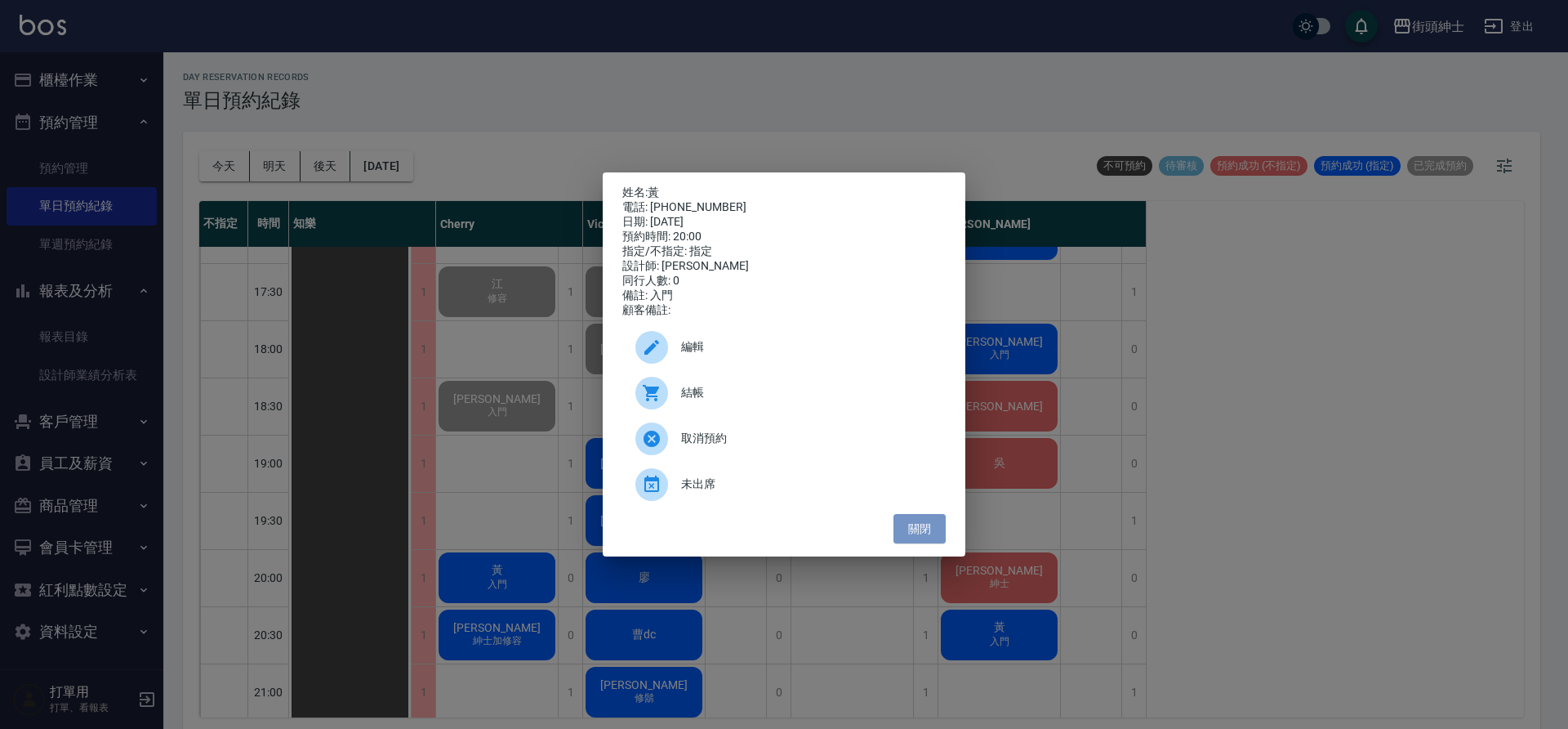
click at [907, 530] on button "關閉" at bounding box center [920, 529] width 52 height 30
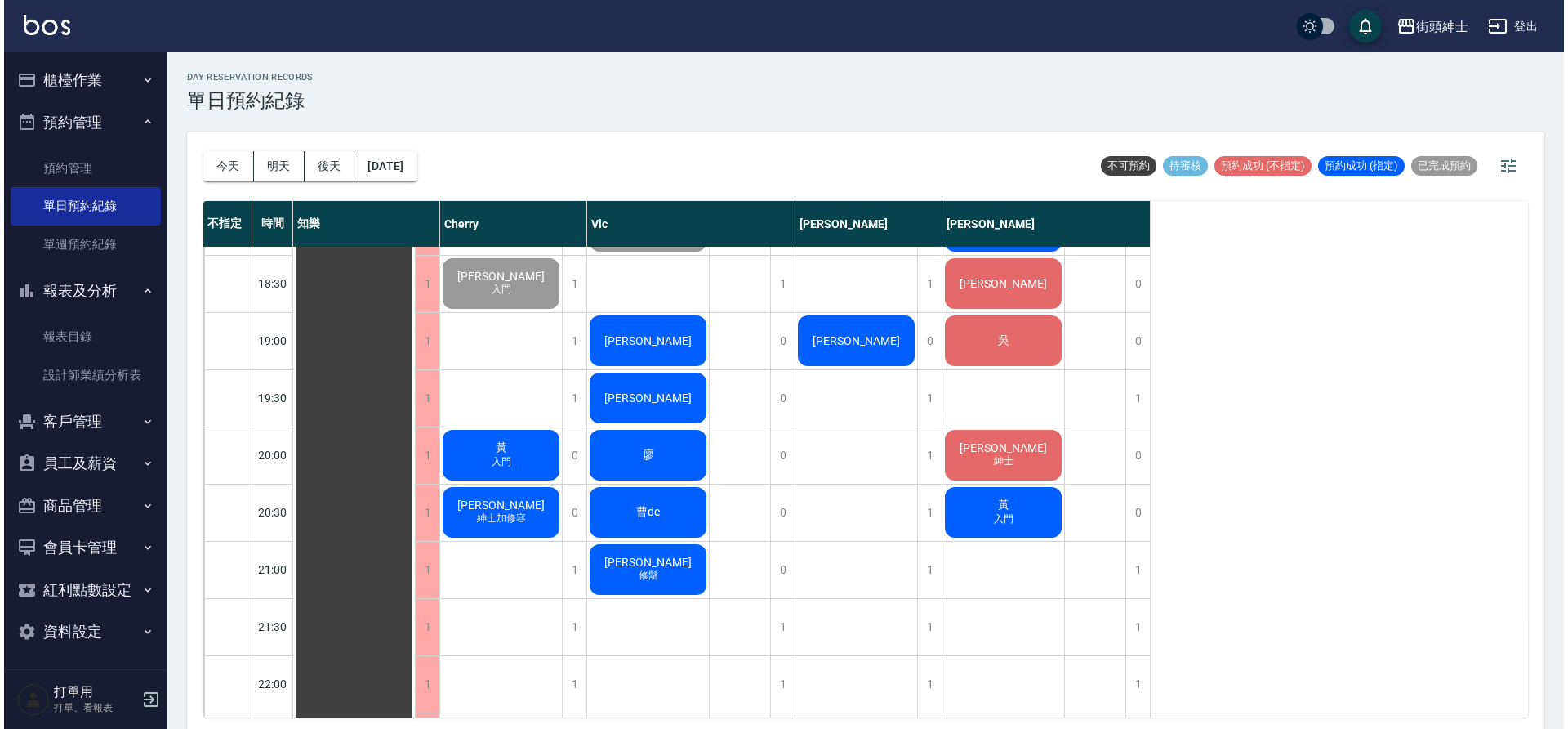
scroll to position [1088, 0]
